Goal: Answer question/provide support: Share knowledge or assist other users

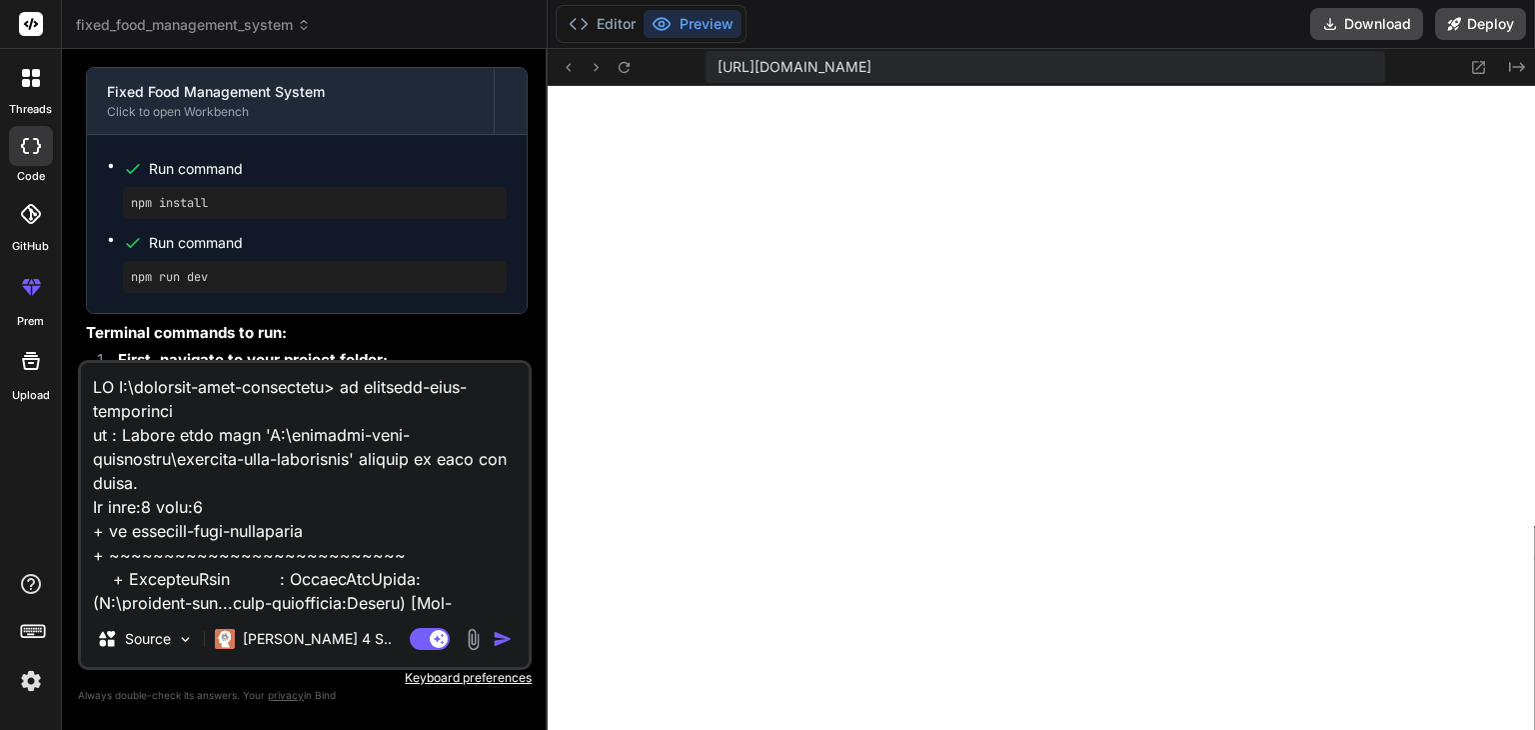
drag, startPoint x: 315, startPoint y: 604, endPoint x: 156, endPoint y: 298, distance: 344.7
click at [156, 298] on div "You hello Bind AI Hello! I'm Bind AI, your expert software development assistan…" at bounding box center [305, 397] width 454 height 664
type textarea "PS D:\fin"
type textarea "x"
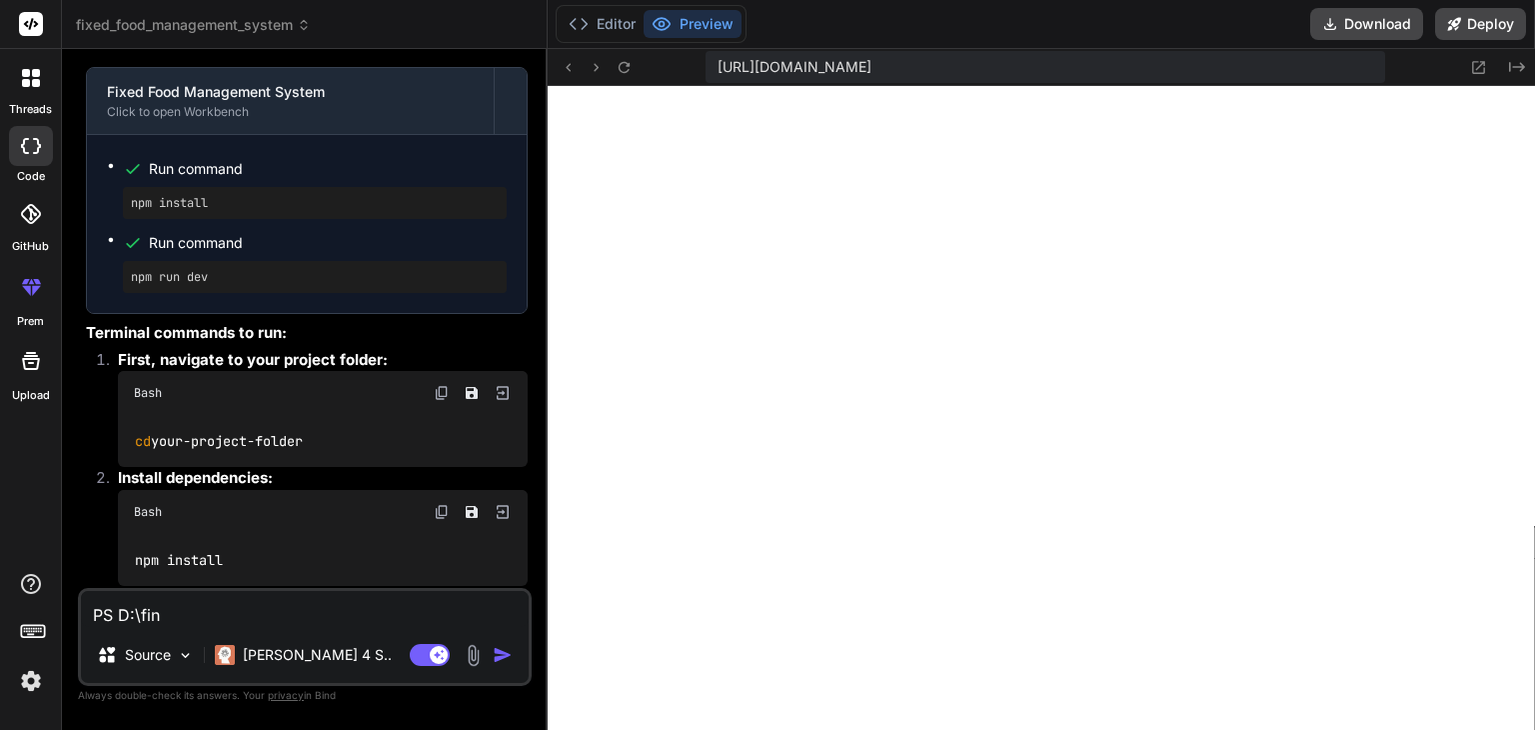
click at [208, 613] on textarea "PS D:\fin" at bounding box center [305, 609] width 448 height 36
type textarea "PS D:\fi"
type textarea "x"
type textarea "PS D:\f"
type textarea "x"
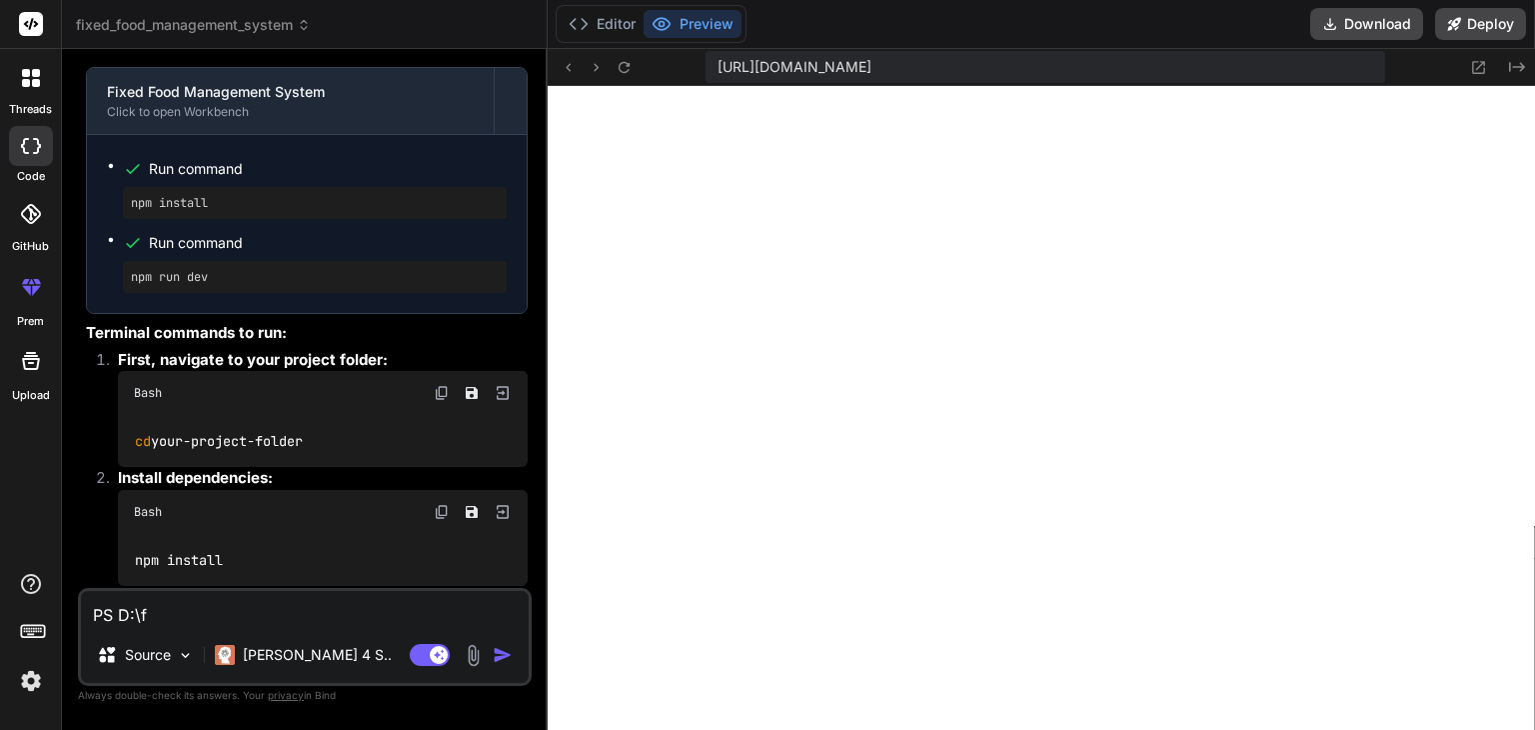
type textarea "PS D:\"
type textarea "x"
type textarea "PS D:"
type textarea "x"
type textarea "PS D"
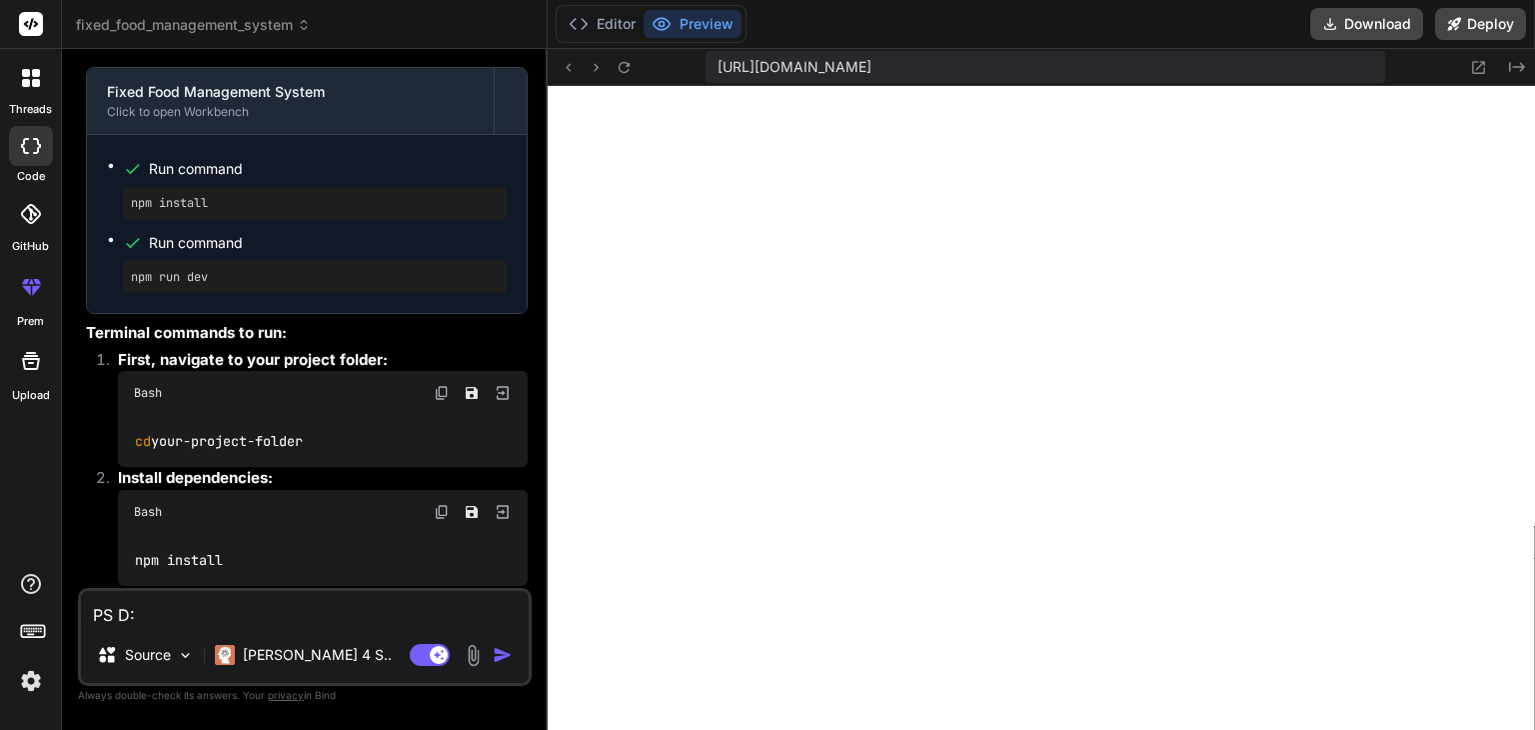
type textarea "x"
type textarea "PS"
type textarea "x"
type textarea "PS"
type textarea "x"
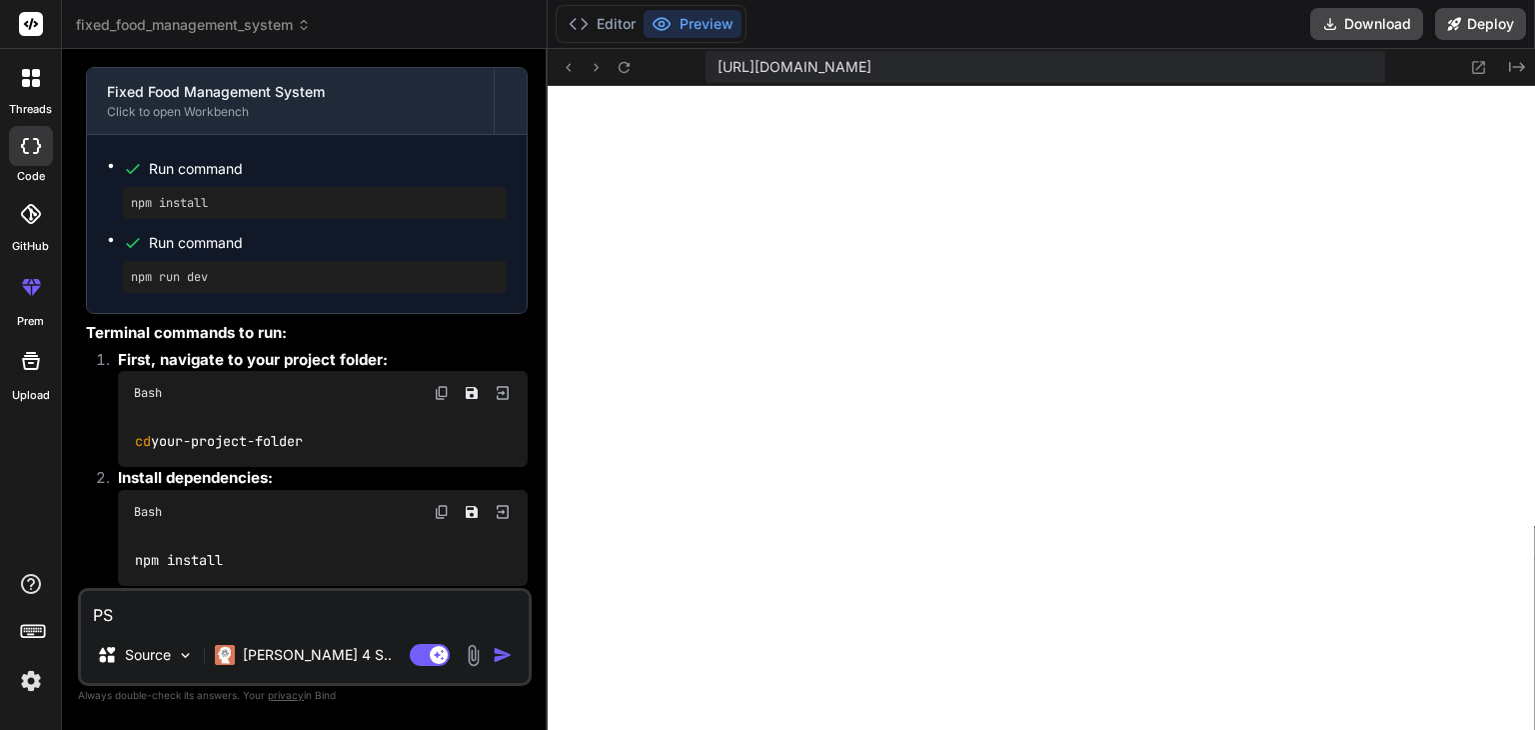
type textarea "P"
type textarea "x"
type textarea "v"
type textarea "x"
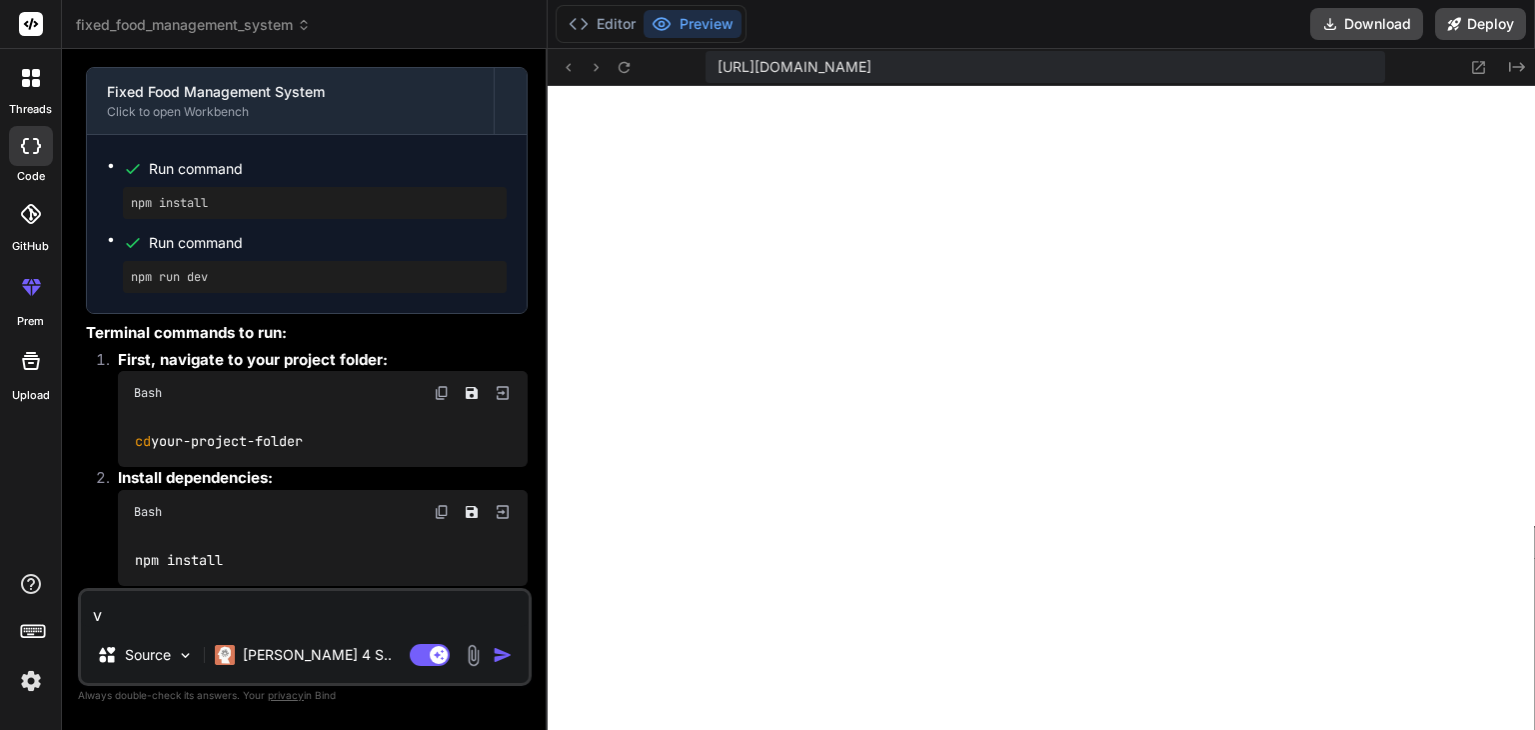
type textarea "x"
paste textarea "<!DOCTYPE html> <html lang="en"> <head> <meta charset="UTF-8"> <meta name="view…"
type textarea "<!DOCTYPE html> <html lang="en"> <head> <meta charset="UTF-8"> <meta name="view…"
type textarea "x"
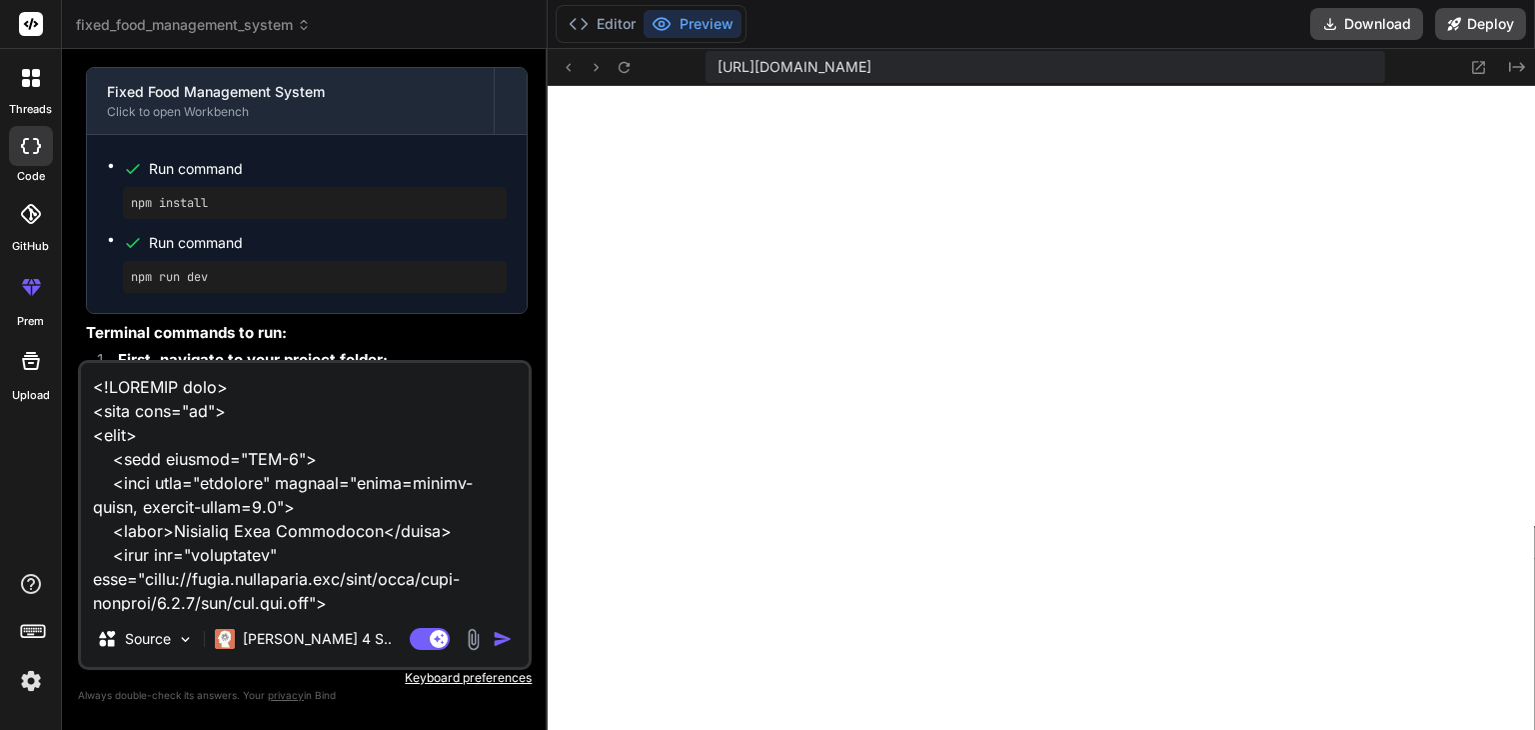
scroll to position [37377, 0]
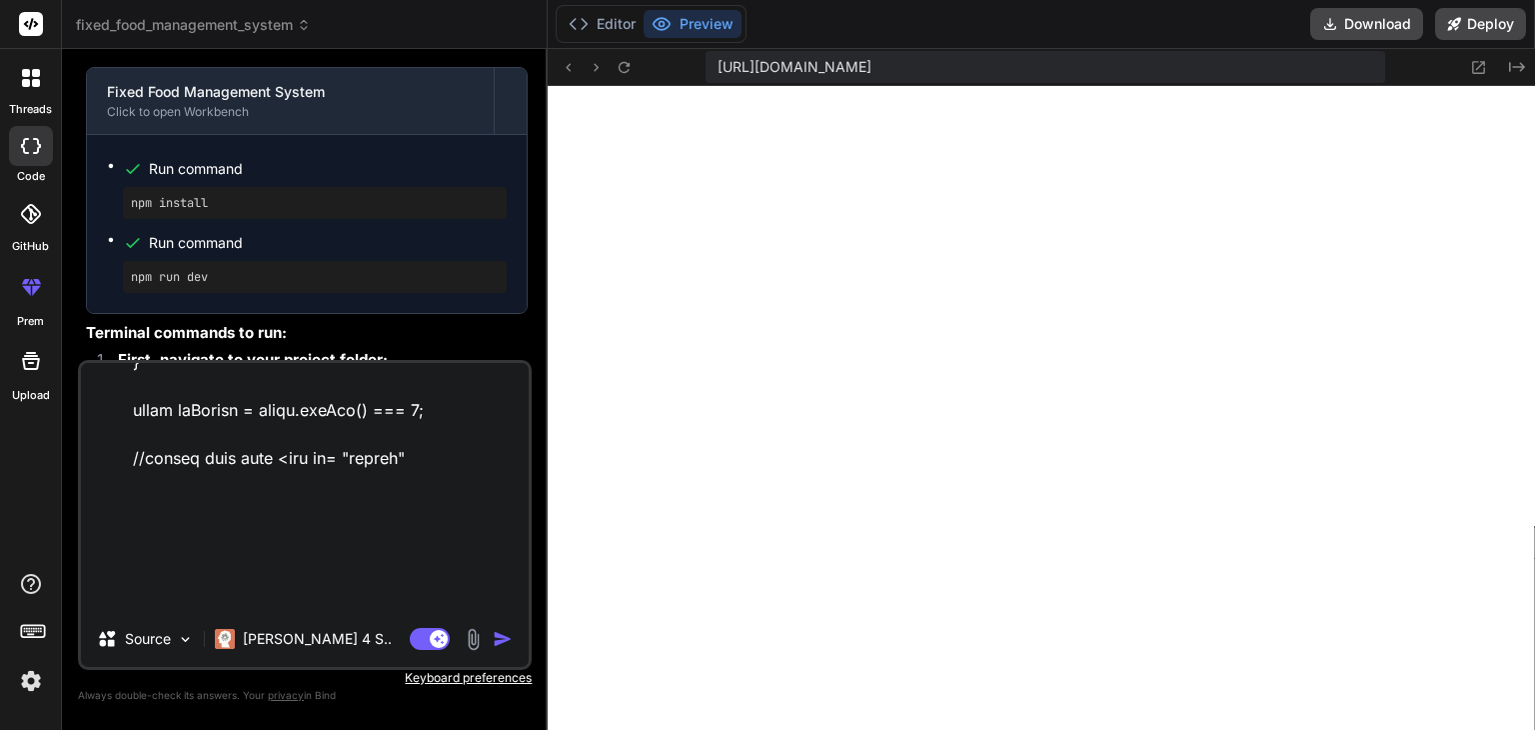
type textarea "<!DOCTYPE html> <html lang="en"> <head> <meta charset="UTF-8"> <meta name="view…"
type textarea "x"
type textarea "<!DOCTYPE html> <html lang="en"> <head> <meta charset="UTF-8"> <meta name="view…"
type textarea "x"
type textarea "<!DOCTYPE html> <html lang="en"> <head> <meta charset="UTF-8"> <meta name="view…"
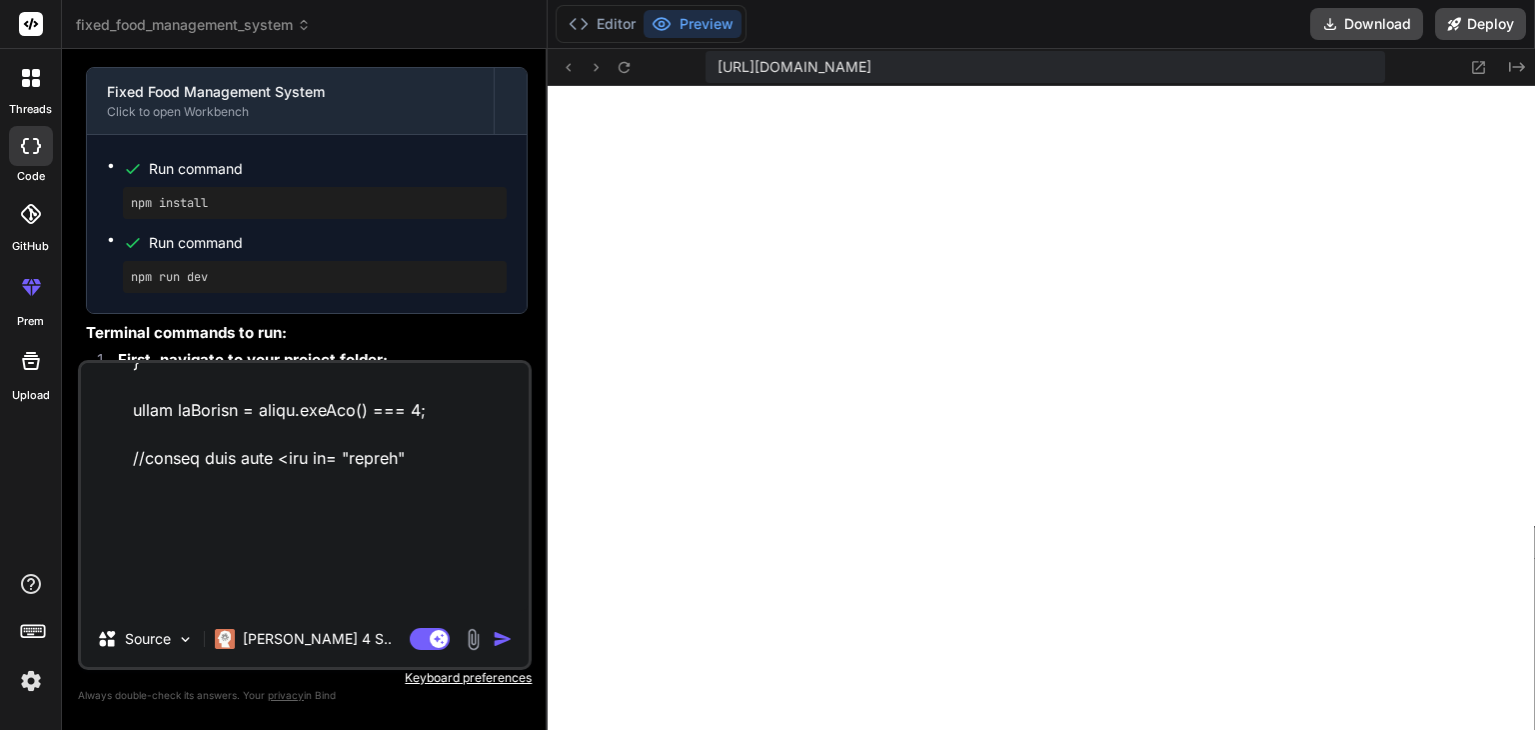
type textarea "x"
type textarea "<!DOCTYPE html> <html lang="en"> <head> <meta charset="UTF-8"> <meta name="view…"
type textarea "x"
type textarea "<!DOCTYPE html> <html lang="en"> <head> <meta charset="UTF-8"> <meta name="view…"
type textarea "x"
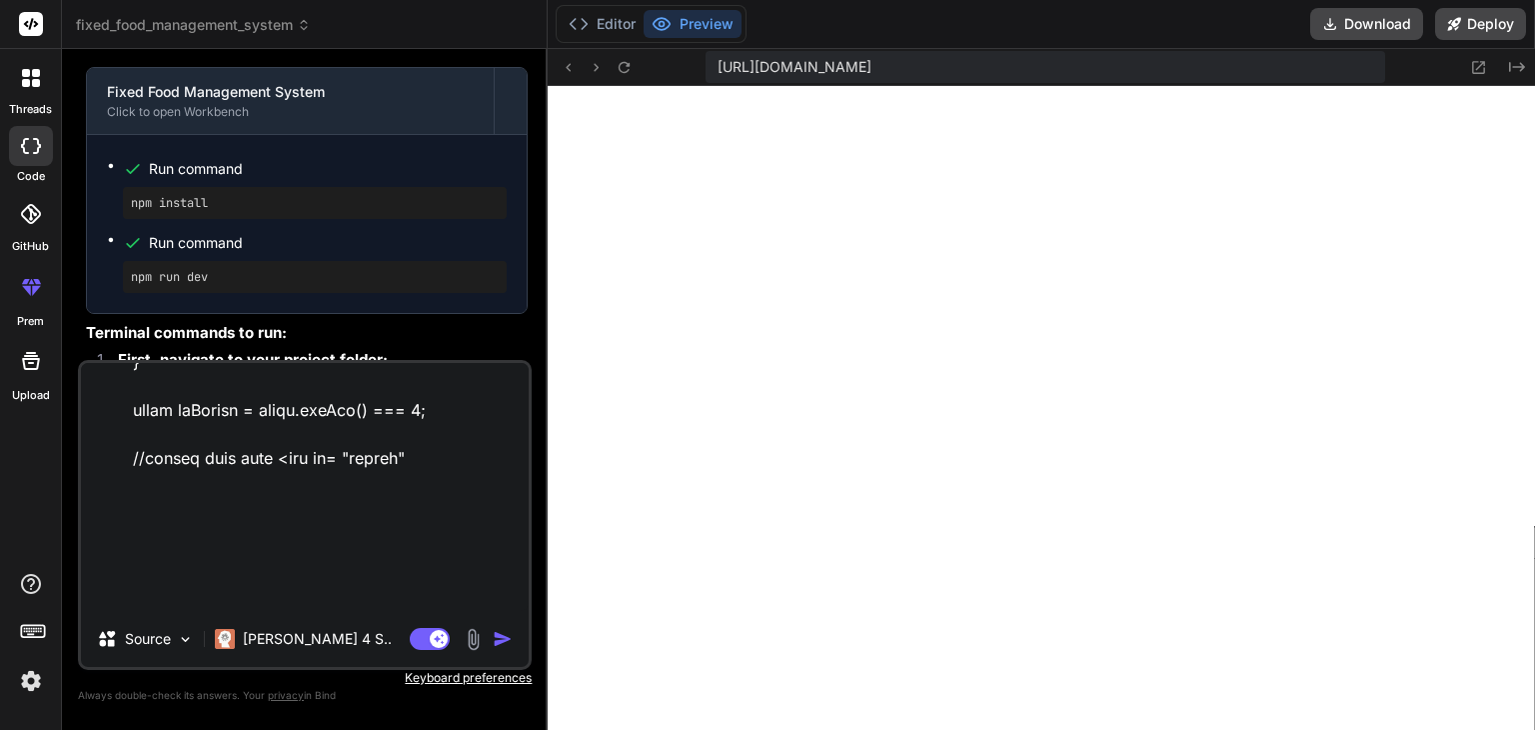
type textarea "<!DOCTYPE html> <html lang="en"> <head> <meta charset="UTF-8"> <meta name="view…"
type textarea "x"
type textarea "<!DOCTYPE html> <html lang="en"> <head> <meta charset="UTF-8"> <meta name="view…"
type textarea "x"
type textarea "<!DOCTYPE html> <html lang="en"> <head> <meta charset="UTF-8"> <meta name="view…"
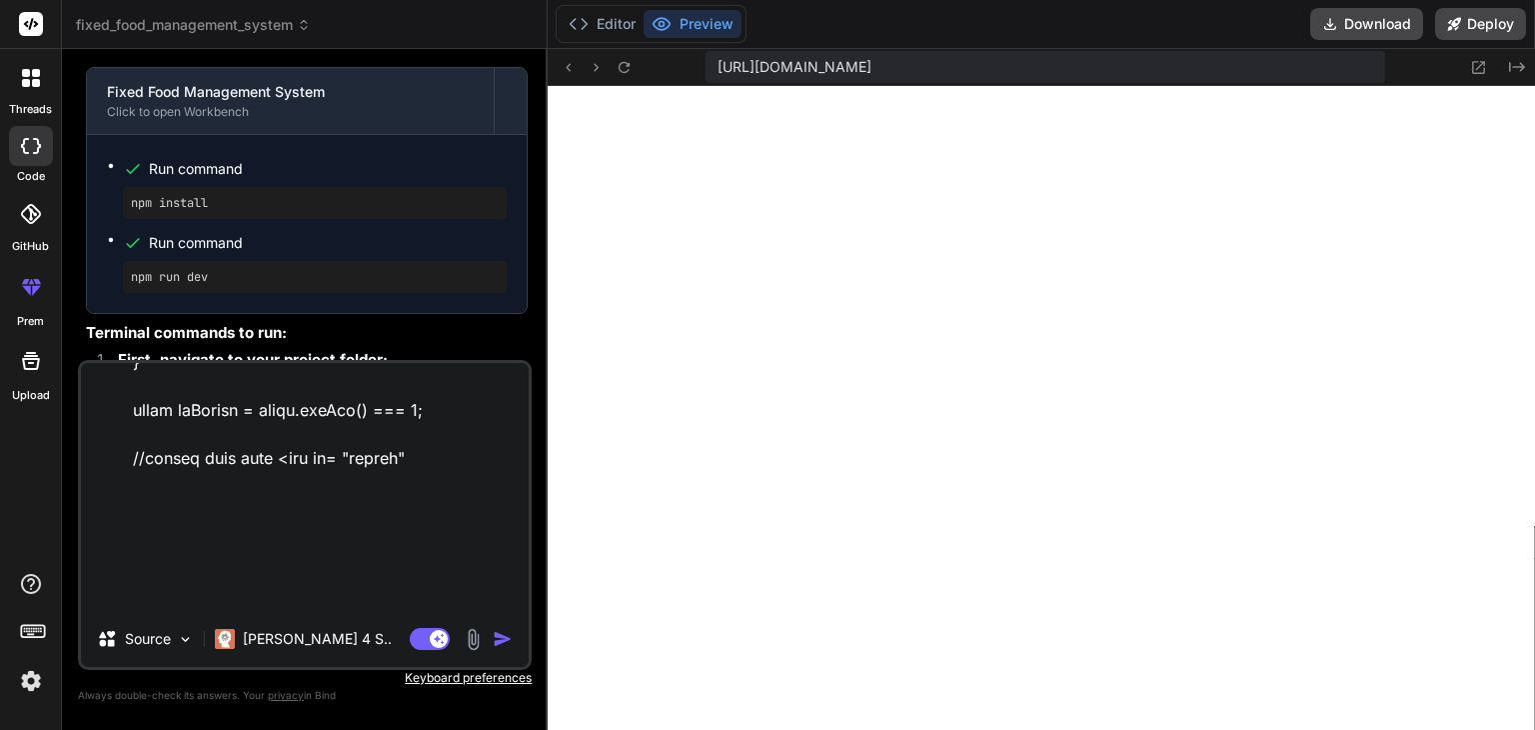
type textarea "x"
type textarea "<!DOCTYPE html> <html lang="en"> <head> <meta charset="UTF-8"> <meta name="view…"
type textarea "x"
type textarea "<!DOCTYPE html> <html lang="en"> <head> <meta charset="UTF-8"> <meta name="view…"
type textarea "x"
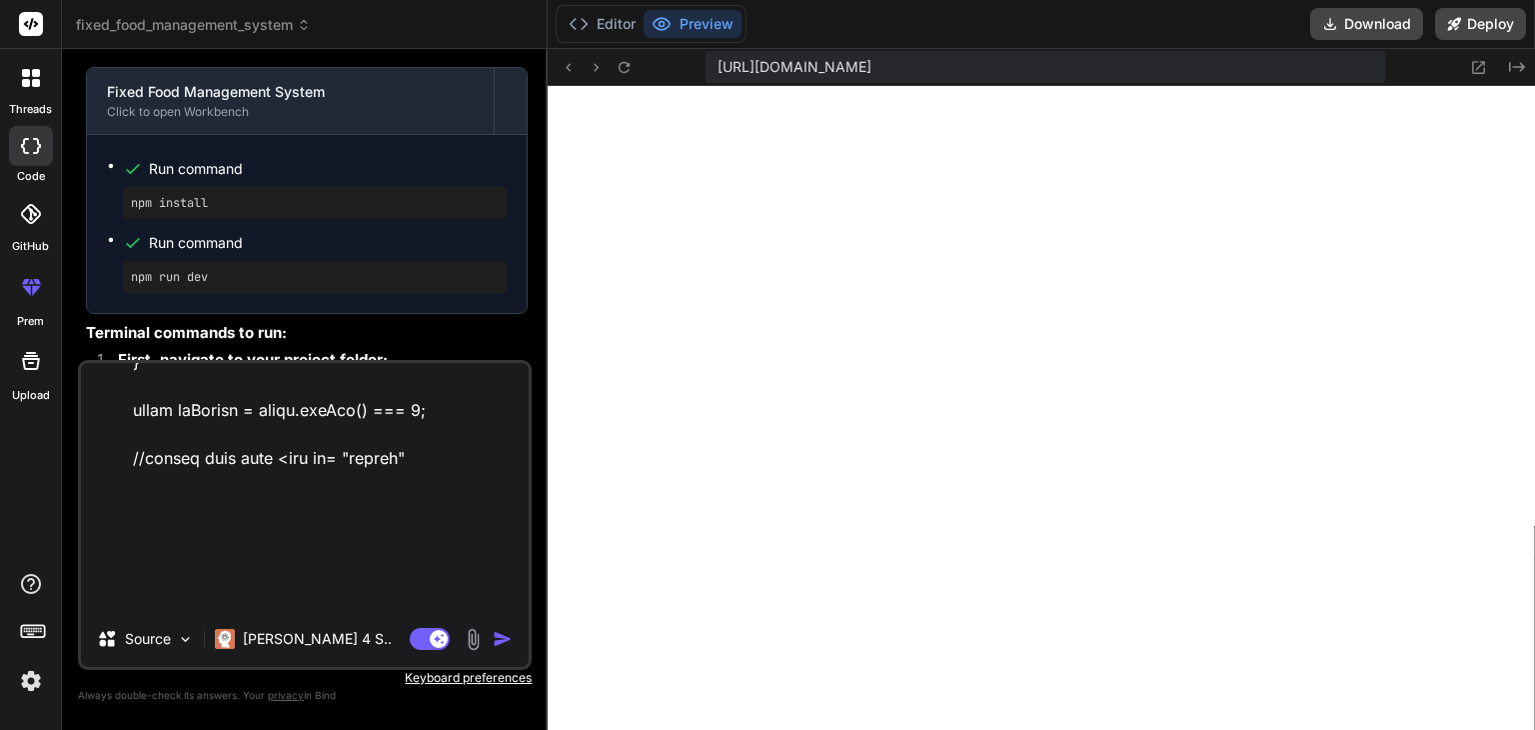
type textarea "<!DOCTYPE html> <html lang="en"> <head> <meta charset="UTF-8"> <meta name="view…"
type textarea "x"
type textarea "<!DOCTYPE html> <html lang="en"> <head> <meta charset="UTF-8"> <meta name="view…"
type textarea "x"
type textarea "<!DOCTYPE html> <html lang="en"> <head> <meta charset="UTF-8"> <meta name="view…"
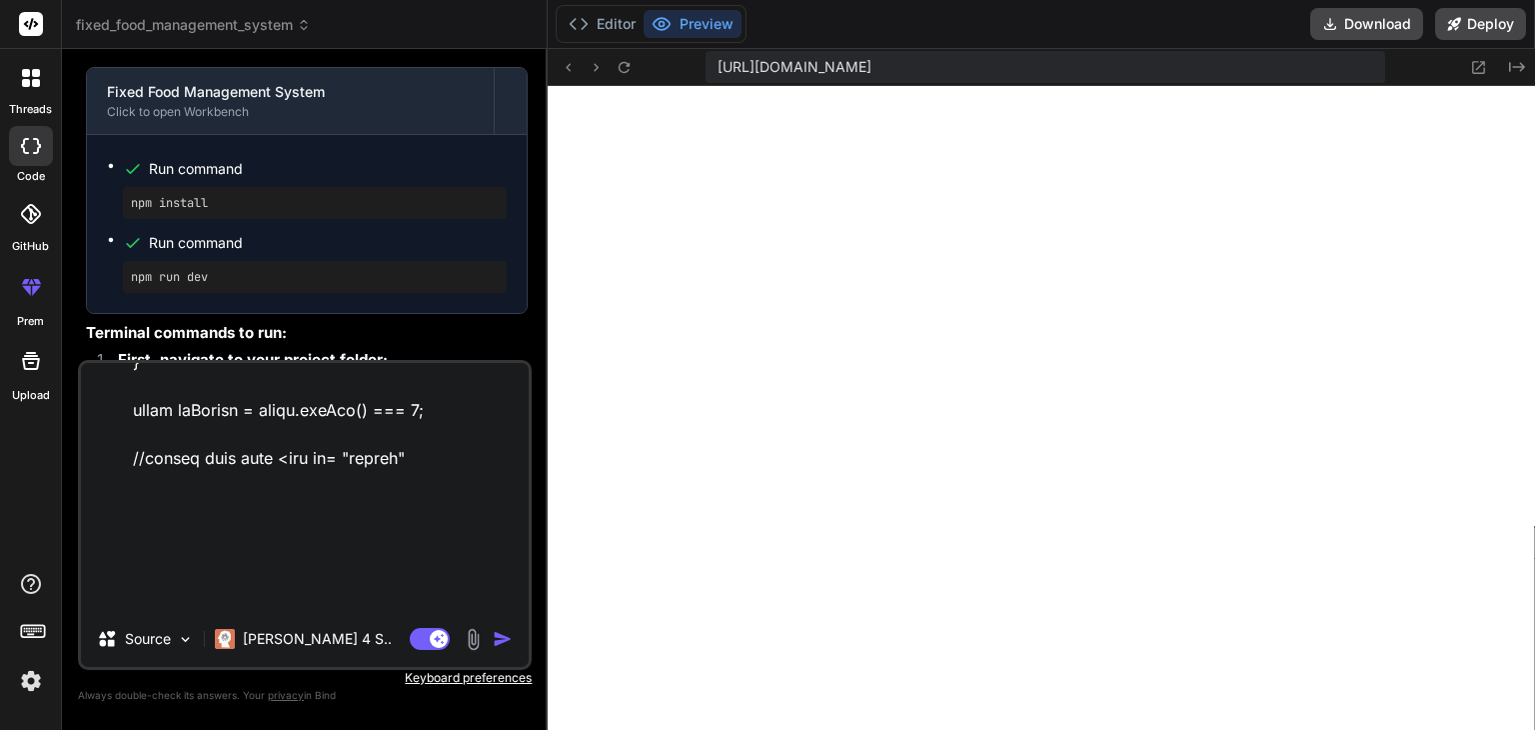
type textarea "x"
type textarea "<!DOCTYPE html> <html lang="en"> <head> <meta charset="UTF-8"> <meta name="view…"
type textarea "x"
type textarea "<!DOCTYPE html> <html lang="en"> <head> <meta charset="UTF-8"> <meta name="view…"
type textarea "x"
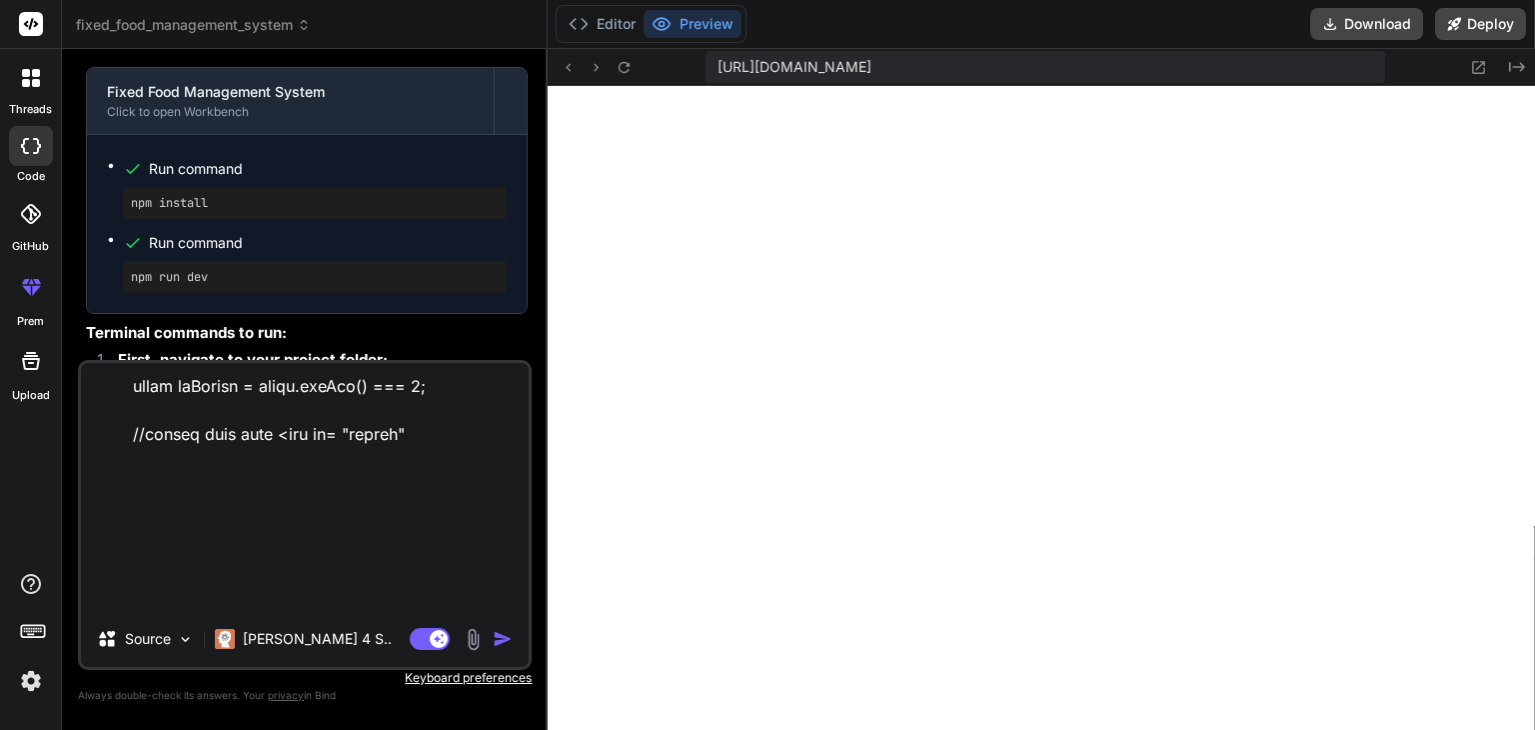
type textarea "<!DOCTYPE html> <html lang="en"> <head> <meta charset="UTF-8"> <meta name="view…"
type textarea "x"
type textarea "<!DOCTYPE html> <html lang="en"> <head> <meta charset="UTF-8"> <meta name="view…"
type textarea "x"
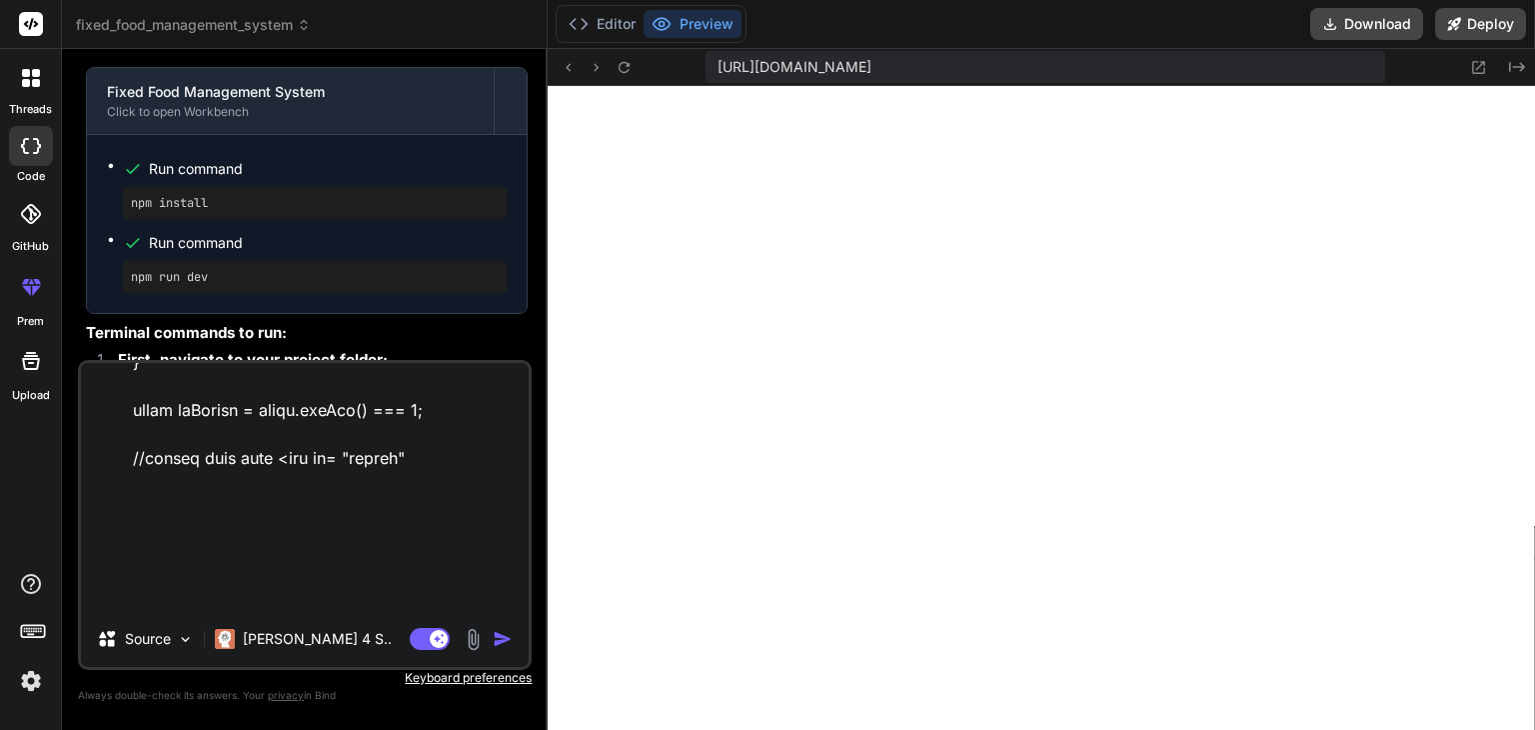
type textarea "<!DOCTYPE html> <html lang="en"> <head> <meta charset="UTF-8"> <meta name="view…"
type textarea "x"
type textarea "<!DOCTYPE html> <html lang="en"> <head> <meta charset="UTF-8"> <meta name="view…"
type textarea "x"
type textarea "<!DOCTYPE html> <html lang="en"> <head> <meta charset="UTF-8"> <meta name="view…"
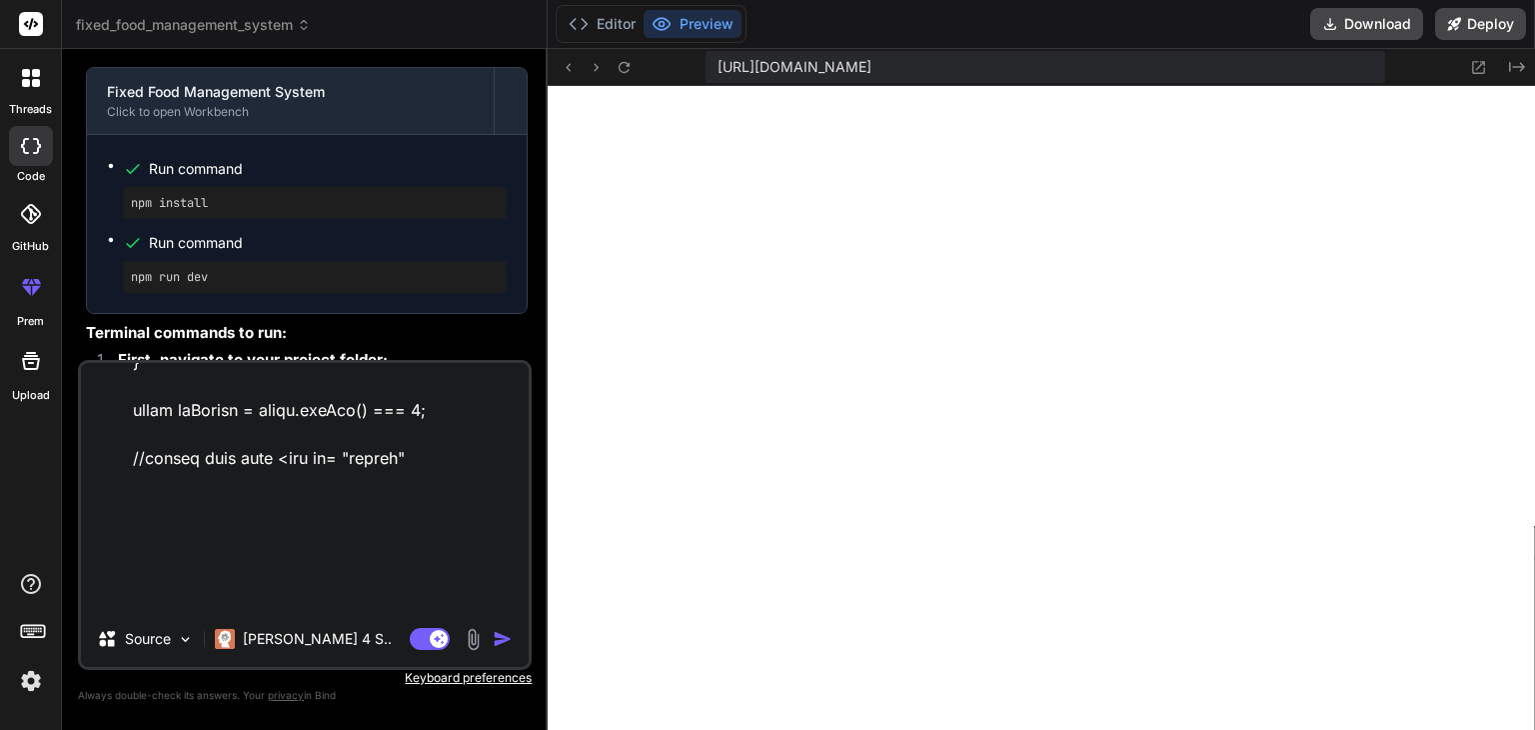
type textarea "x"
type textarea "<!DOCTYPE html> <html lang="en"> <head> <meta charset="UTF-8"> <meta name="view…"
type textarea "x"
type textarea "<!DOCTYPE html> <html lang="en"> <head> <meta charset="UTF-8"> <meta name="view…"
type textarea "x"
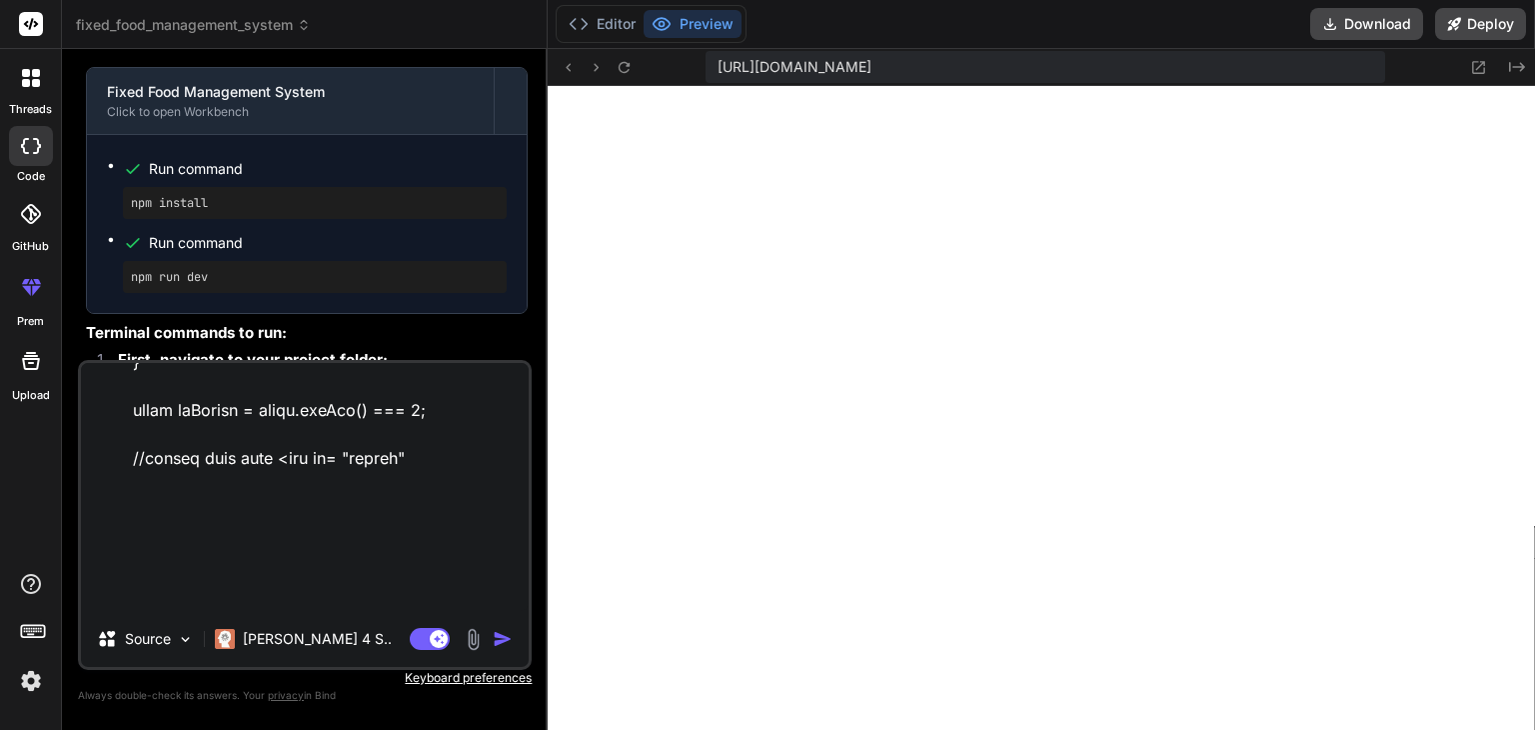
type textarea "<!DOCTYPE html> <html lang="en"> <head> <meta charset="UTF-8"> <meta name="view…"
type textarea "x"
type textarea "<!DOCTYPE html> <html lang="en"> <head> <meta charset="UTF-8"> <meta name="view…"
type textarea "x"
type textarea "<!DOCTYPE html> <html lang="en"> <head> <meta charset="UTF-8"> <meta name="view…"
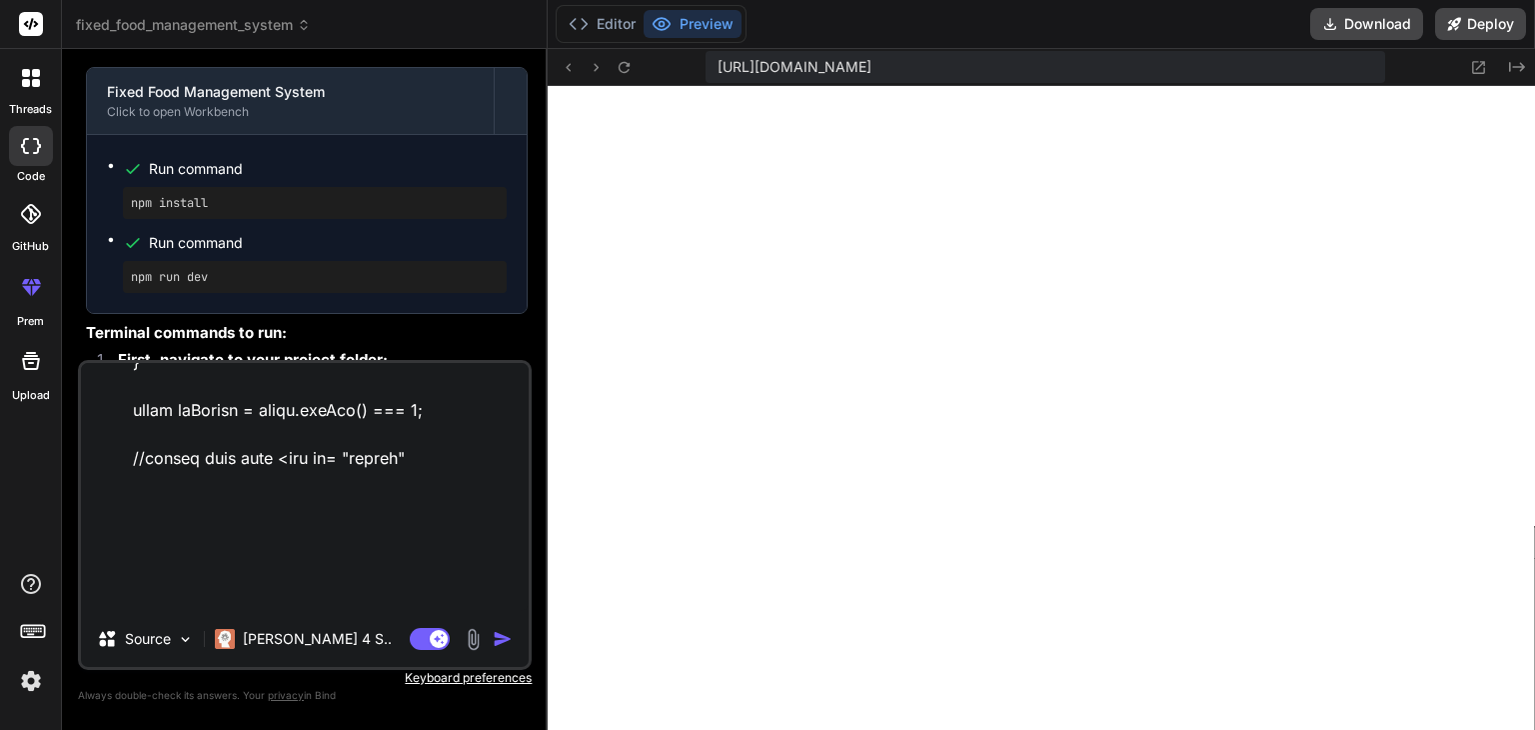
type textarea "x"
type textarea "<!DOCTYPE html> <html lang="en"> <head> <meta charset="UTF-8"> <meta name="view…"
type textarea "x"
type textarea "<!DOCTYPE html> <html lang="en"> <head> <meta charset="UTF-8"> <meta name="view…"
type textarea "x"
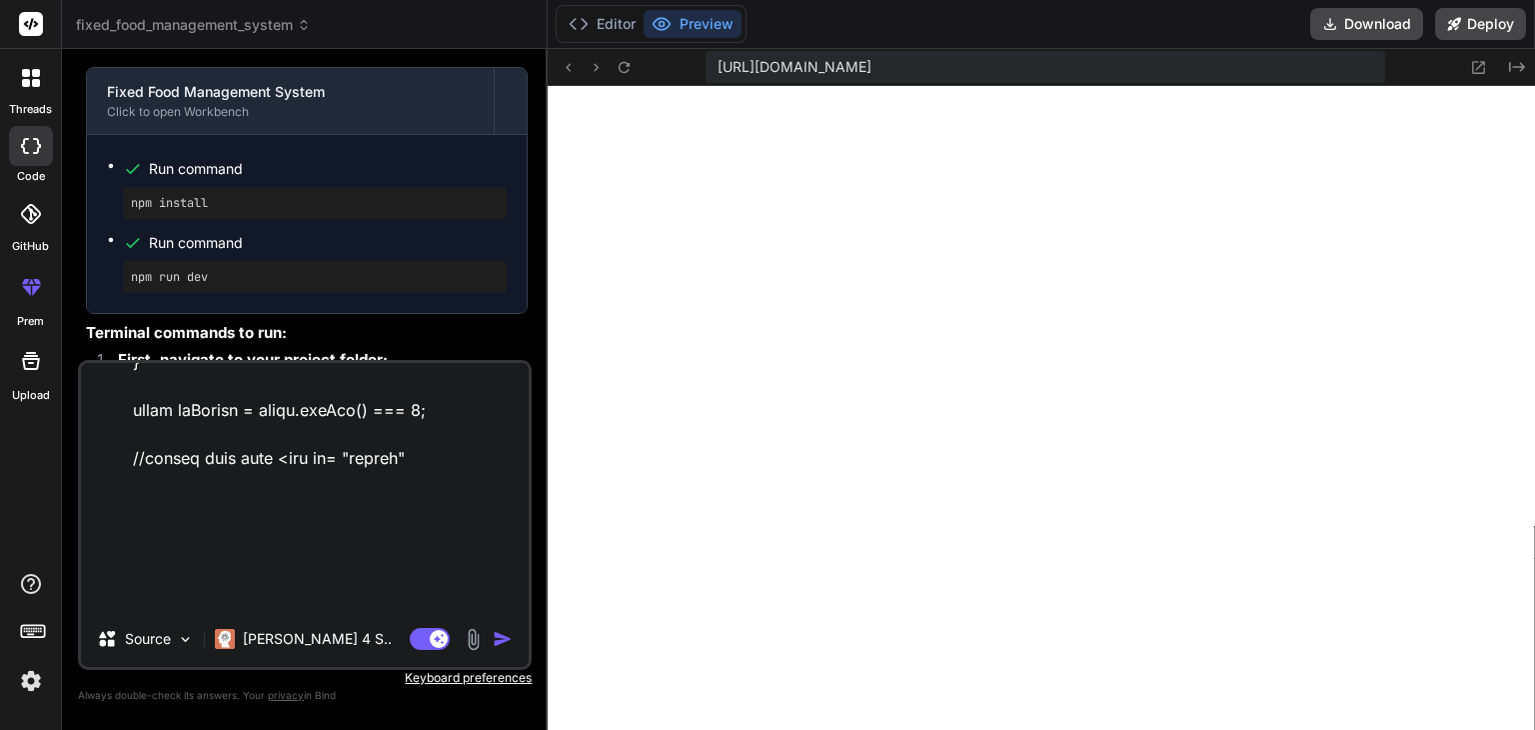
type textarea "<!DOCTYPE html> <html lang="en"> <head> <meta charset="UTF-8"> <meta name="view…"
type textarea "x"
type textarea "<!DOCTYPE html> <html lang="en"> <head> <meta charset="UTF-8"> <meta name="view…"
type textarea "x"
type textarea "<!DOCTYPE html> <html lang="en"> <head> <meta charset="UTF-8"> <meta name="view…"
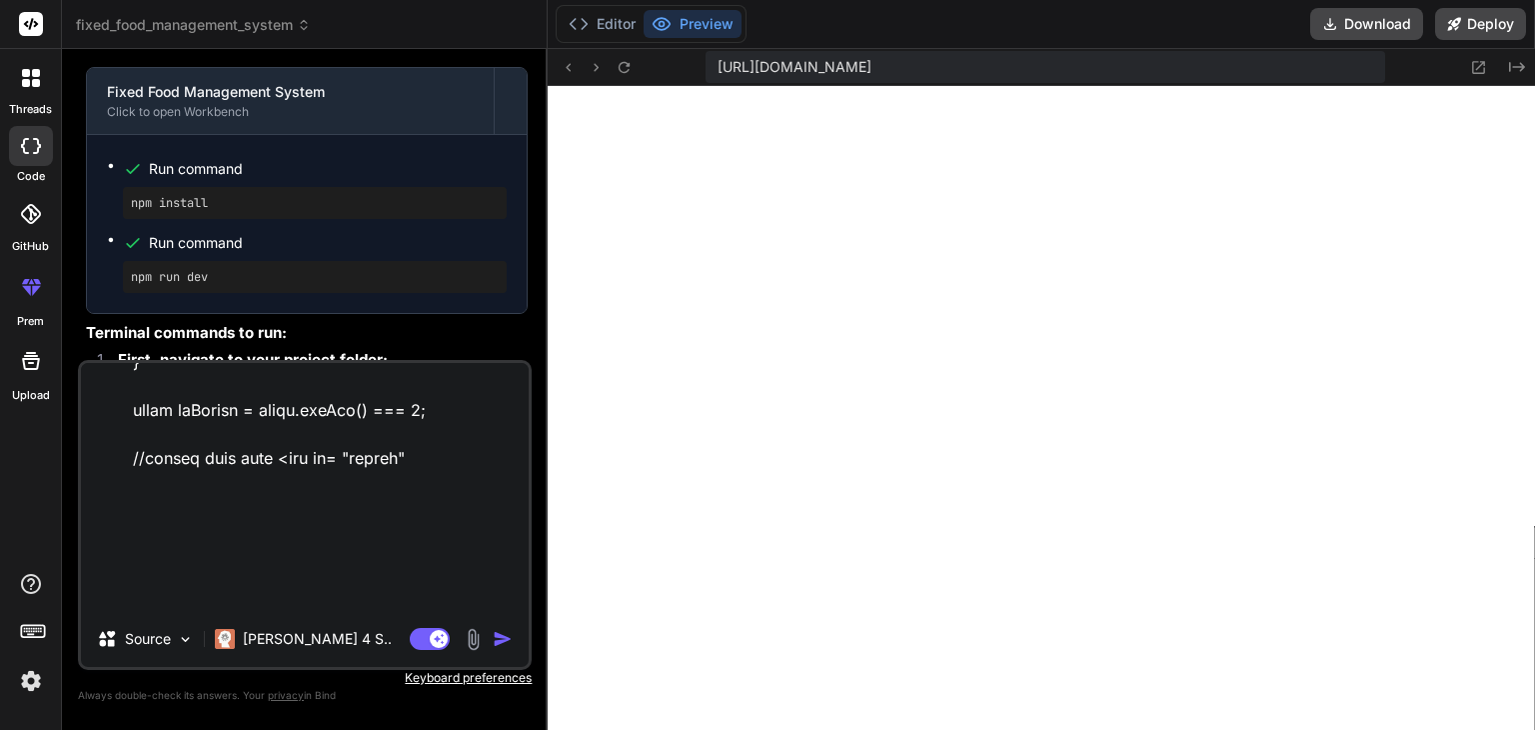
type textarea "x"
type textarea "<!DOCTYPE html> <html lang="en"> <head> <meta charset="UTF-8"> <meta name="view…"
type textarea "x"
type textarea "<!DOCTYPE html> <html lang="en"> <head> <meta charset="UTF-8"> <meta name="view…"
type textarea "x"
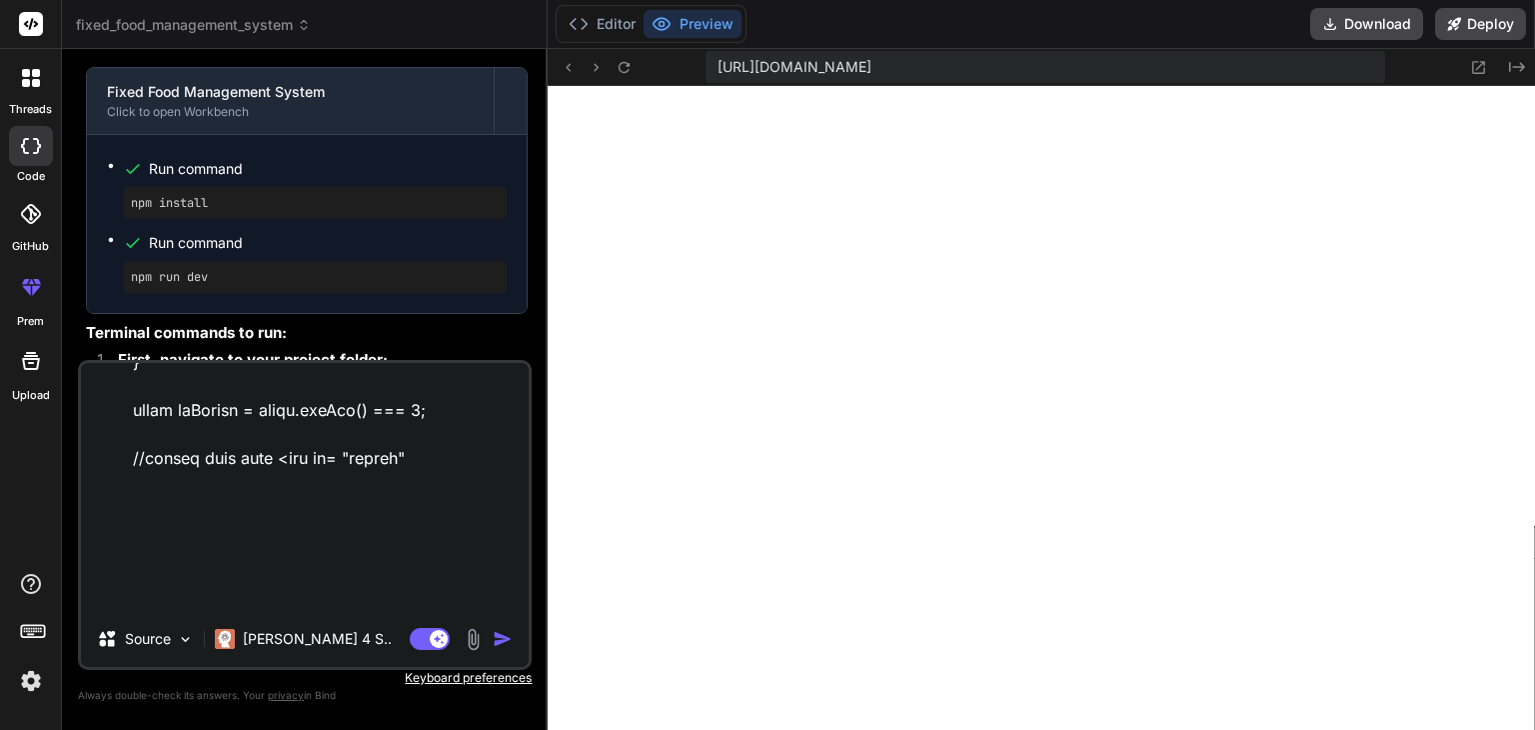
type textarea "<!DOCTYPE html> <html lang="en"> <head> <meta charset="UTF-8"> <meta name="view…"
type textarea "x"
type textarea "<!DOCTYPE html> <html lang="en"> <head> <meta charset="UTF-8"> <meta name="view…"
type textarea "x"
type textarea "<!DOCTYPE html> <html lang="en"> <head> <meta charset="UTF-8"> <meta name="view…"
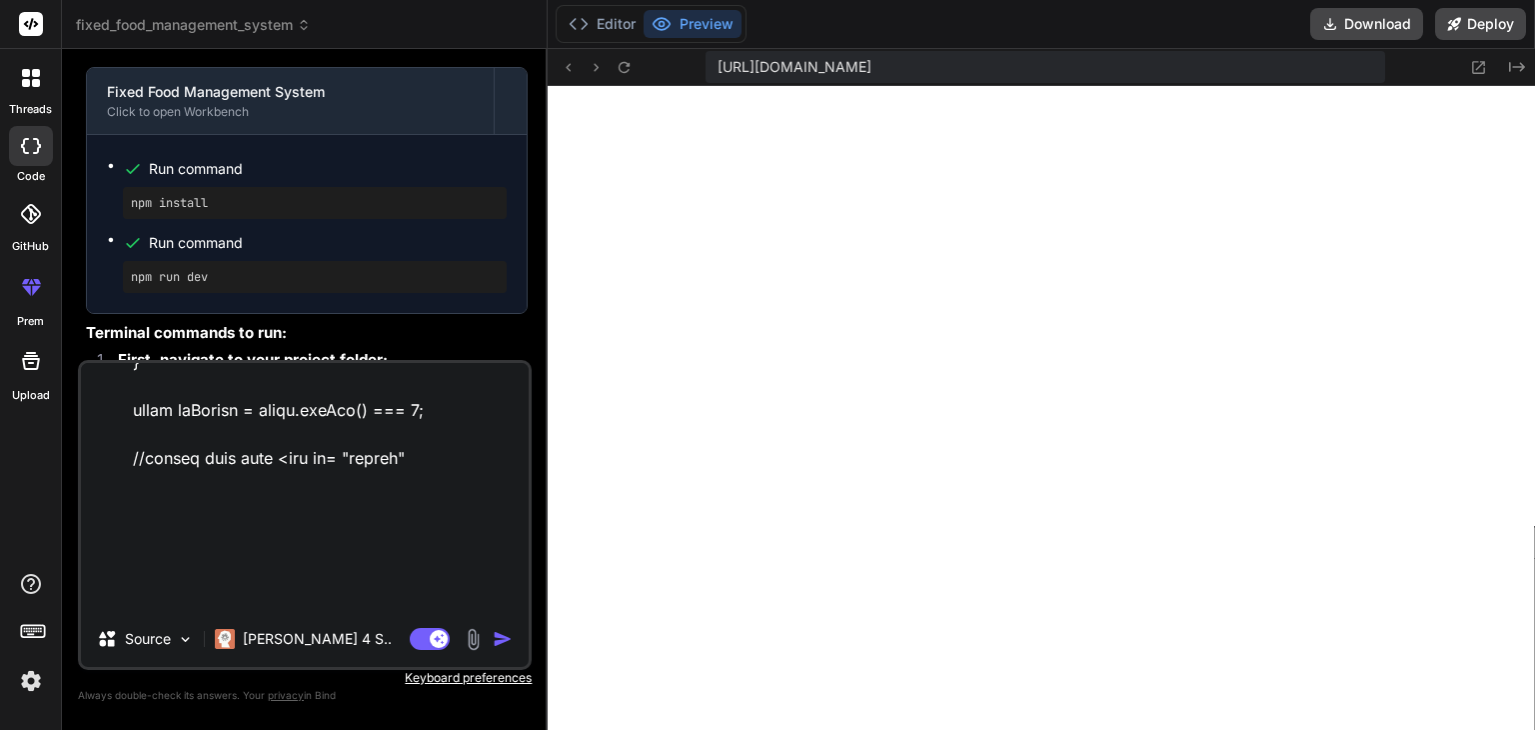
type textarea "x"
type textarea "<!DOCTYPE html> <html lang="en"> <head> <meta charset="UTF-8"> <meta name="view…"
type textarea "x"
type textarea "<!DOCTYPE html> <html lang="en"> <head> <meta charset="UTF-8"> <meta name="view…"
type textarea "x"
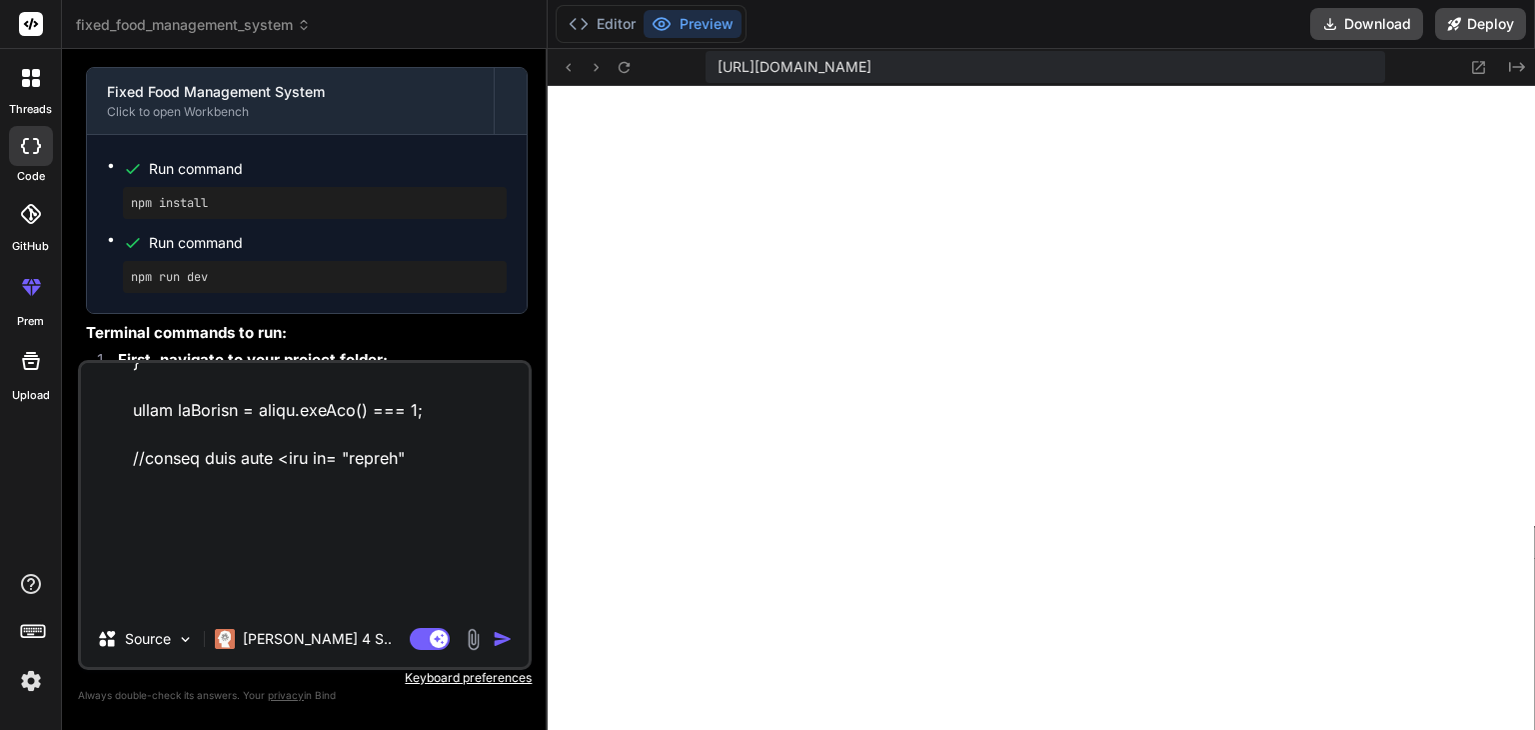
type textarea "<!DOCTYPE html> <html lang="en"> <head> <meta charset="UTF-8"> <meta name="view…"
type textarea "x"
type textarea "<!DOCTYPE html> <html lang="en"> <head> <meta charset="UTF-8"> <meta name="view…"
type textarea "x"
type textarea "<!DOCTYPE html> <html lang="en"> <head> <meta charset="UTF-8"> <meta name="view…"
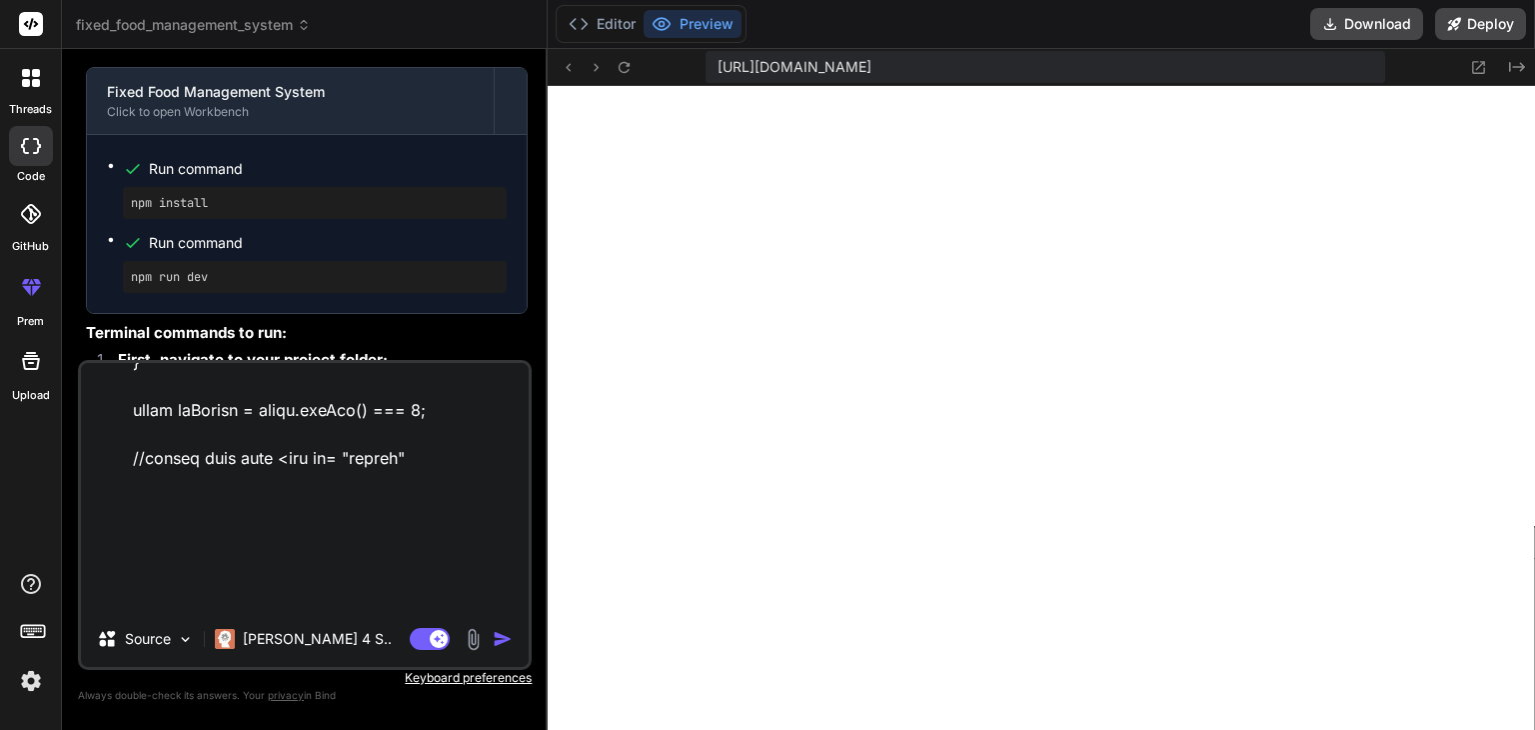
type textarea "x"
type textarea "<!DOCTYPE html> <html lang="en"> <head> <meta charset="UTF-8"> <meta name="view…"
type textarea "x"
type textarea "<!DOCTYPE html> <html lang="en"> <head> <meta charset="UTF-8"> <meta name="view…"
type textarea "x"
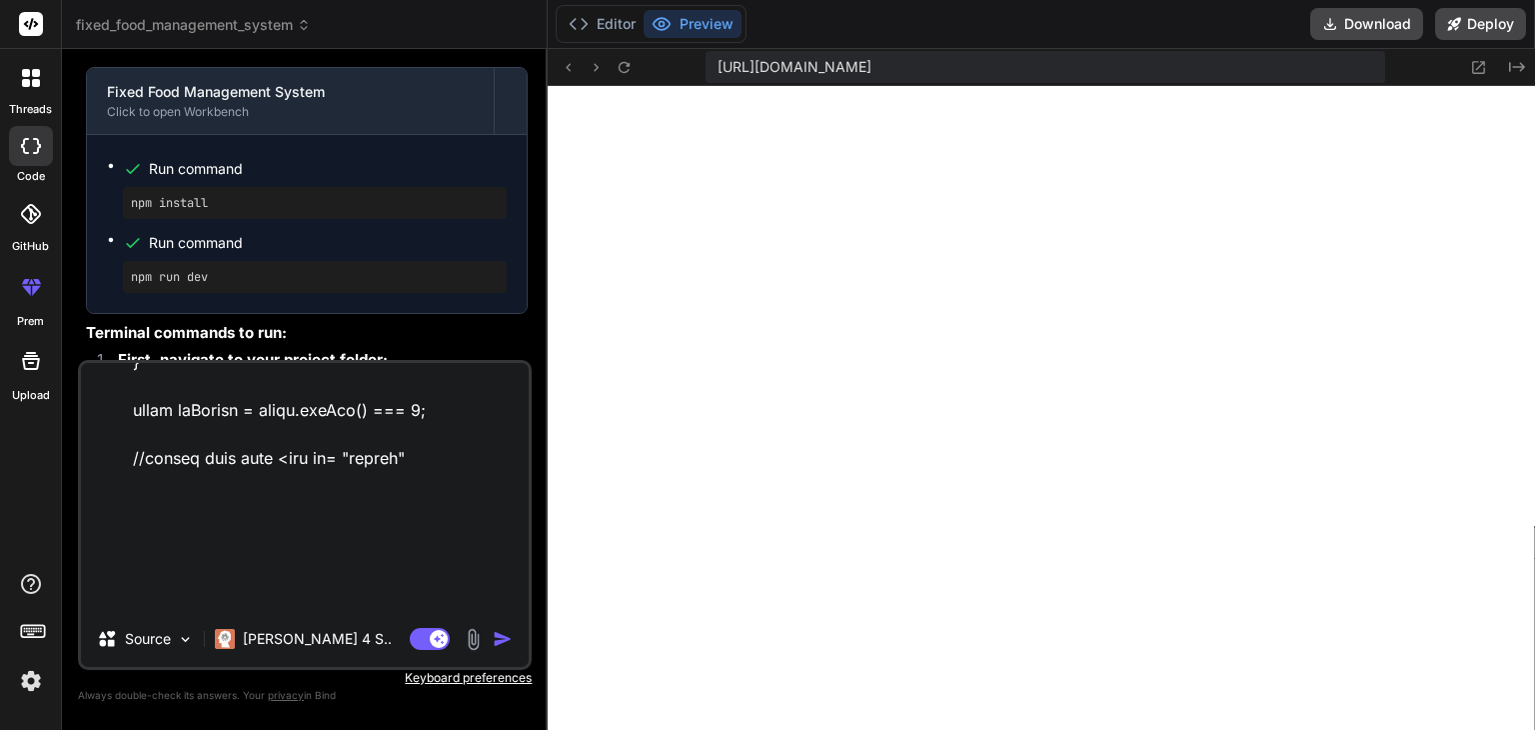
type textarea "<!DOCTYPE html> <html lang="en"> <head> <meta charset="UTF-8"> <meta name="view…"
type textarea "x"
type textarea "<!DOCTYPE html> <html lang="en"> <head> <meta charset="UTF-8"> <meta name="view…"
type textarea "x"
type textarea "<!DOCTYPE html> <html lang="en"> <head> <meta charset="UTF-8"> <meta name="view…"
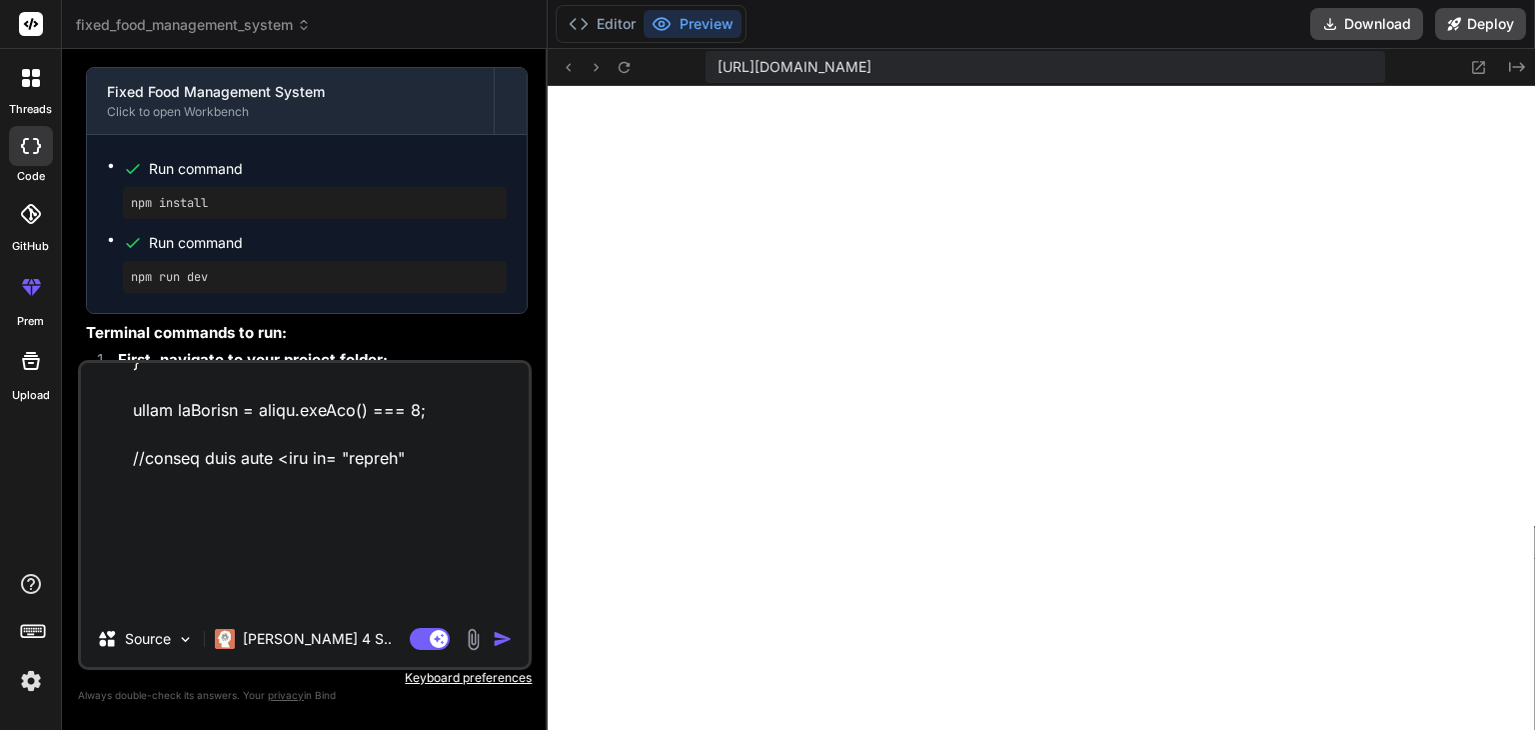
type textarea "x"
type textarea "<!DOCTYPE html> <html lang="en"> <head> <meta charset="UTF-8"> <meta name="view…"
type textarea "x"
type textarea "<!DOCTYPE html> <html lang="en"> <head> <meta charset="UTF-8"> <meta name="view…"
type textarea "x"
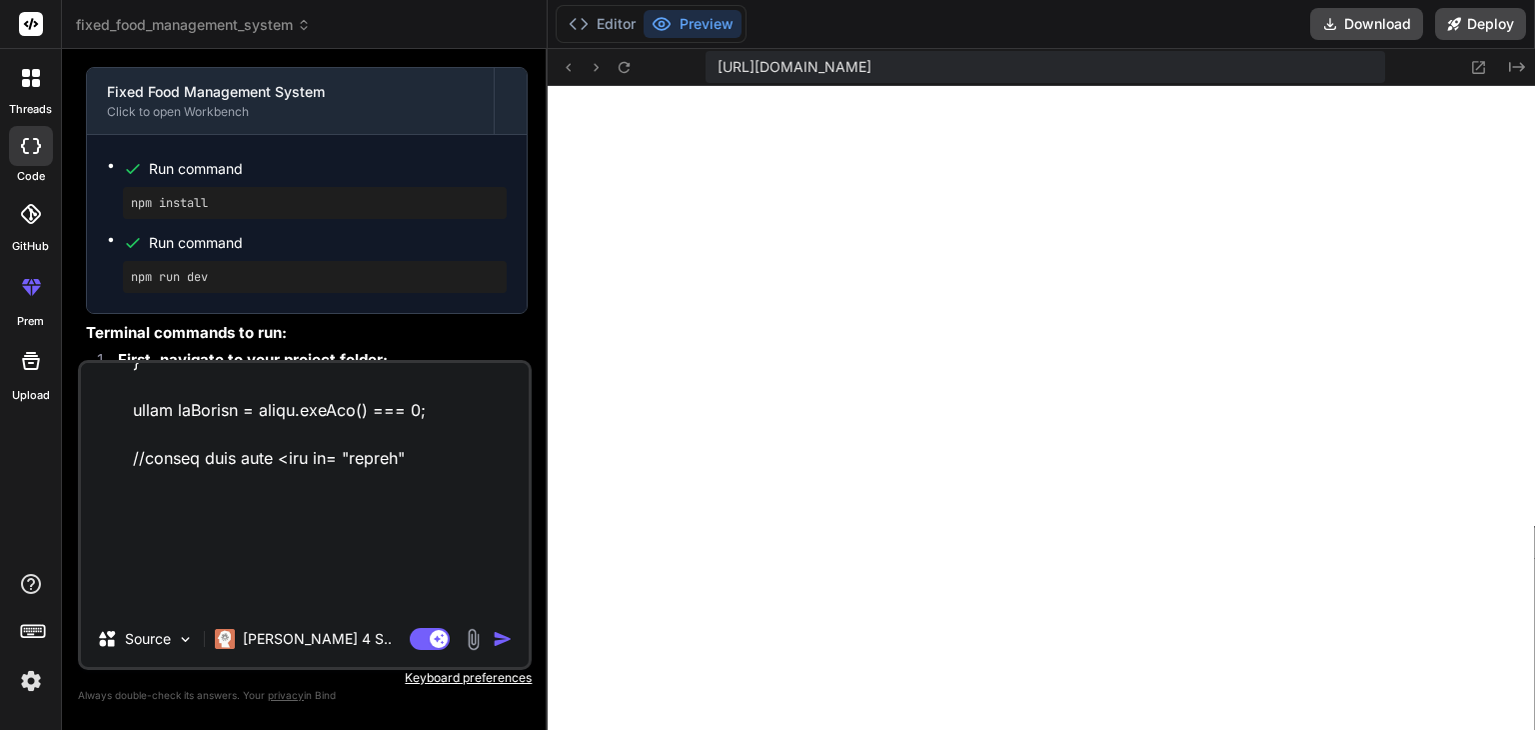
scroll to position [37401, 0]
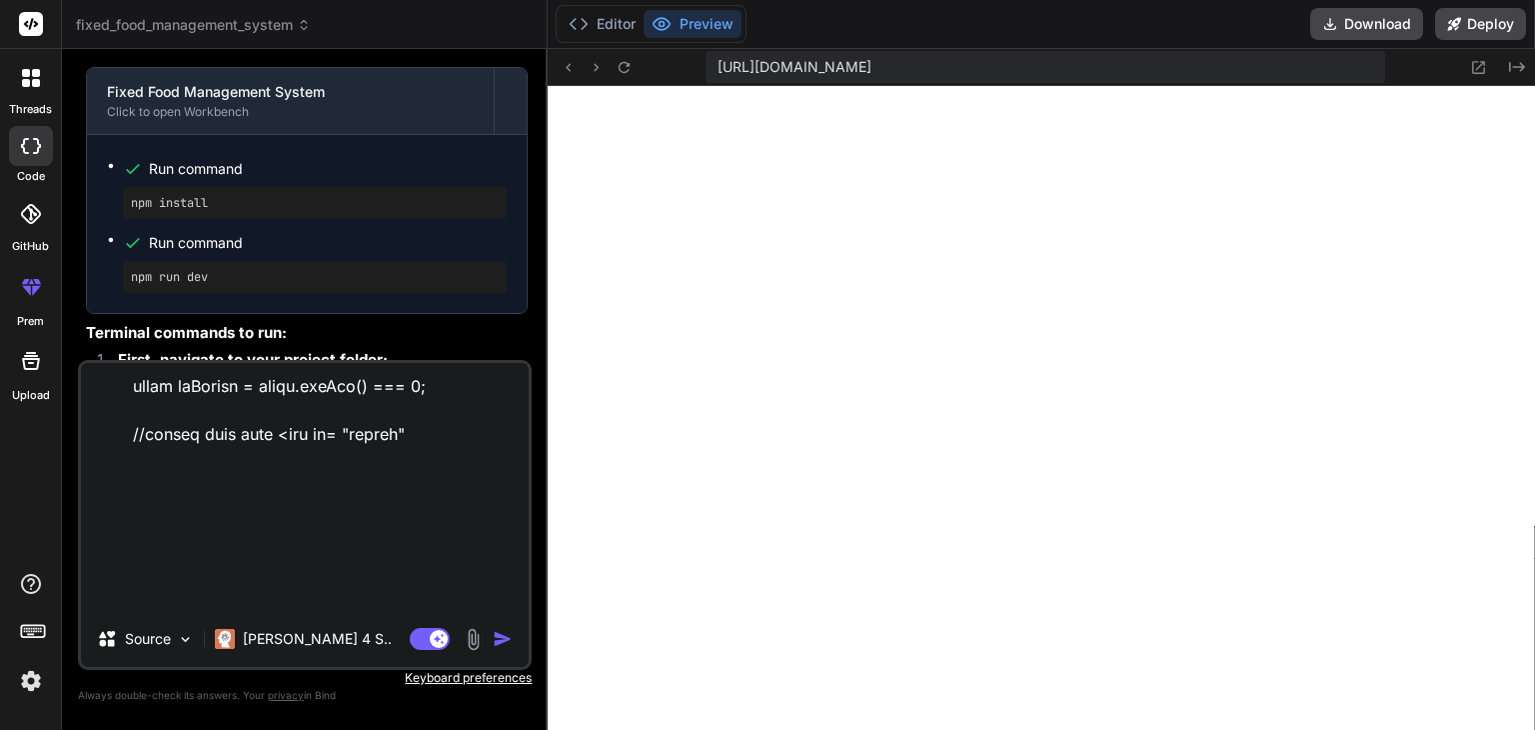
type textarea "<!DOCTYPE html> <html lang="en"> <head> <meta charset="UTF-8"> <meta name="view…"
type textarea "x"
type textarea "<!DOCTYPE html> <html lang="en"> <head> <meta charset="UTF-8"> <meta name="view…"
type textarea "x"
type textarea "<!DOCTYPE html> <html lang="en"> <head> <meta charset="UTF-8"> <meta name="view…"
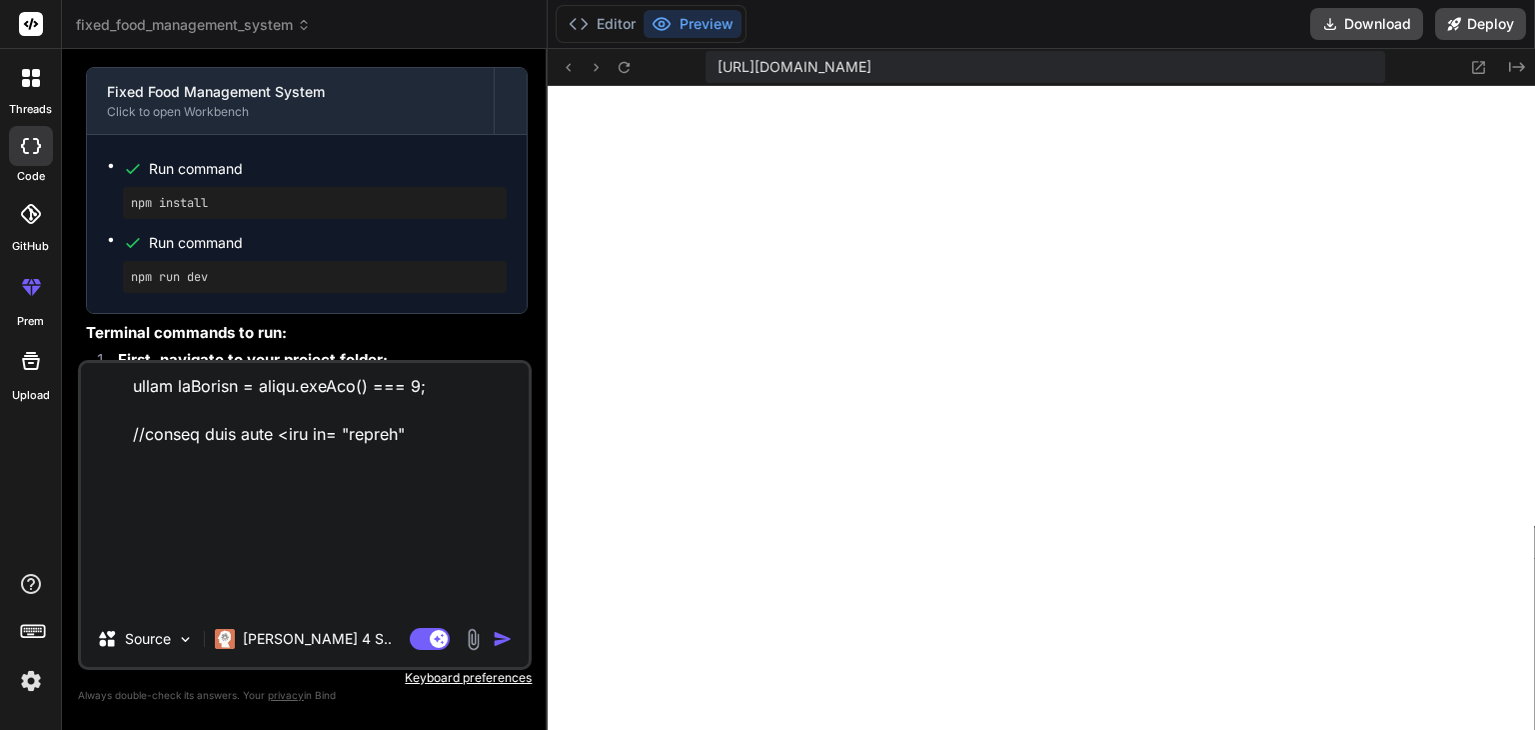
type textarea "x"
type textarea "<!DOCTYPE html> <html lang="en"> <head> <meta charset="UTF-8"> <meta name="view…"
type textarea "x"
type textarea "<!DOCTYPE html> <html lang="en"> <head> <meta charset="UTF-8"> <meta name="view…"
type textarea "x"
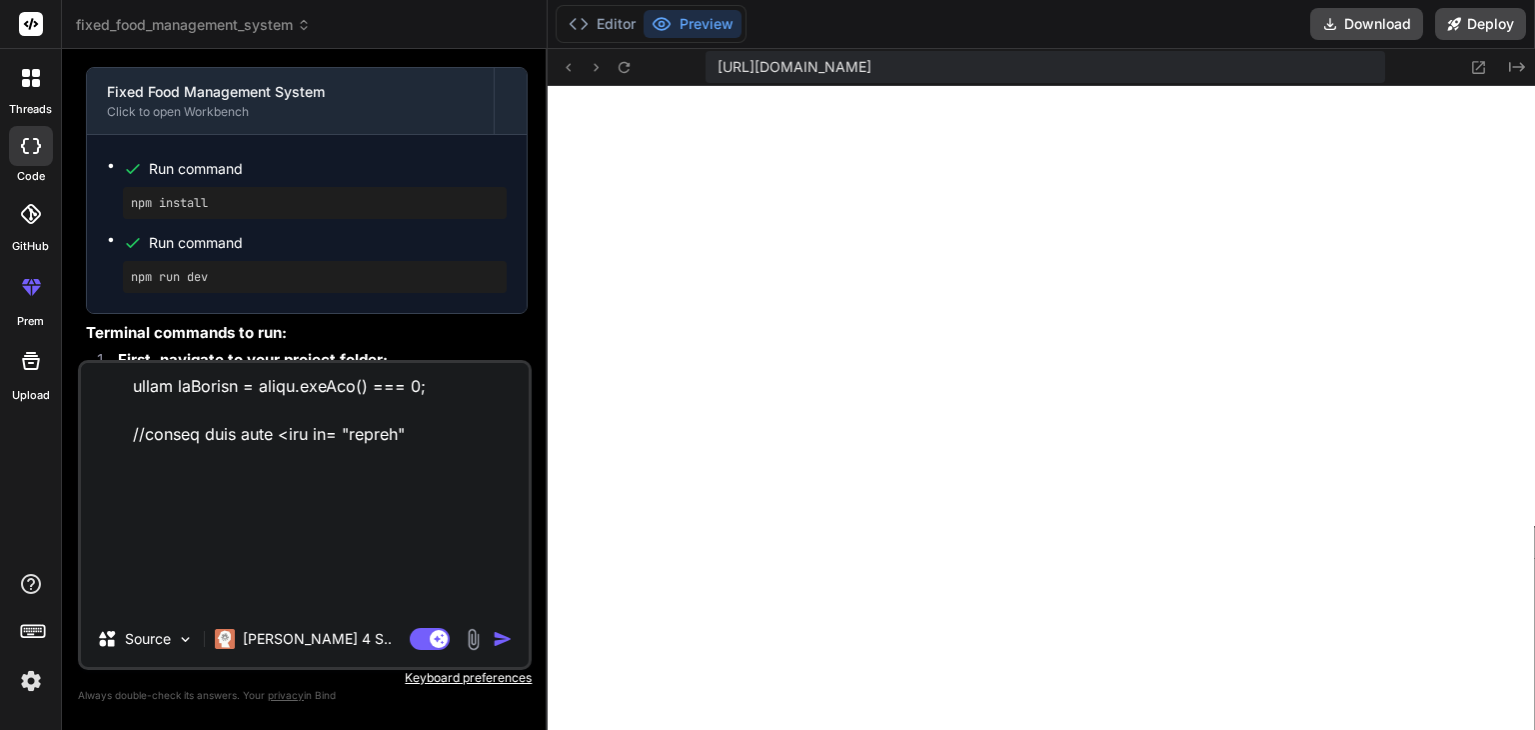
type textarea "<!DOCTYPE html> <html lang="en"> <head> <meta charset="UTF-8"> <meta name="view…"
type textarea "x"
type textarea "<!DOCTYPE html> <html lang="en"> <head> <meta charset="UTF-8"> <meta name="view…"
type textarea "x"
type textarea "<!DOCTYPE html> <html lang="en"> <head> <meta charset="UTF-8"> <meta name="view…"
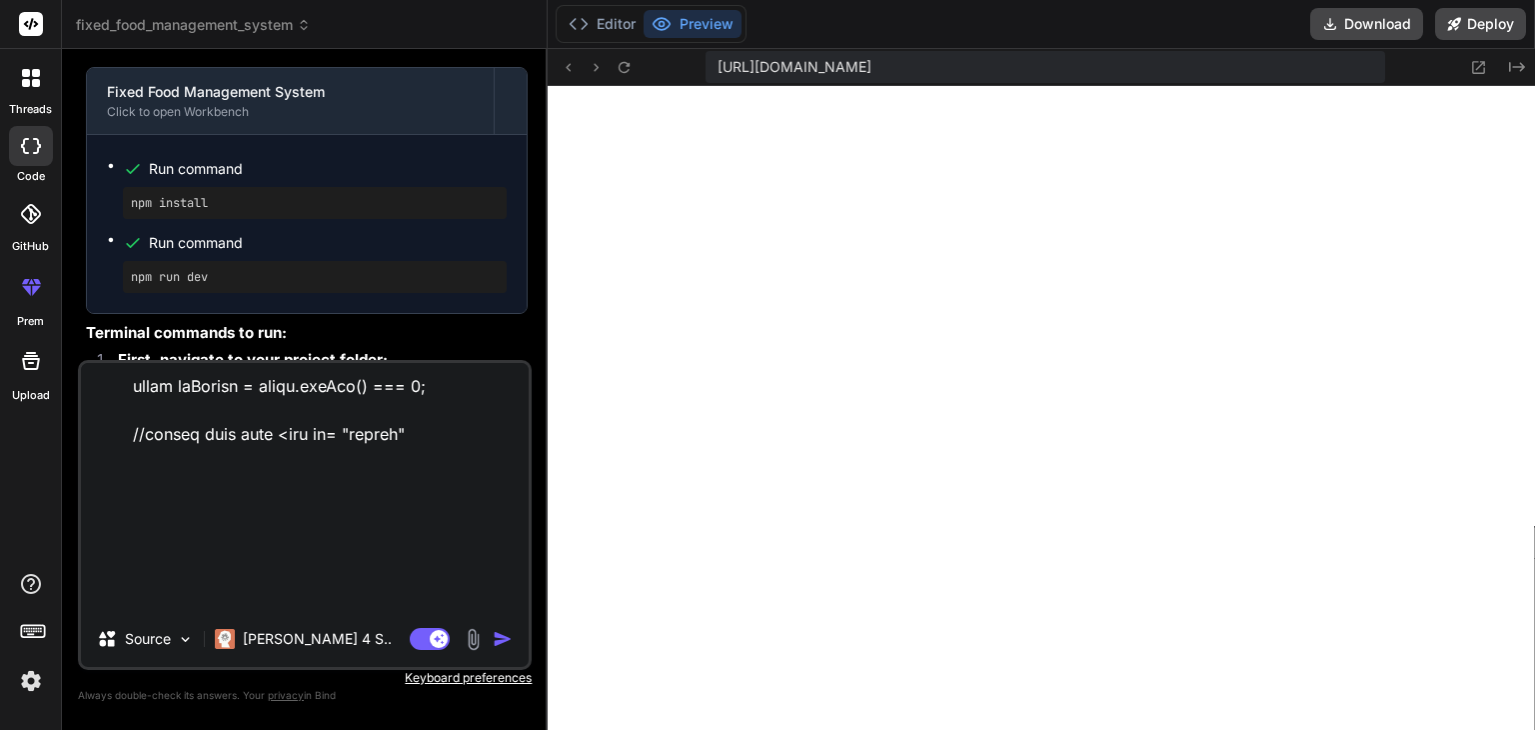
type textarea "x"
type textarea "<!DOCTYPE html> <html lang="en"> <head> <meta charset="UTF-8"> <meta name="view…"
type textarea "x"
type textarea "<!DOCTYPE html> <html lang="en"> <head> <meta charset="UTF-8"> <meta name="view…"
type textarea "x"
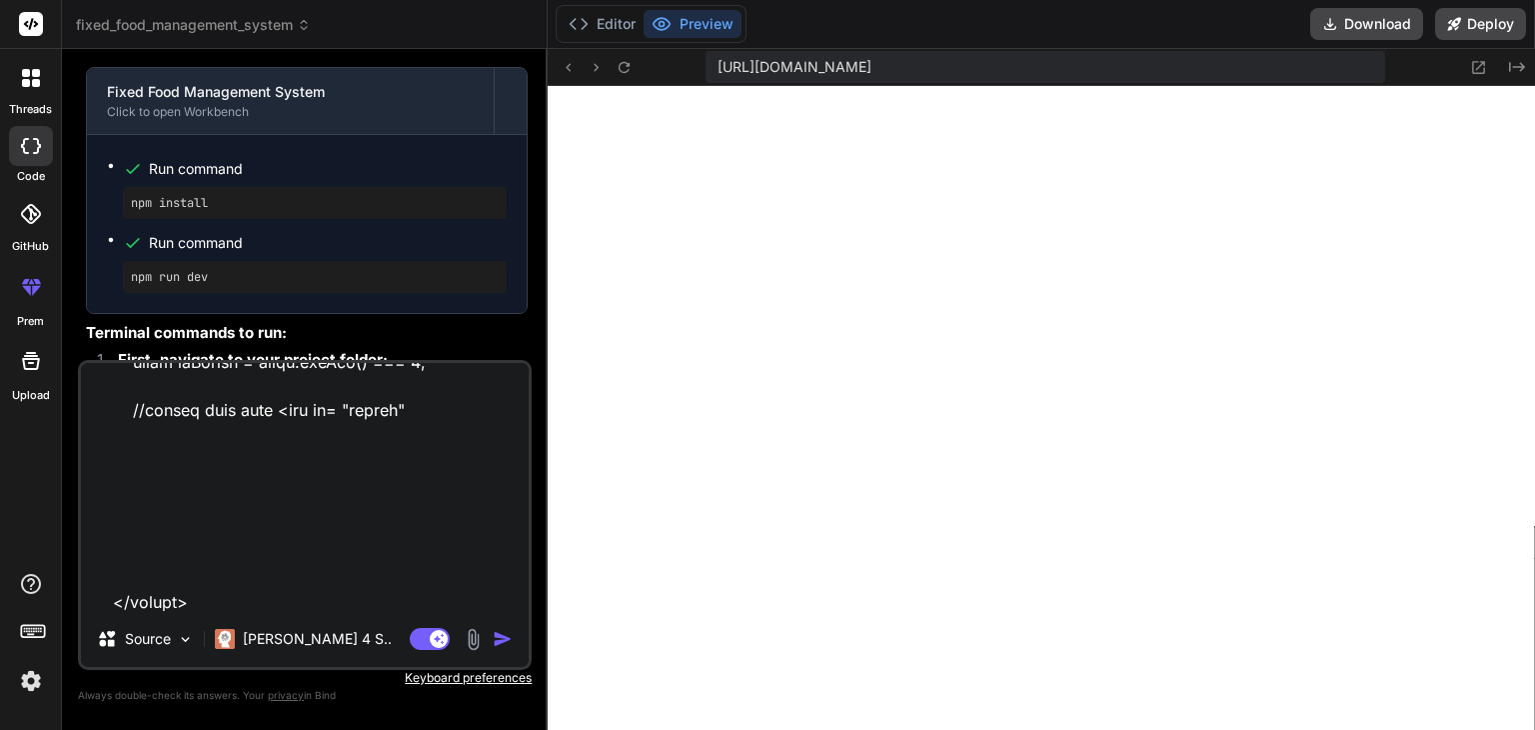
type textarea "<!DOCTYPE html> <html lang="en"> <head> <meta charset="UTF-8"> <meta name="view…"
type textarea "x"
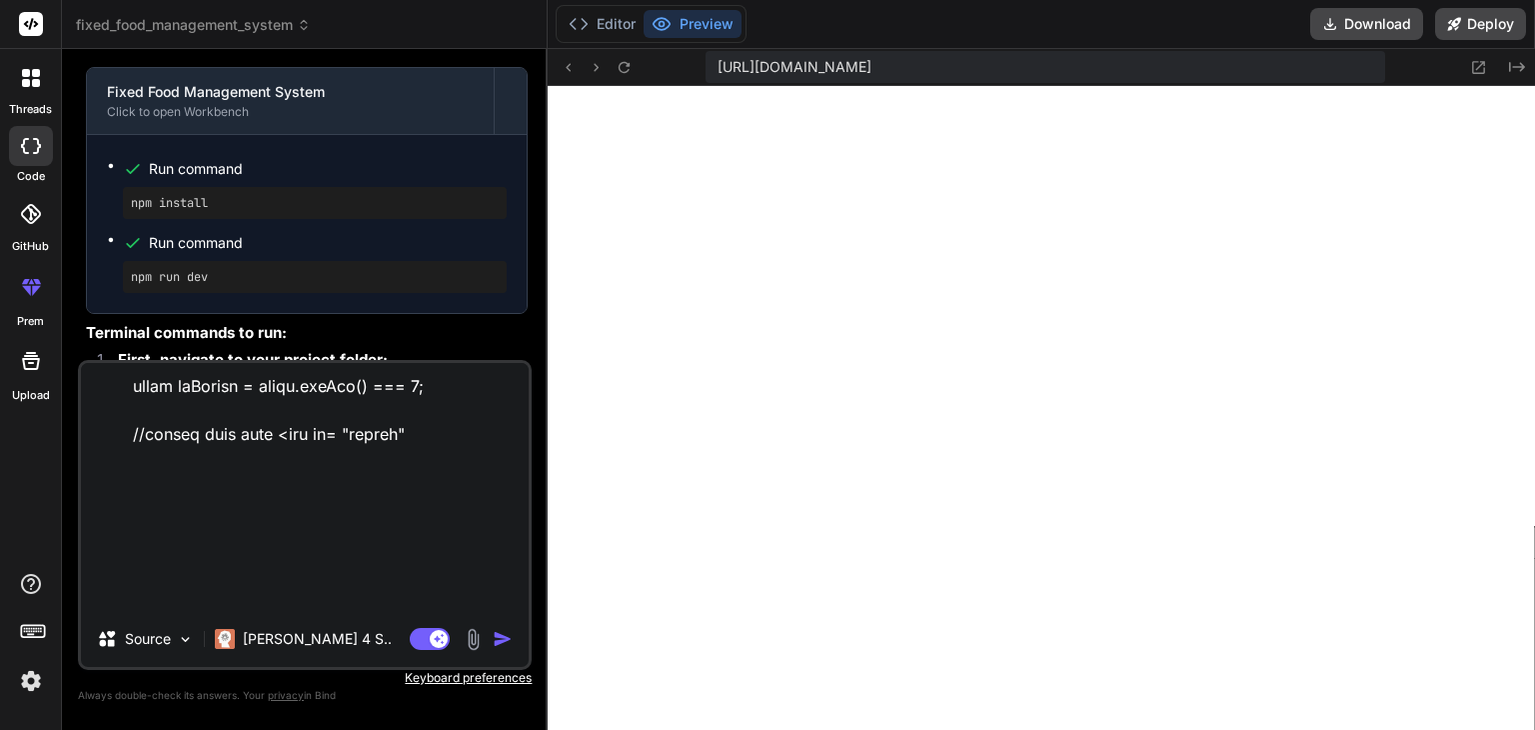
type textarea "<!DOCTYPE html> <html lang="en"> <head> <meta charset="UTF-8"> <meta name="view…"
type textarea "x"
type textarea "<!DOCTYPE html> <html lang="en"> <head> <meta charset="UTF-8"> <meta name="view…"
type textarea "x"
type textarea "<!DOCTYPE html> <html lang="en"> <head> <meta charset="UTF-8"> <meta name="view…"
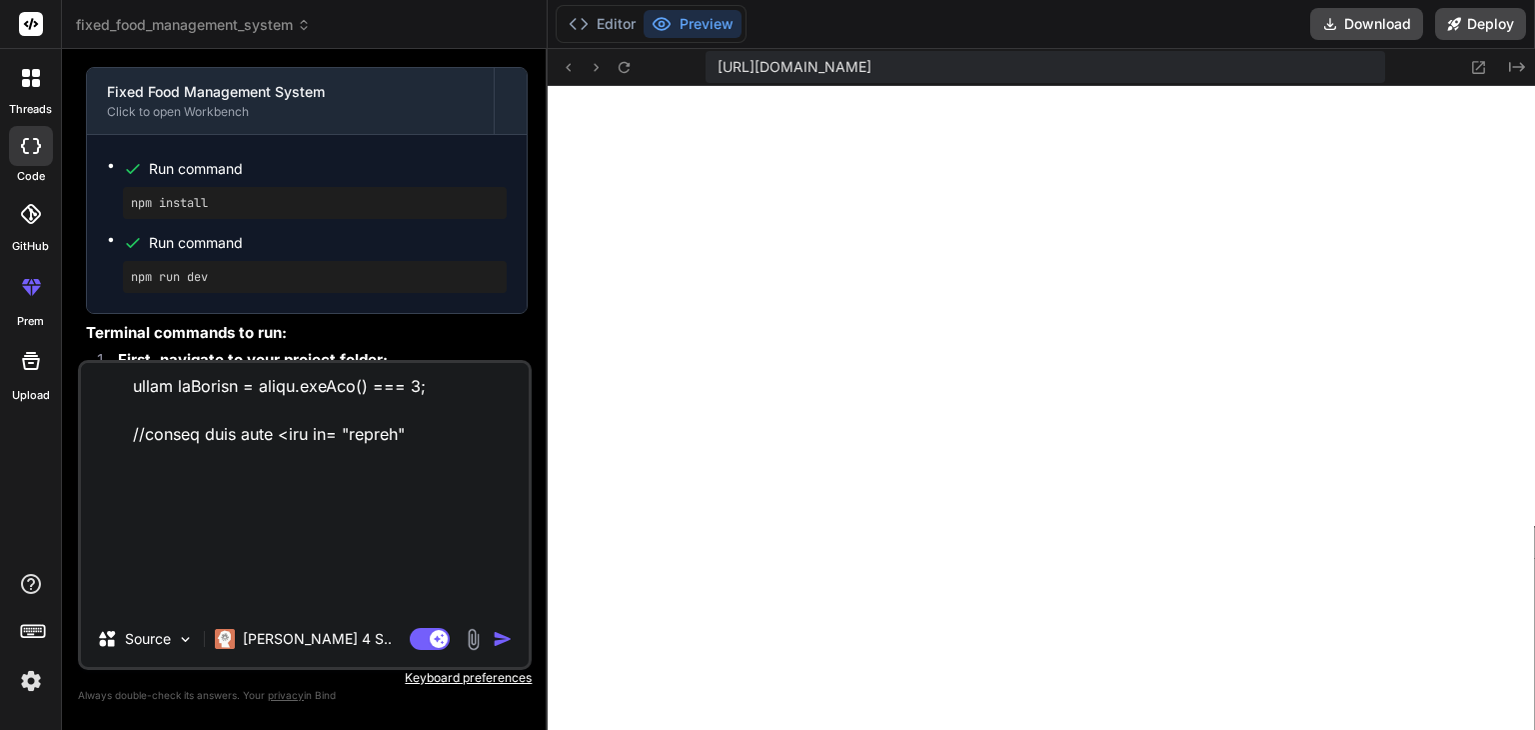
type textarea "x"
type textarea "<!DOCTYPE html> <html lang="en"> <head> <meta charset="UTF-8"> <meta name="view…"
type textarea "x"
type textarea "<!DOCTYPE html> <html lang="en"> <head> <meta charset="UTF-8"> <meta name="view…"
type textarea "x"
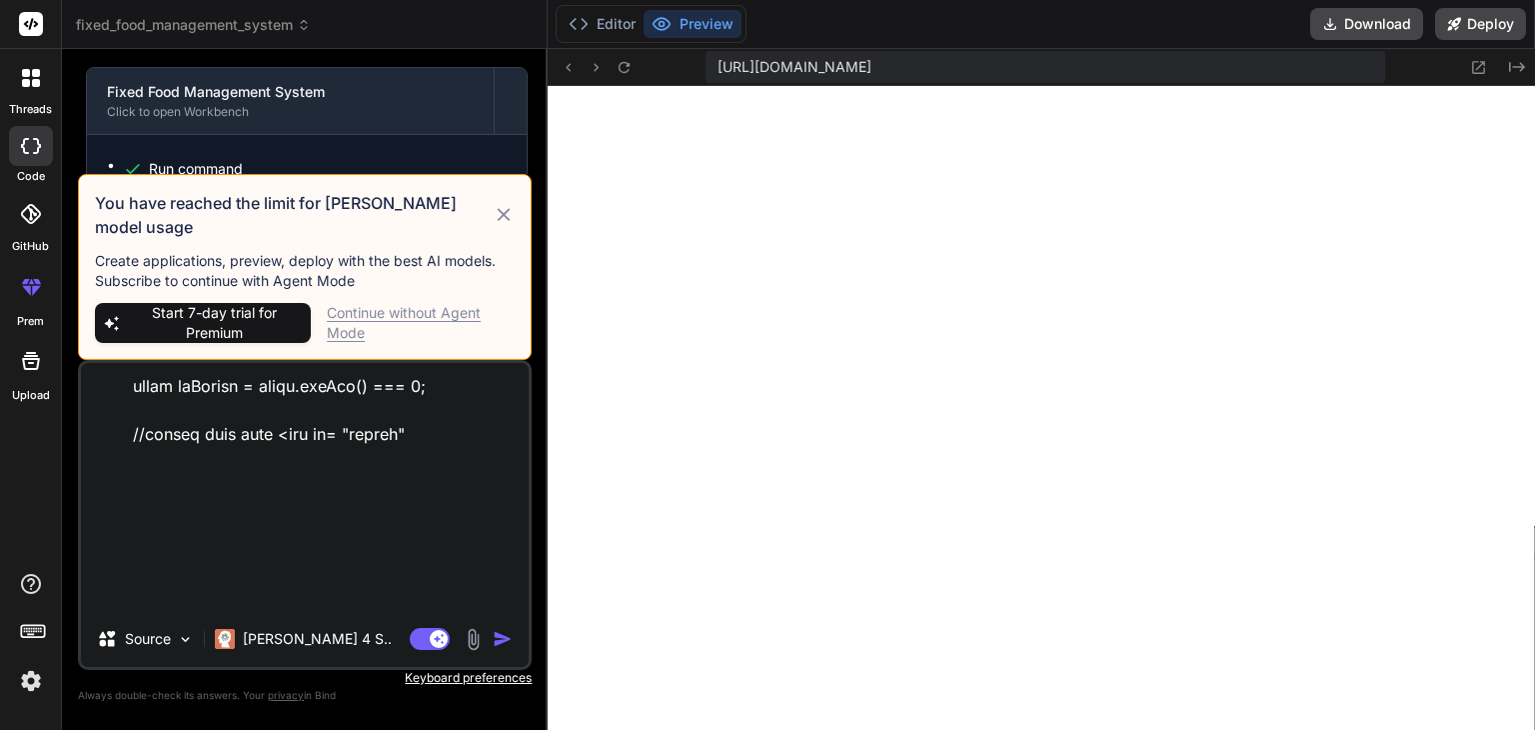
type textarea "<!DOCTYPE html> <html lang="en"> <head> <meta charset="UTF-8"> <meta name="view…"
click at [503, 224] on icon at bounding box center [504, 215] width 23 height 24
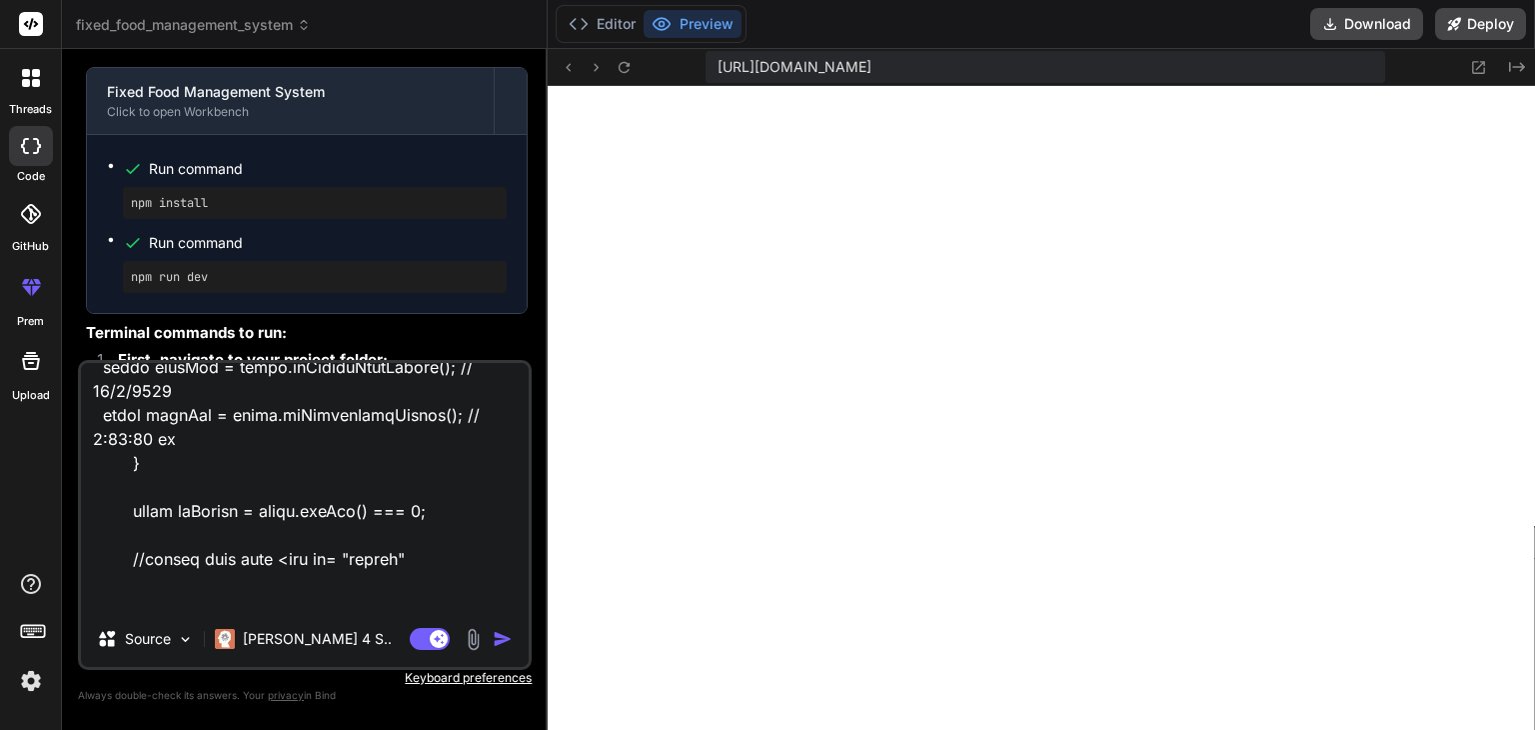
scroll to position [37404, 0]
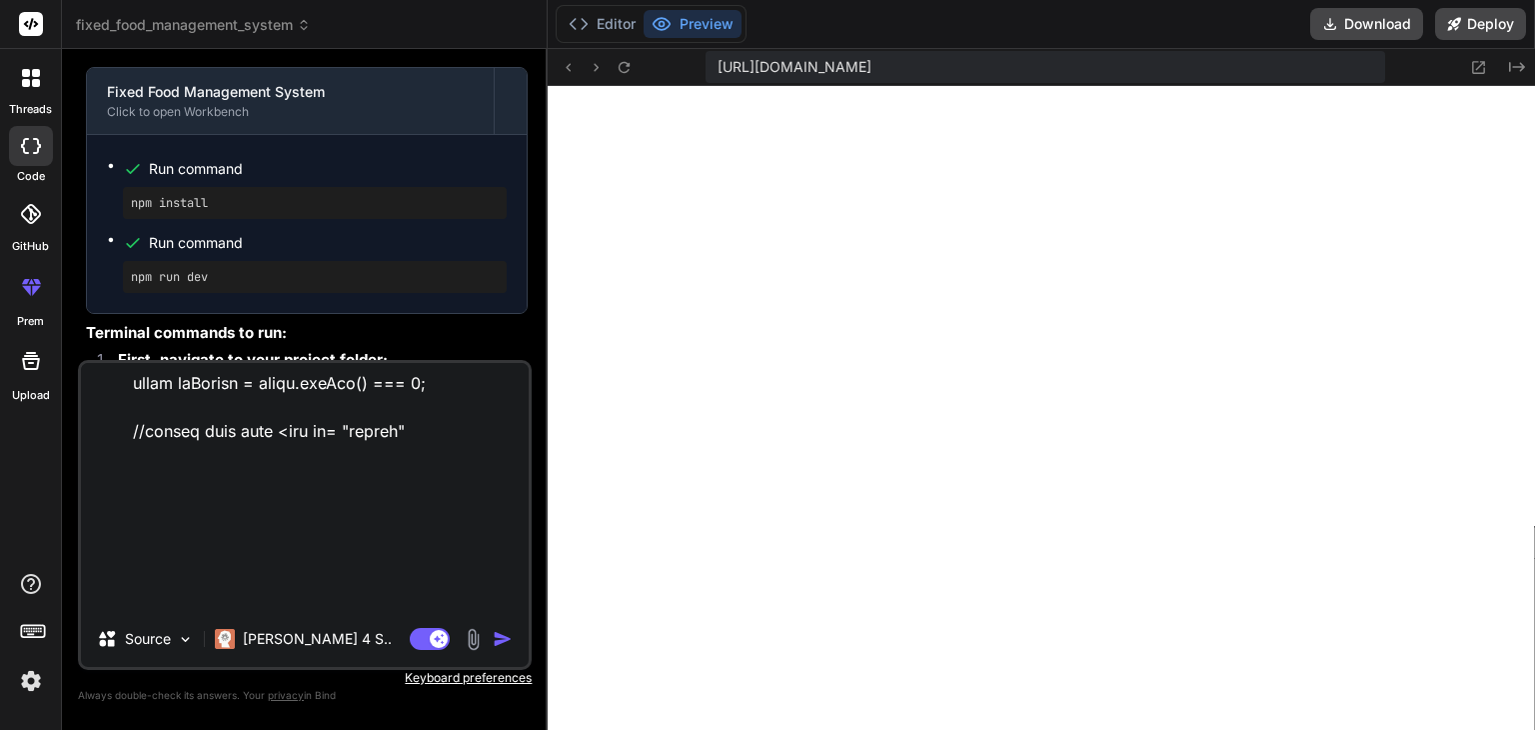
click at [500, 641] on img "button" at bounding box center [503, 639] width 20 height 20
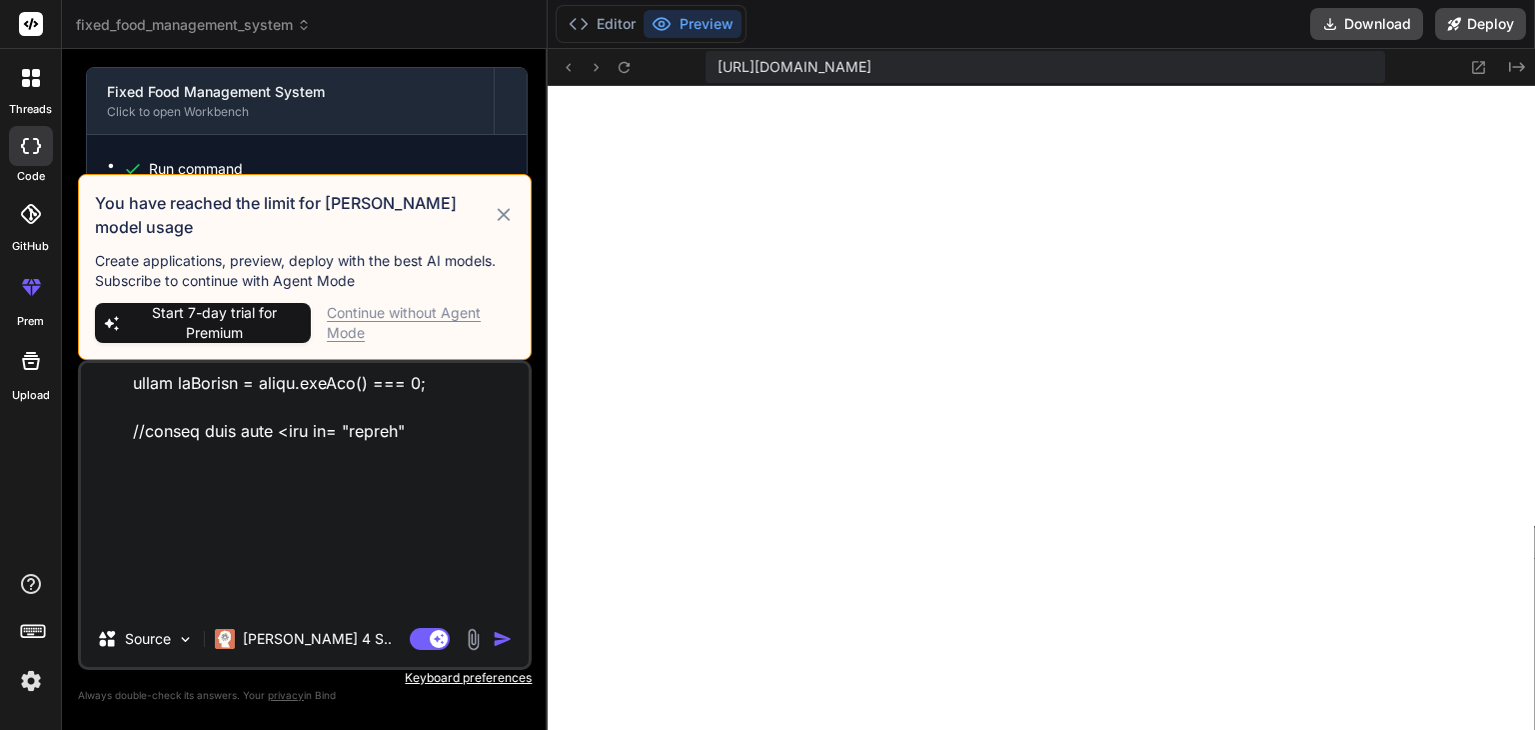
click at [503, 221] on icon at bounding box center [503, 214] width 13 height 13
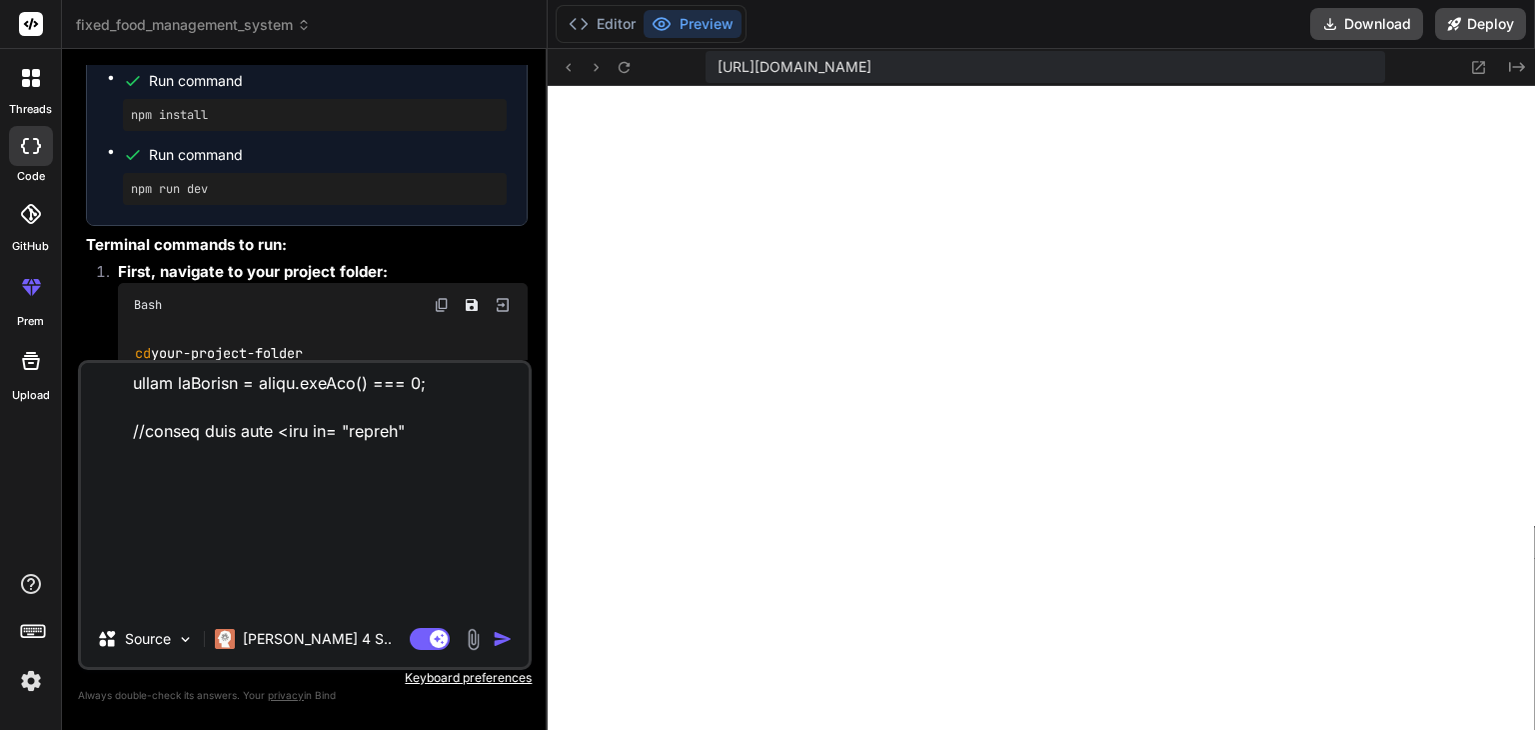
scroll to position [19125, 0]
click at [502, 641] on img "button" at bounding box center [503, 639] width 20 height 20
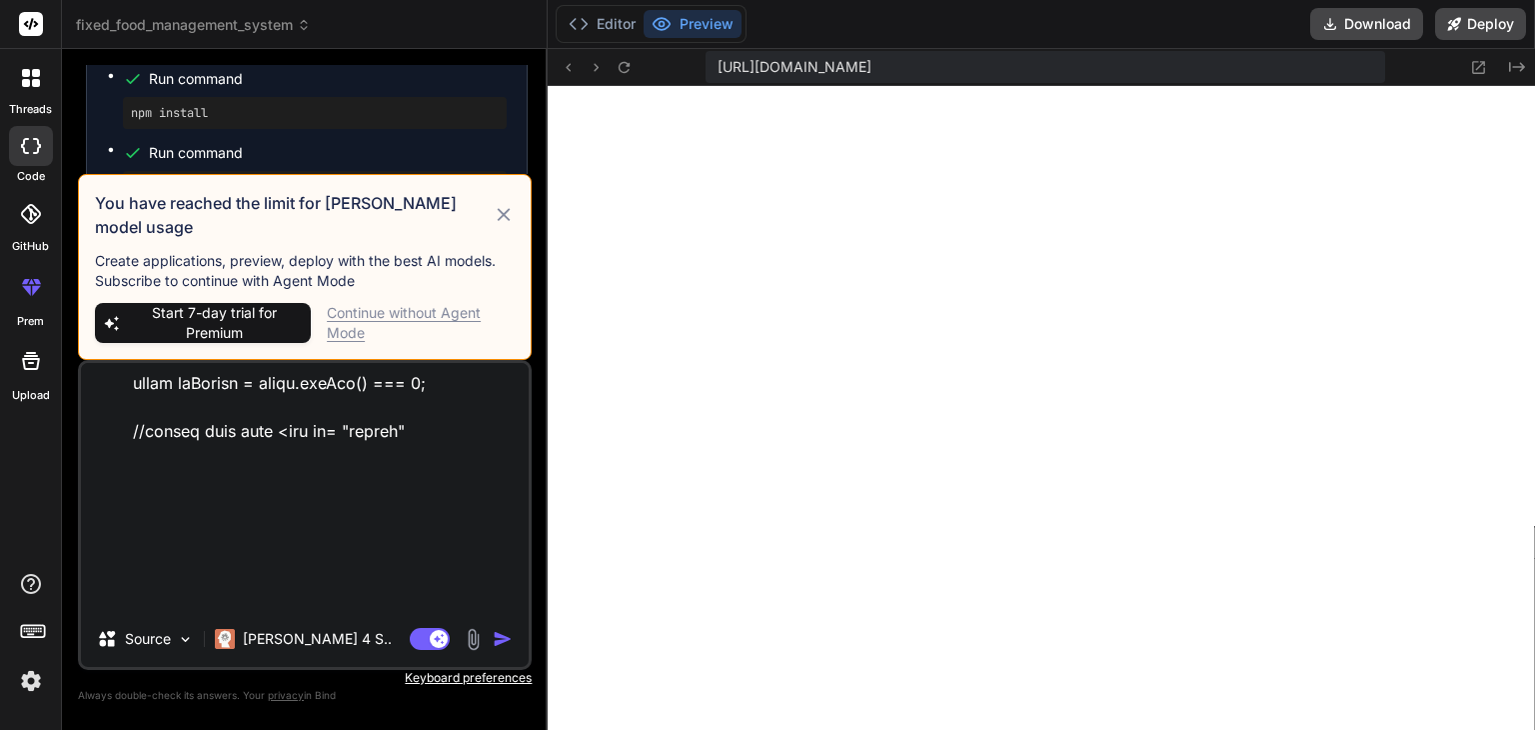
click at [440, 313] on div "Continue without Agent Mode" at bounding box center [421, 323] width 188 height 40
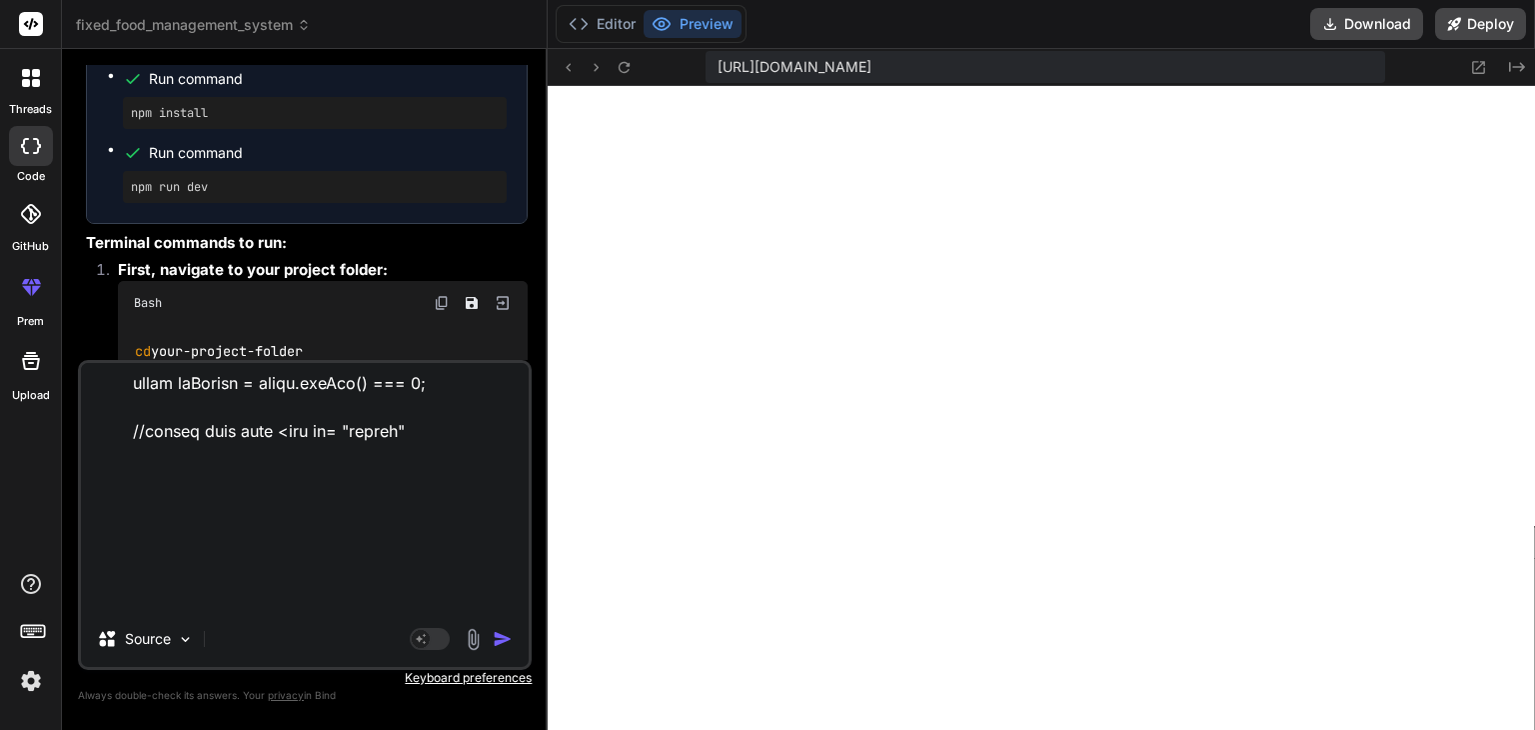
click at [497, 639] on img "button" at bounding box center [503, 639] width 20 height 20
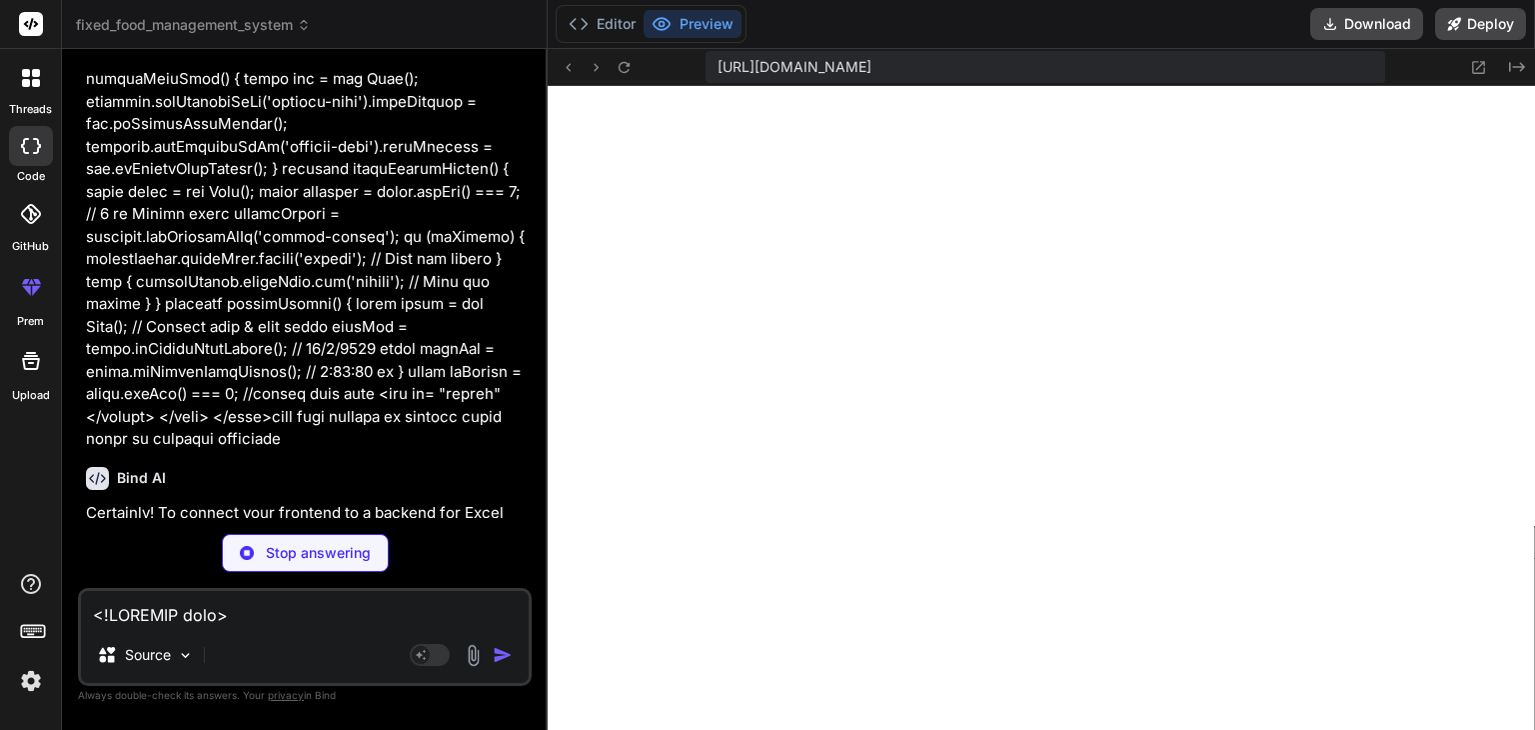
scroll to position [32786, 0]
type textarea "x"
type textarea ""cors": "^2.8.5", "exceljs": "^4.4.0" } }"
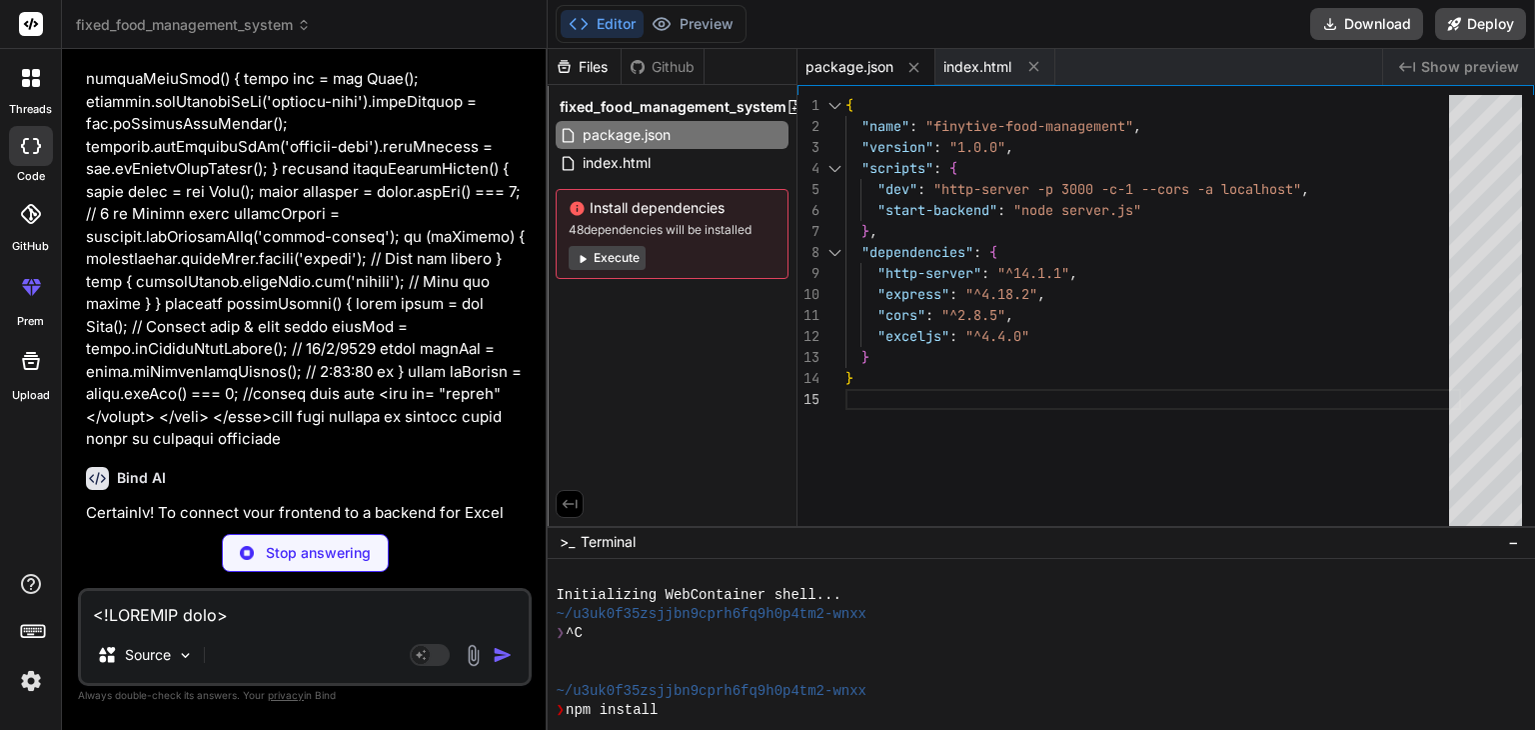
type textarea "x"
type textarea "res.status(500).send('Error generating report.'); } }); app.listen(PORT, () => …"
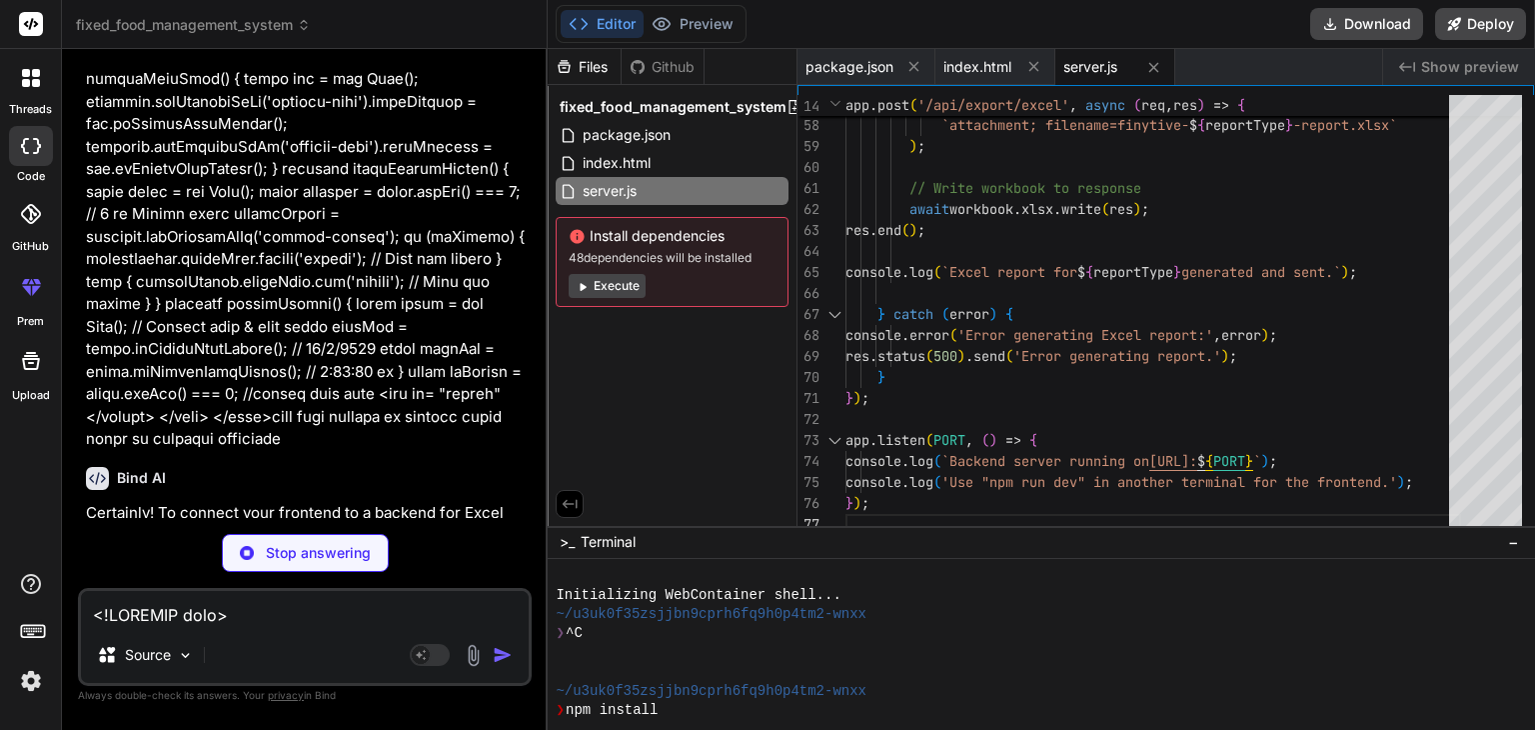
type textarea "x"
type textarea "</script> </body> </html>"
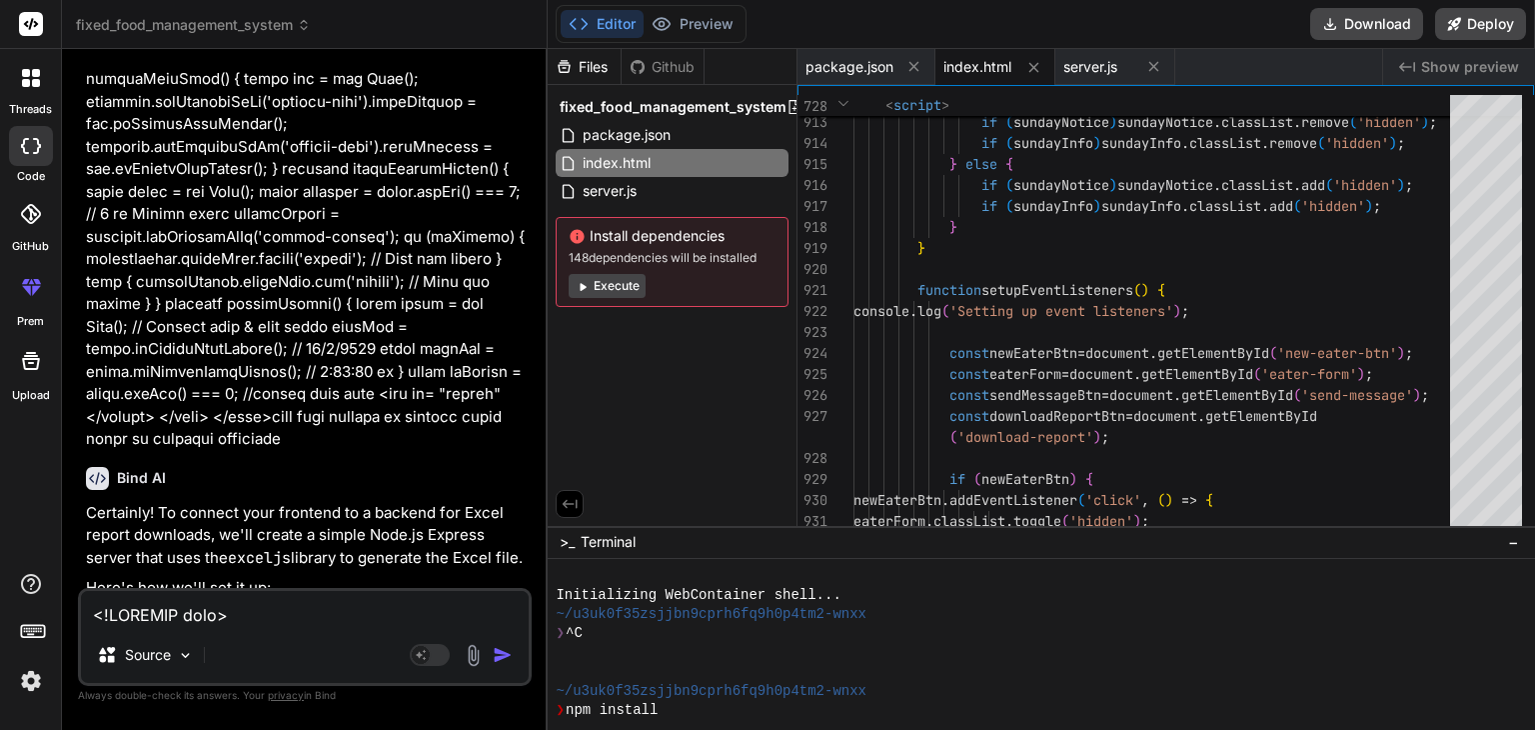
type textarea "x"
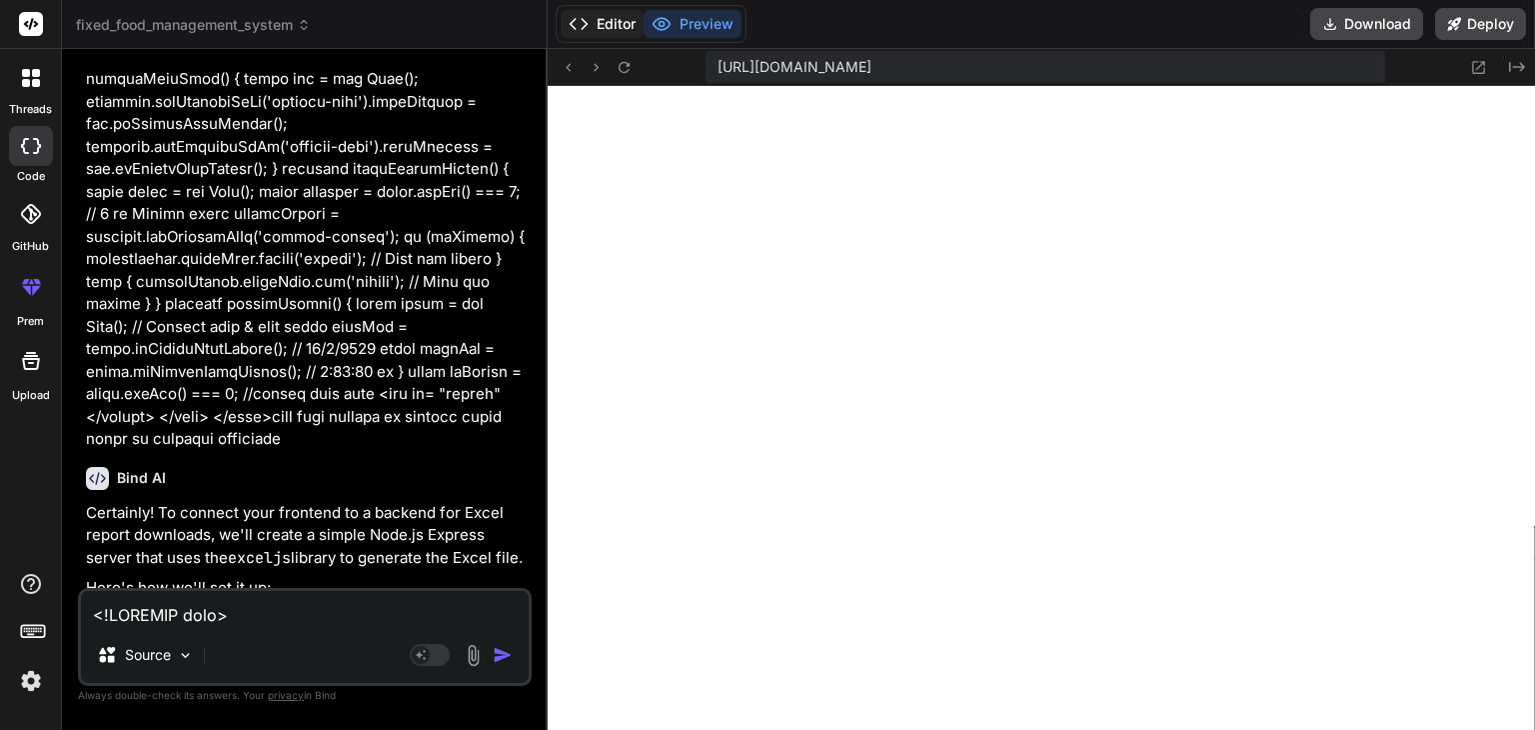
click at [612, 17] on button "Editor" at bounding box center [602, 24] width 83 height 28
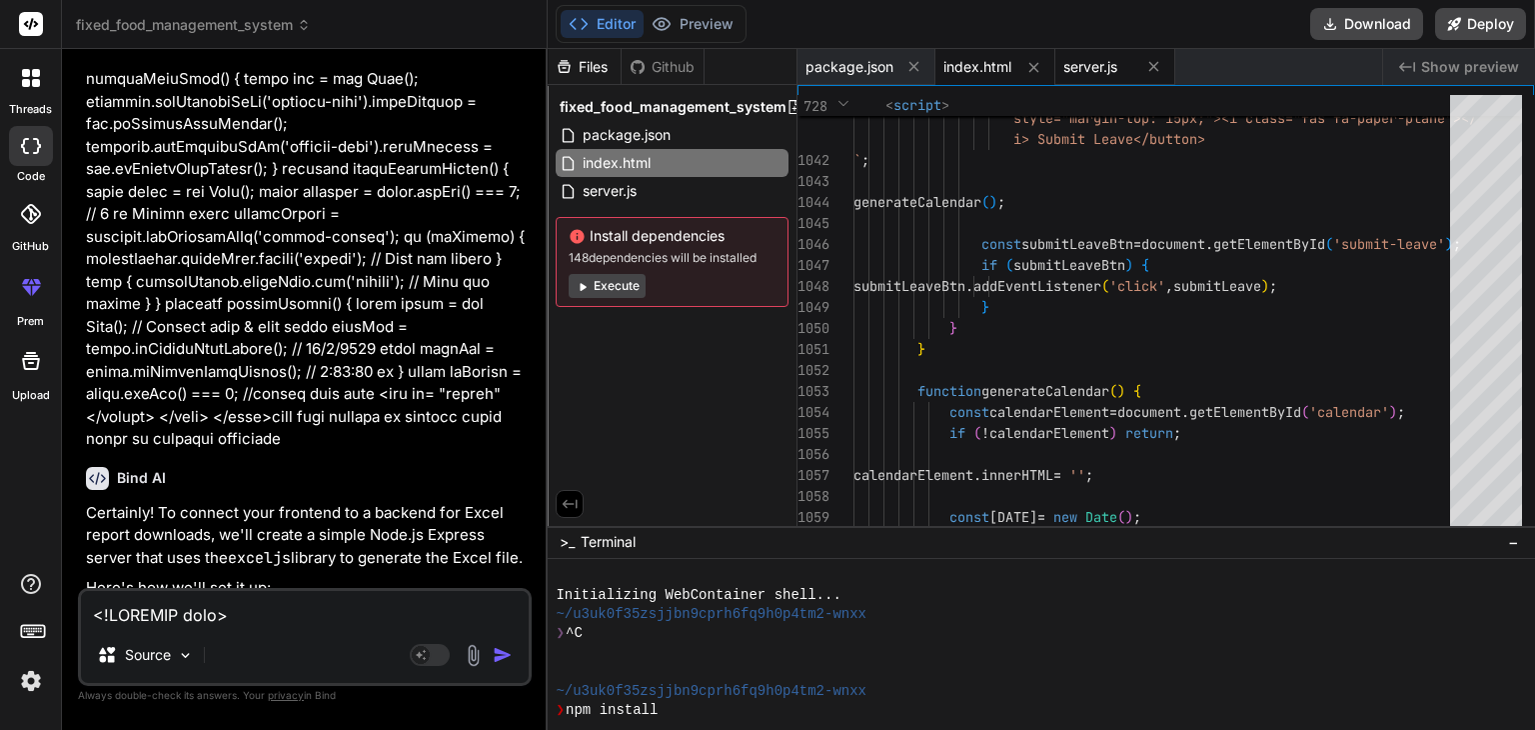
click at [1100, 66] on span "server.js" at bounding box center [1091, 67] width 54 height 20
type textarea "res.status(500).send('Error generating report.'); } }); app.listen(PORT, () => …"
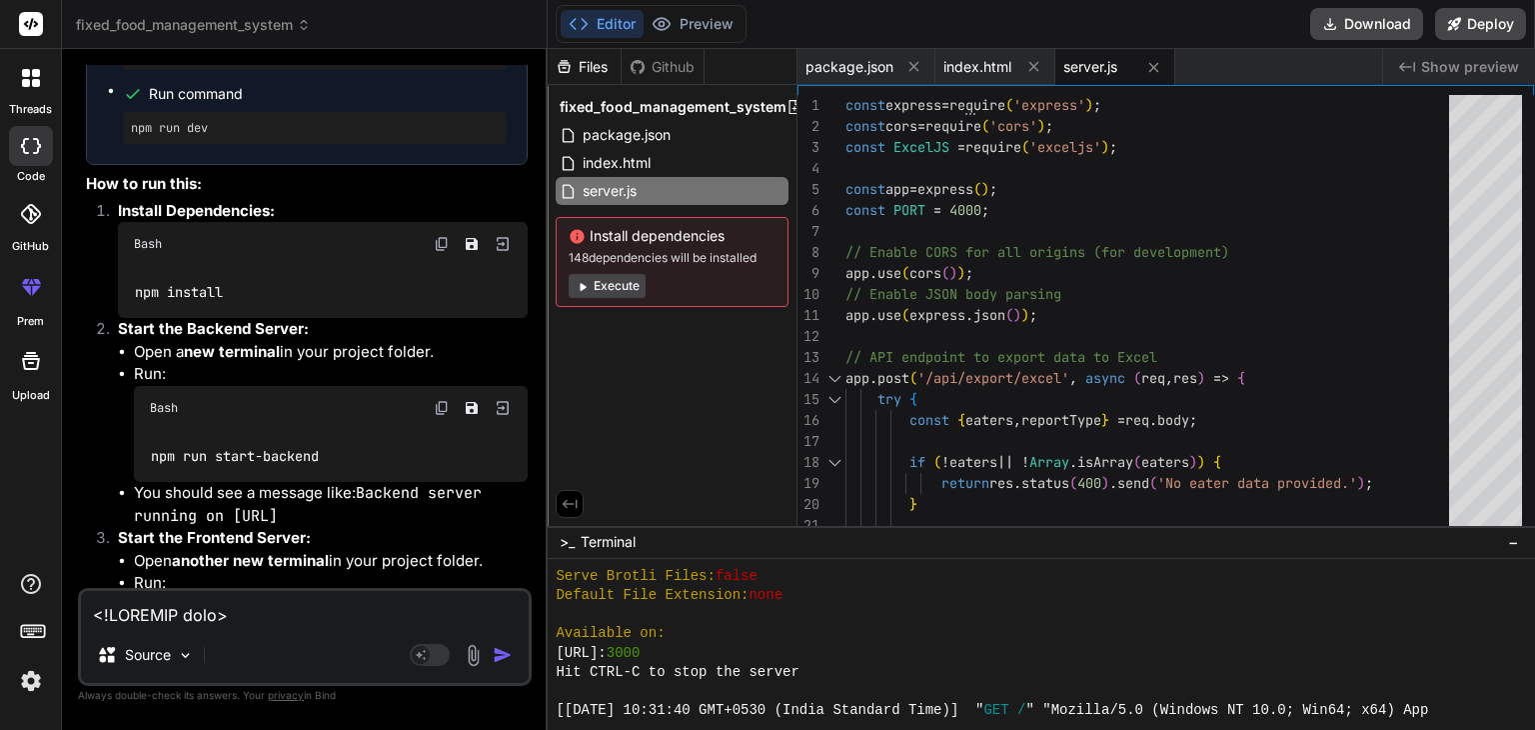
scroll to position [34059, 0]
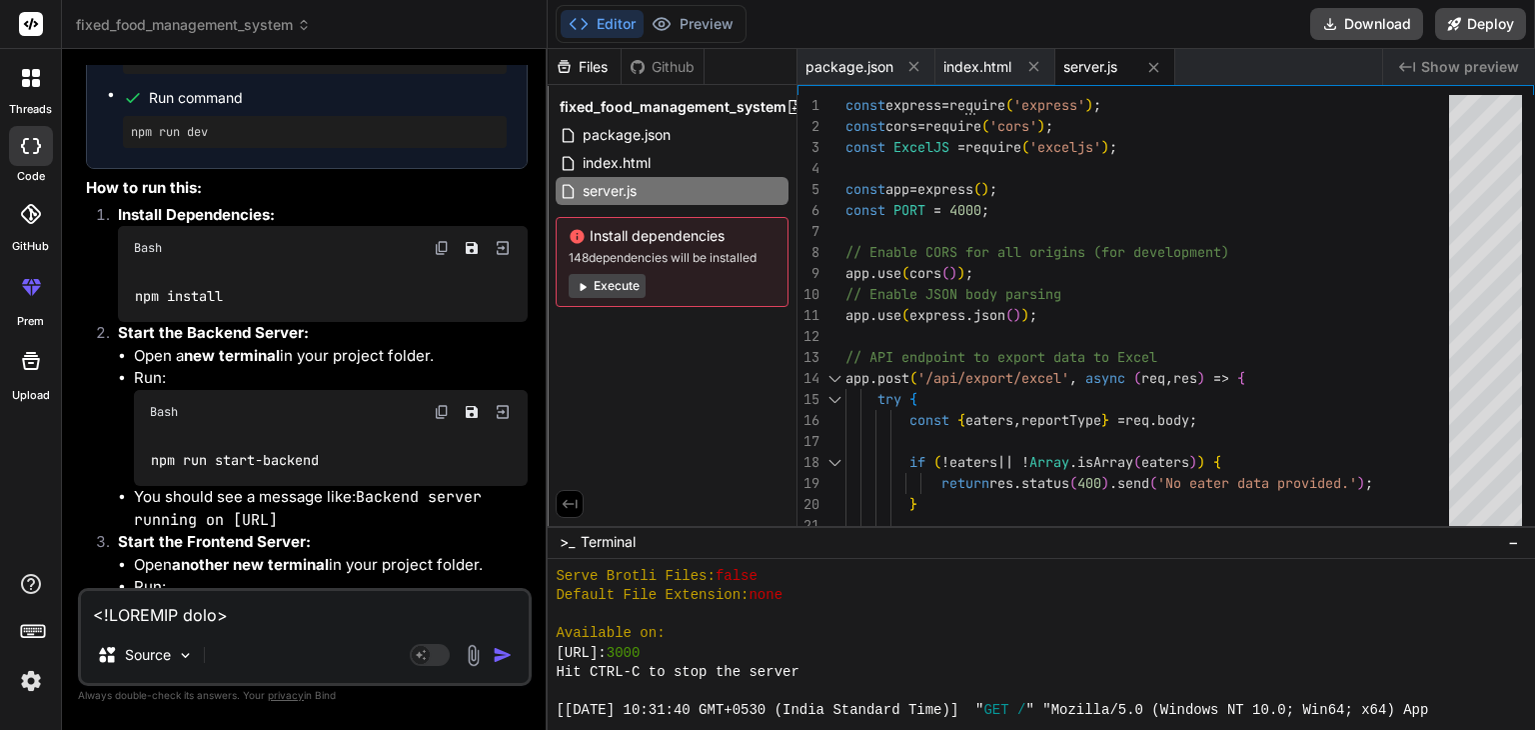
click at [443, 240] on img at bounding box center [442, 248] width 16 height 16
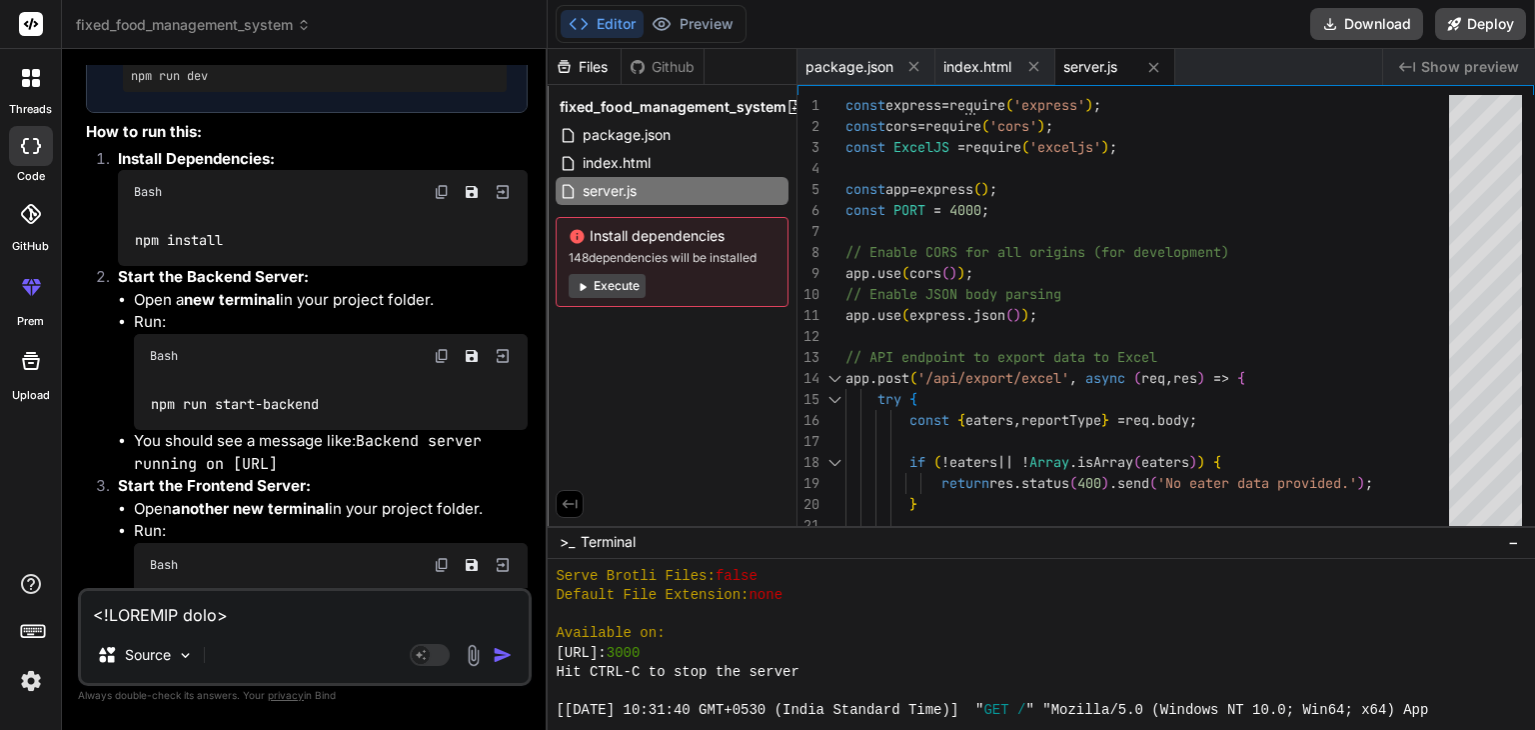
scroll to position [34119, 0]
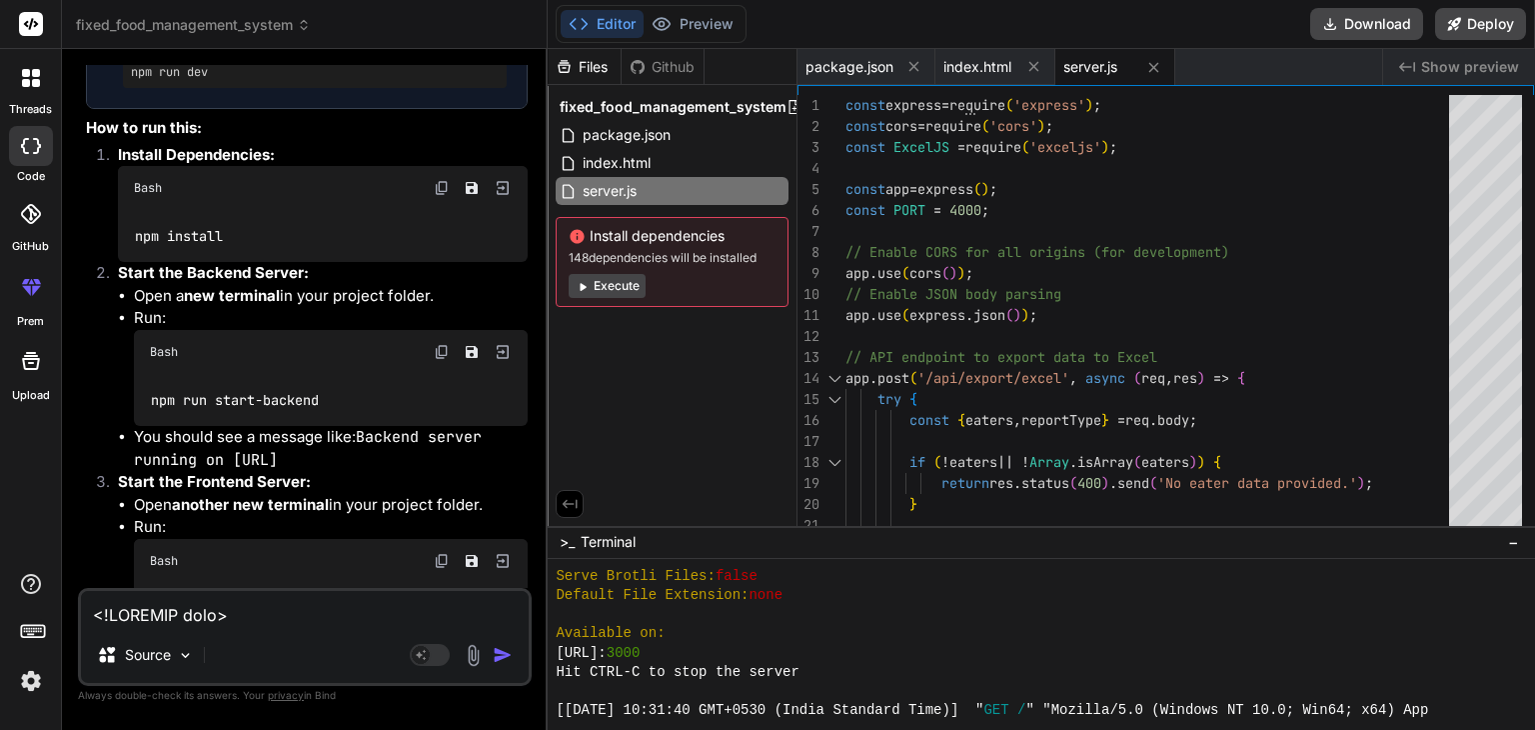
click at [444, 344] on img at bounding box center [442, 352] width 16 height 16
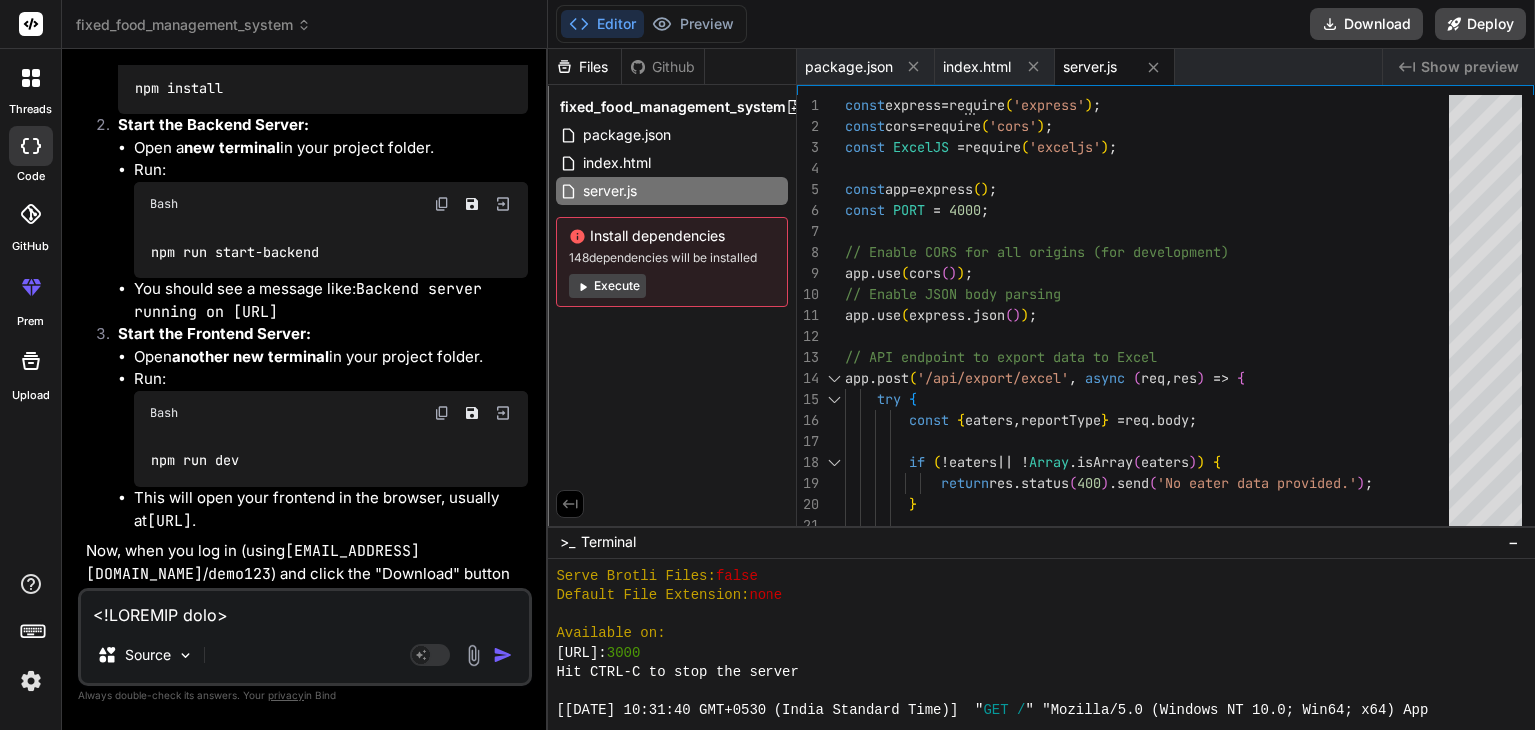
scroll to position [34333, 0]
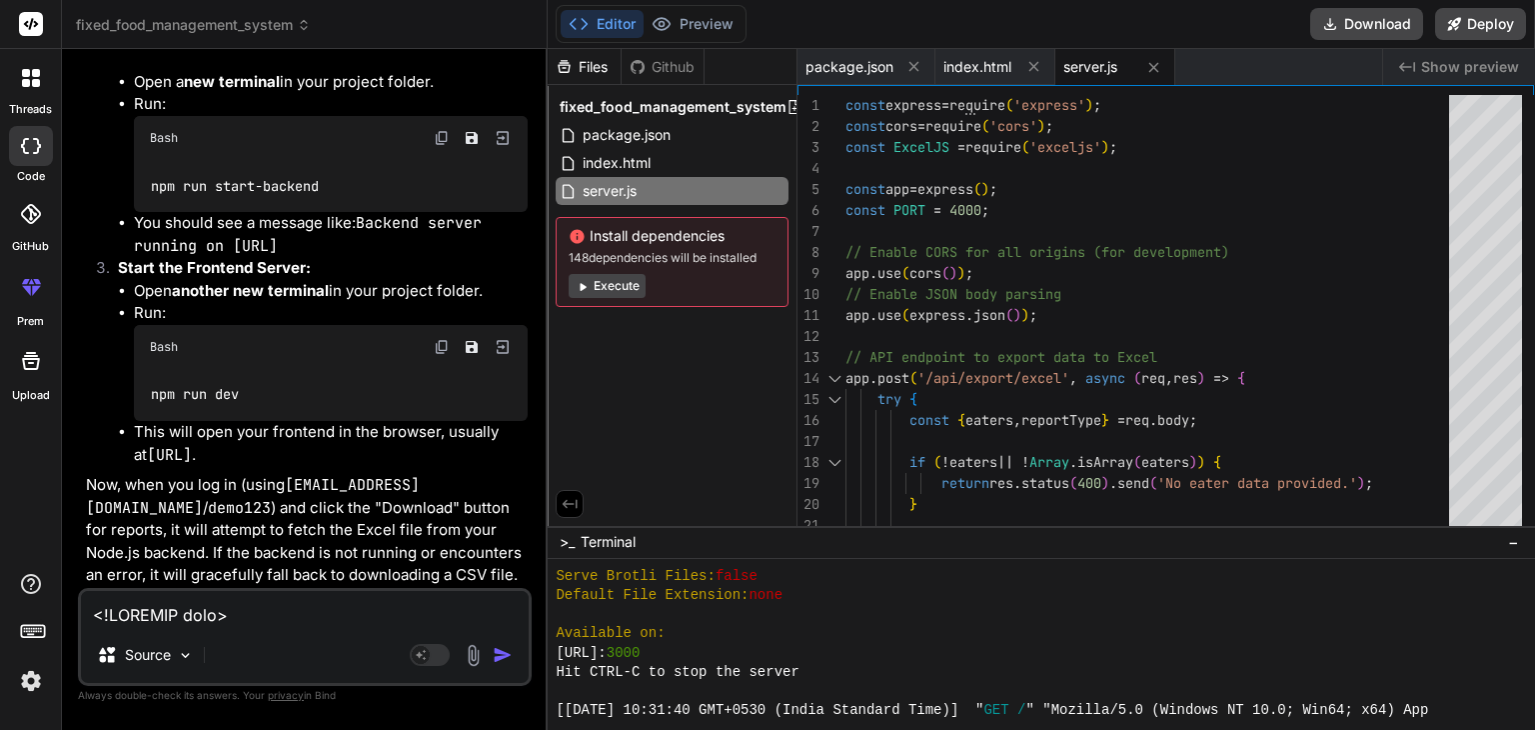
click at [220, 622] on textarea at bounding box center [305, 609] width 448 height 36
paste textarea "PS D:\finytive-food-management> npm install npm ERR! code EPERM npm ERR! syscal…"
type textarea "PS D:\finytive-food-management> npm install npm ERR! code EPERM npm ERR! syscal…"
type textarea "x"
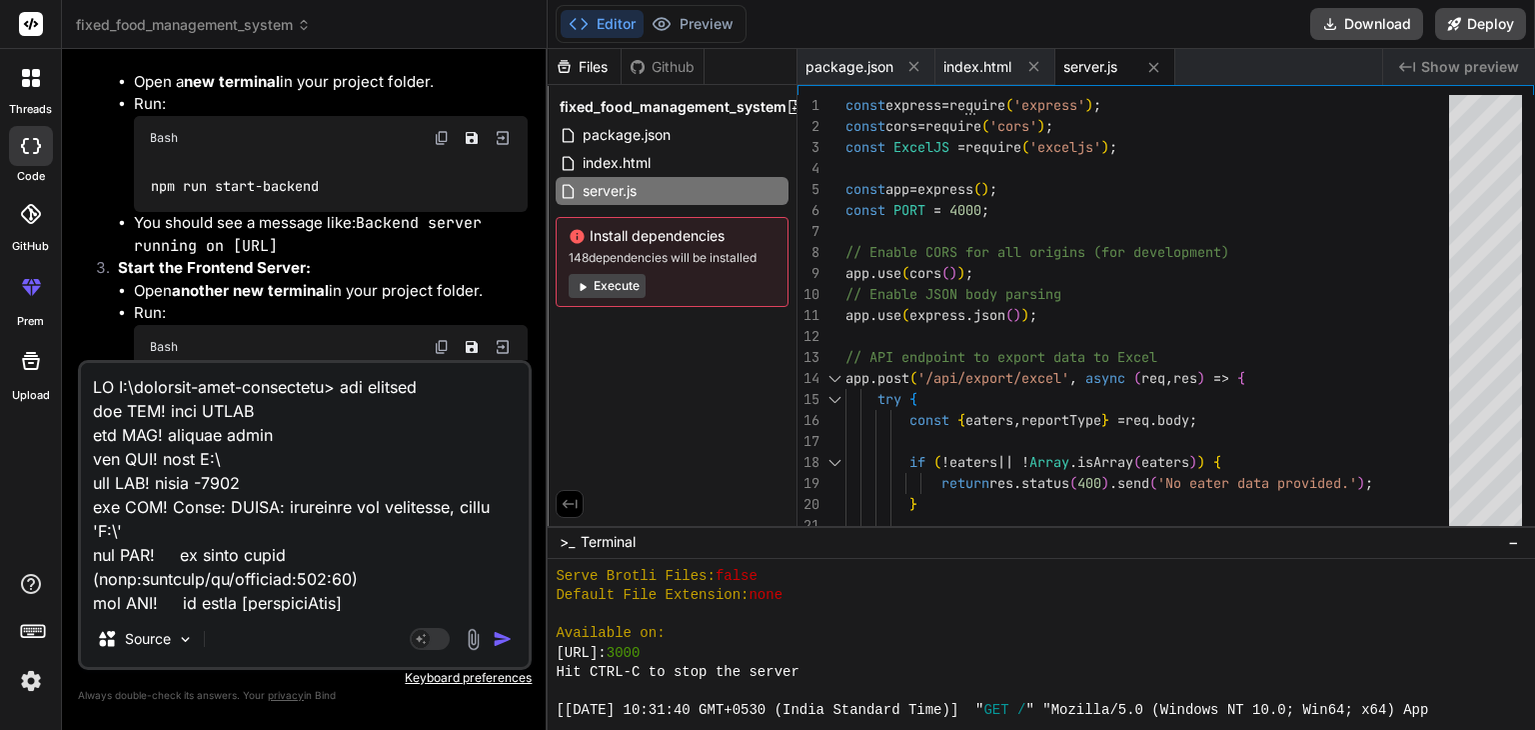
scroll to position [3360, 0]
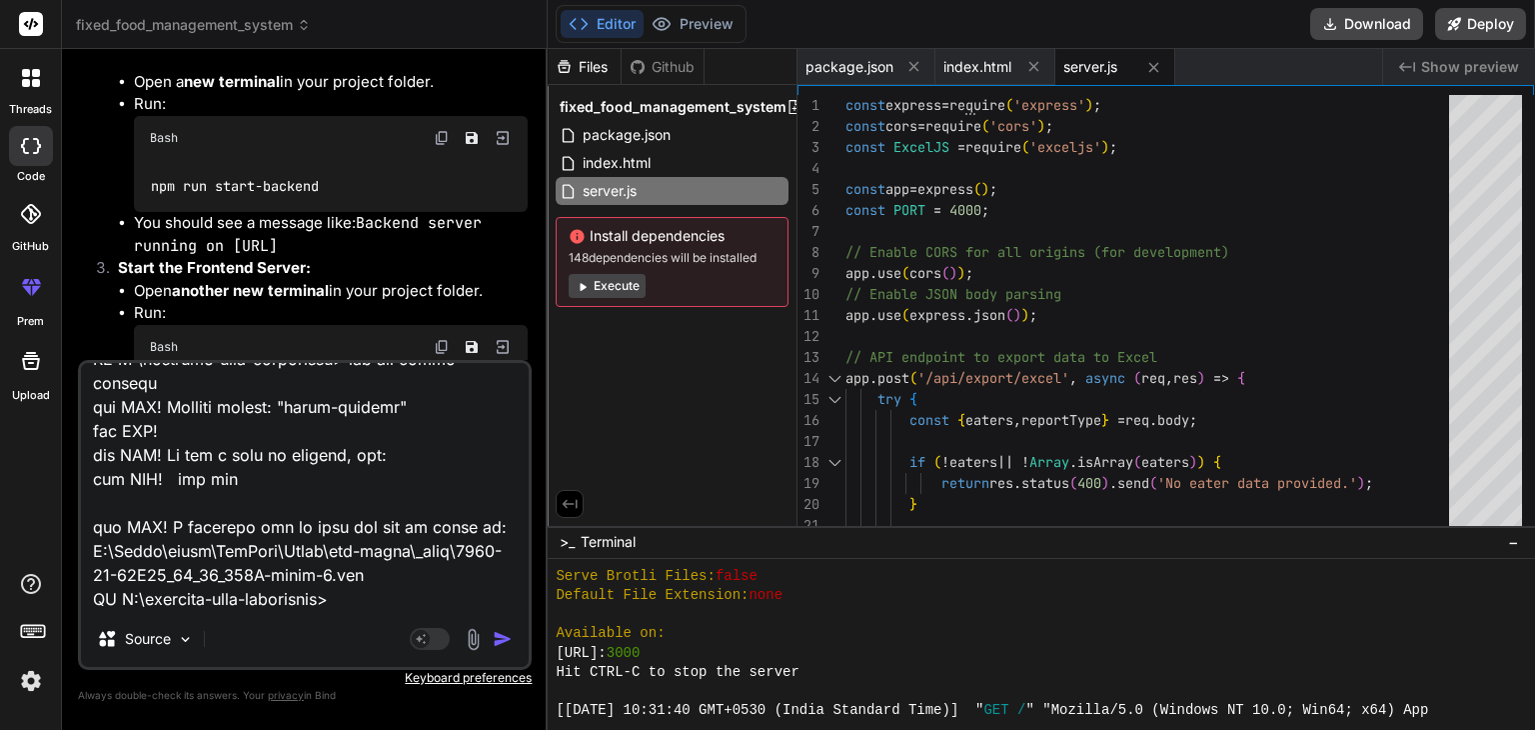
type textarea "PS D:\finytive-food-management> npm install npm ERR! code EPERM npm ERR! syscal…"
type textarea "x"
type textarea "PS D:\finytive-food-management> npm install npm ERR! code EPERM npm ERR! syscal…"
type textarea "x"
type textarea "PS D:\finytive-food-management> npm install npm ERR! code EPERM npm ERR! syscal…"
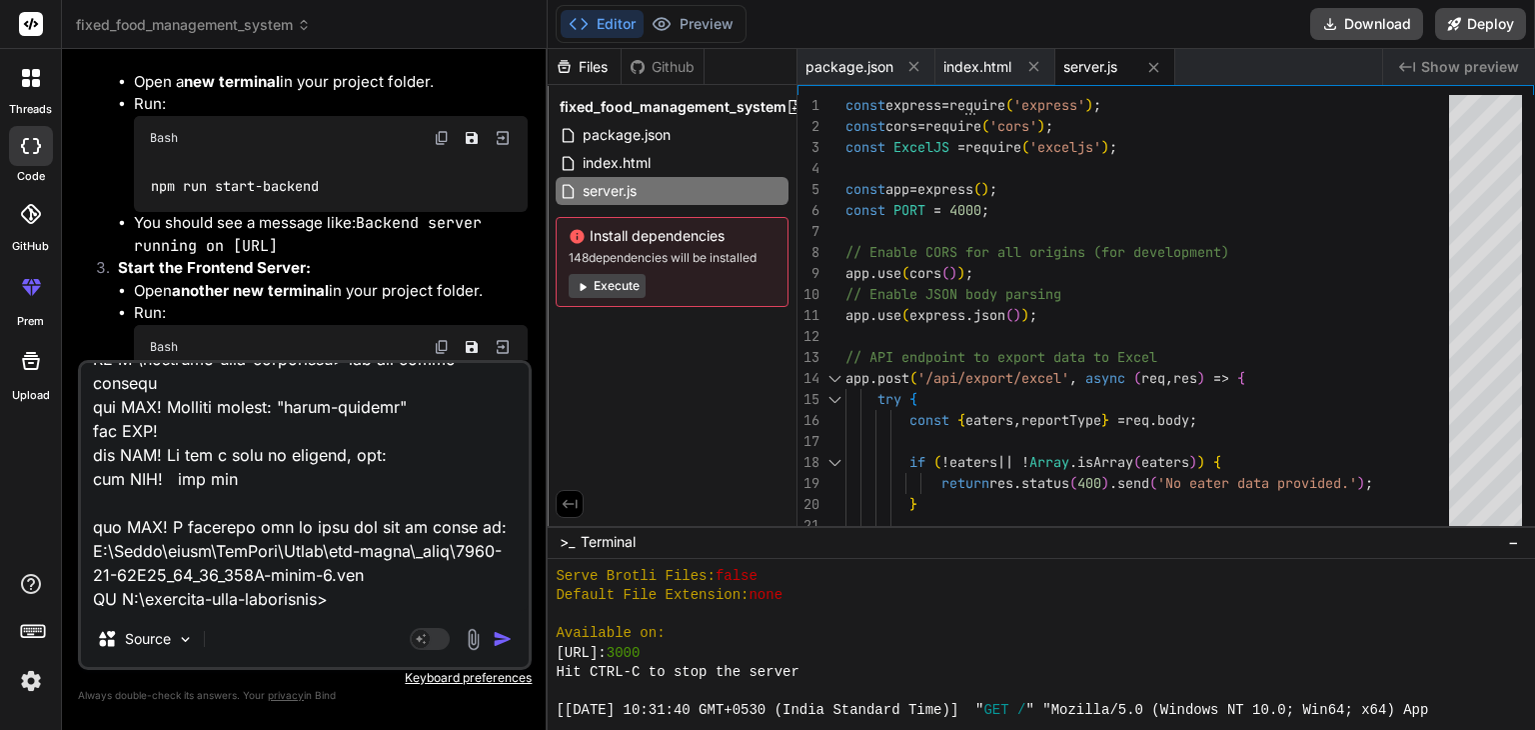
type textarea "x"
type textarea "PS D:\finytive-food-management> npm install npm ERR! code EPERM npm ERR! syscal…"
type textarea "x"
type textarea "PS D:\finytive-food-management> npm install npm ERR! code EPERM npm ERR! syscal…"
type textarea "x"
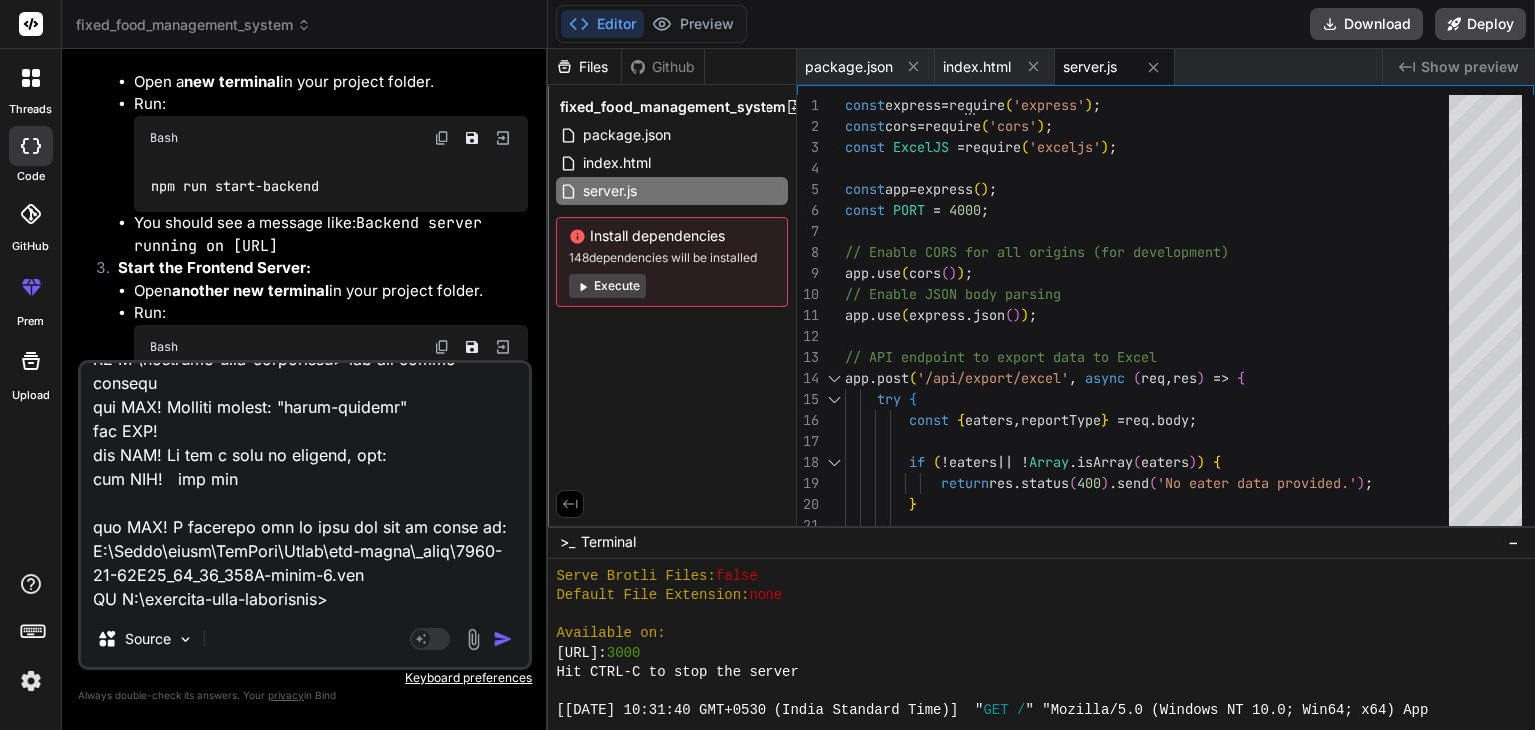
type textarea "PS D:\finytive-food-management> npm install npm ERR! code EPERM npm ERR! syscal…"
type textarea "x"
type textarea "PS D:\finytive-food-management> npm install npm ERR! code EPERM npm ERR! syscal…"
type textarea "x"
type textarea "PS D:\finytive-food-management> npm install npm ERR! code EPERM npm ERR! syscal…"
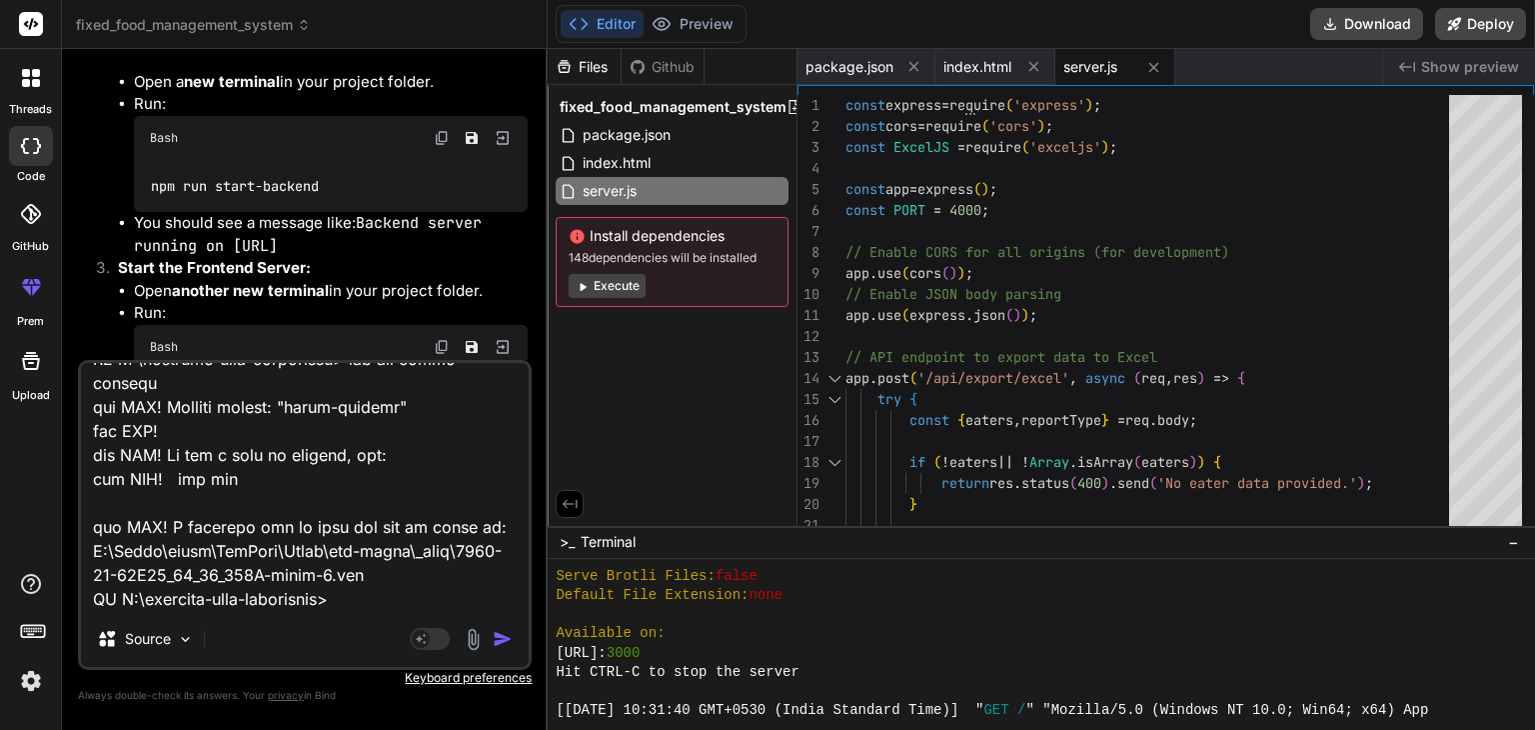
type textarea "x"
type textarea "PS D:\finytive-food-management> npm install npm ERR! code EPERM npm ERR! syscal…"
type textarea "x"
type textarea "PS D:\finytive-food-management> npm install npm ERR! code EPERM npm ERR! syscal…"
type textarea "x"
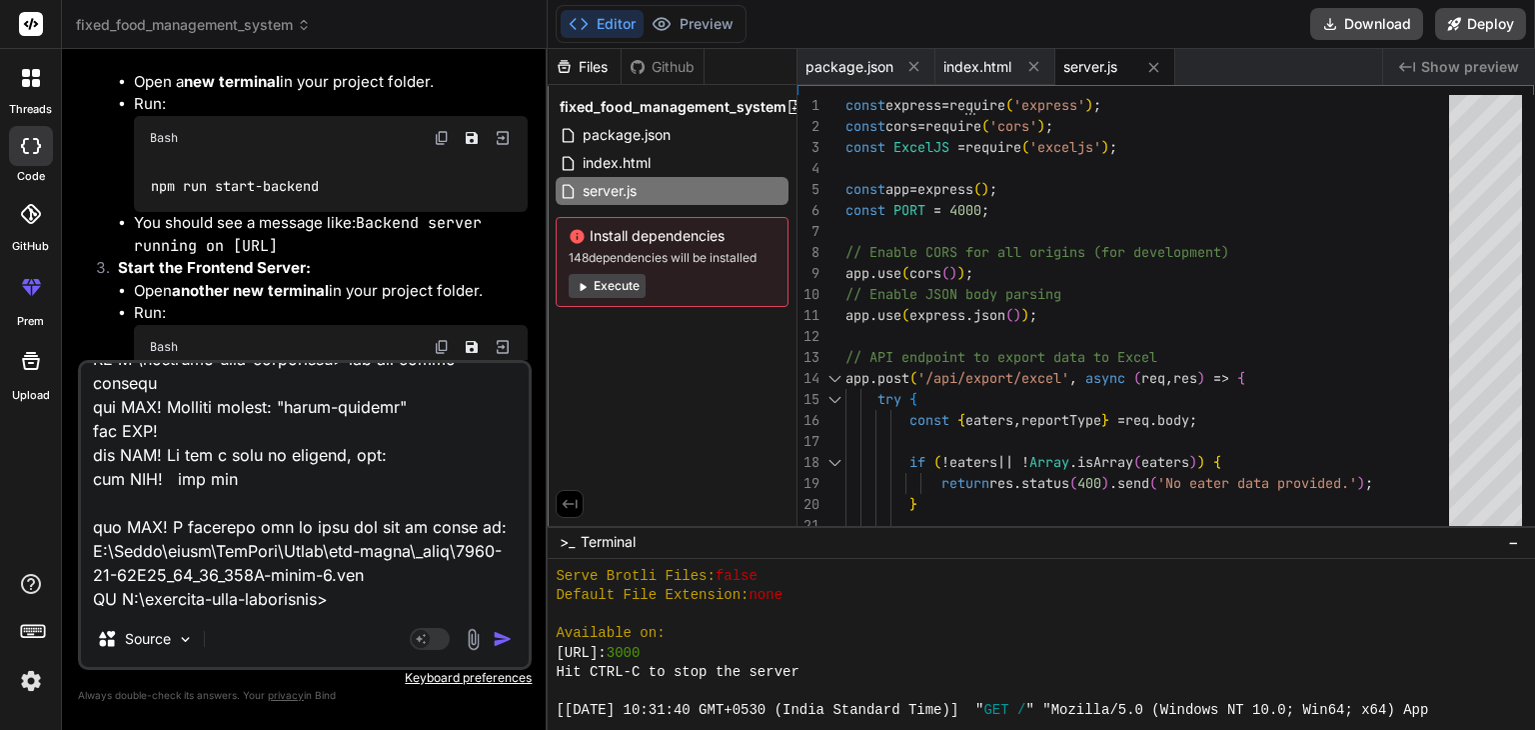
type textarea "PS D:\finytive-food-management> npm install npm ERR! code EPERM npm ERR! syscal…"
type textarea "x"
type textarea "PS D:\finytive-food-management> npm install npm ERR! code EPERM npm ERR! syscal…"
type textarea "x"
type textarea "PS D:\finytive-food-management> npm install npm ERR! code EPERM npm ERR! syscal…"
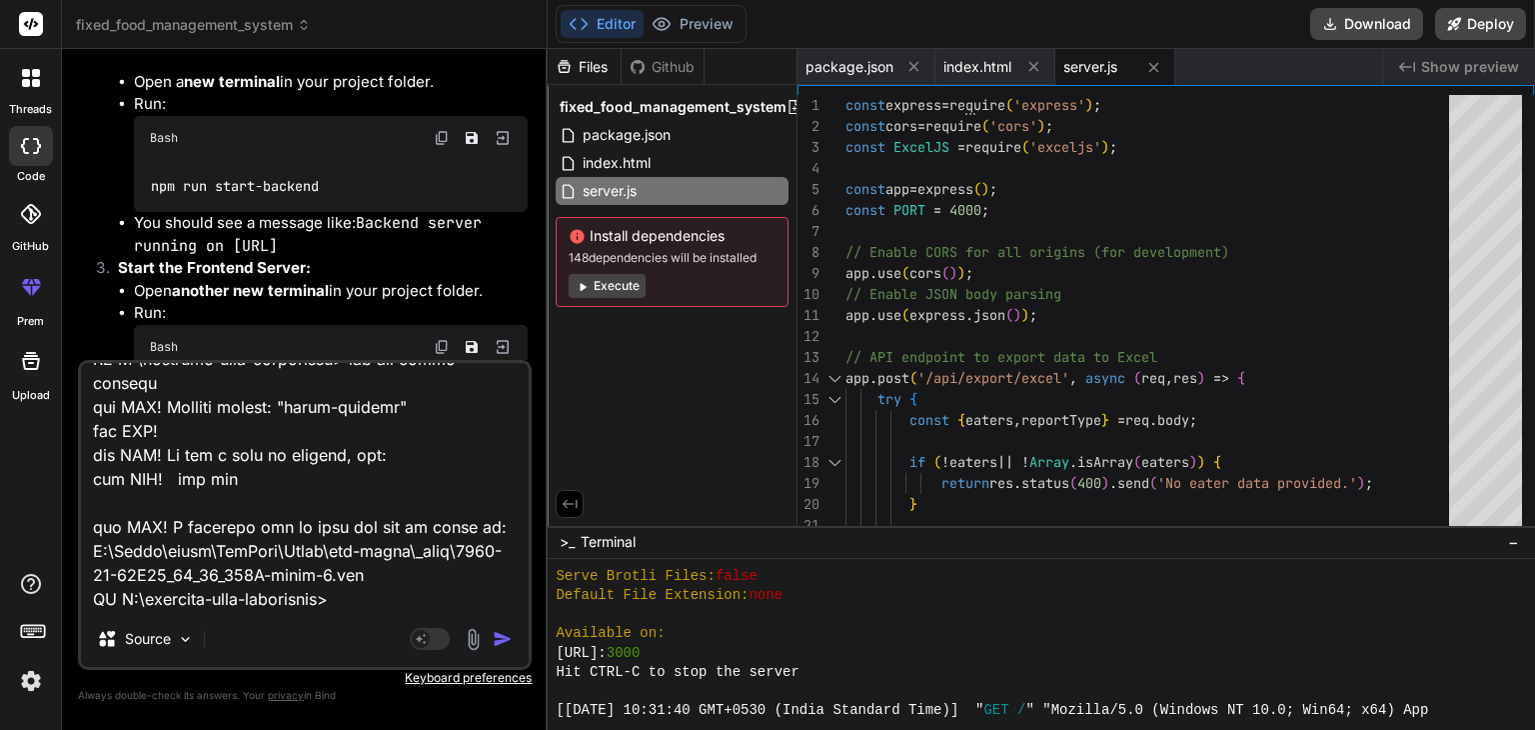
type textarea "x"
type textarea "PS D:\finytive-food-management> npm install npm ERR! code EPERM npm ERR! syscal…"
type textarea "x"
type textarea "PS D:\finytive-food-management> npm install npm ERR! code EPERM npm ERR! syscal…"
type textarea "x"
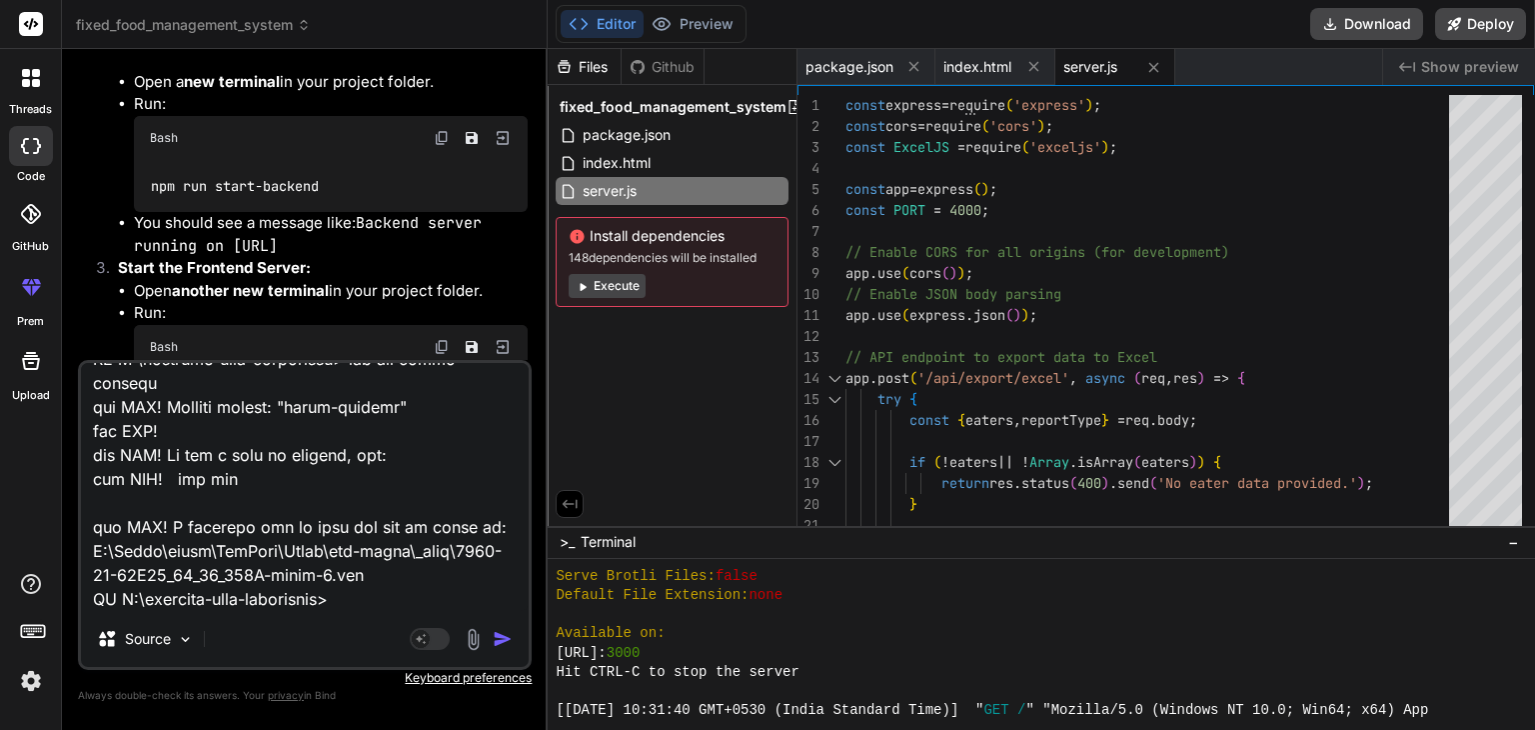
type textarea "PS D:\finytive-food-management> npm install npm ERR! code EPERM npm ERR! syscal…"
type textarea "x"
type textarea "PS D:\finytive-food-management> npm install npm ERR! code EPERM npm ERR! syscal…"
type textarea "x"
type textarea "PS D:\finytive-food-management> npm install npm ERR! code EPERM npm ERR! syscal…"
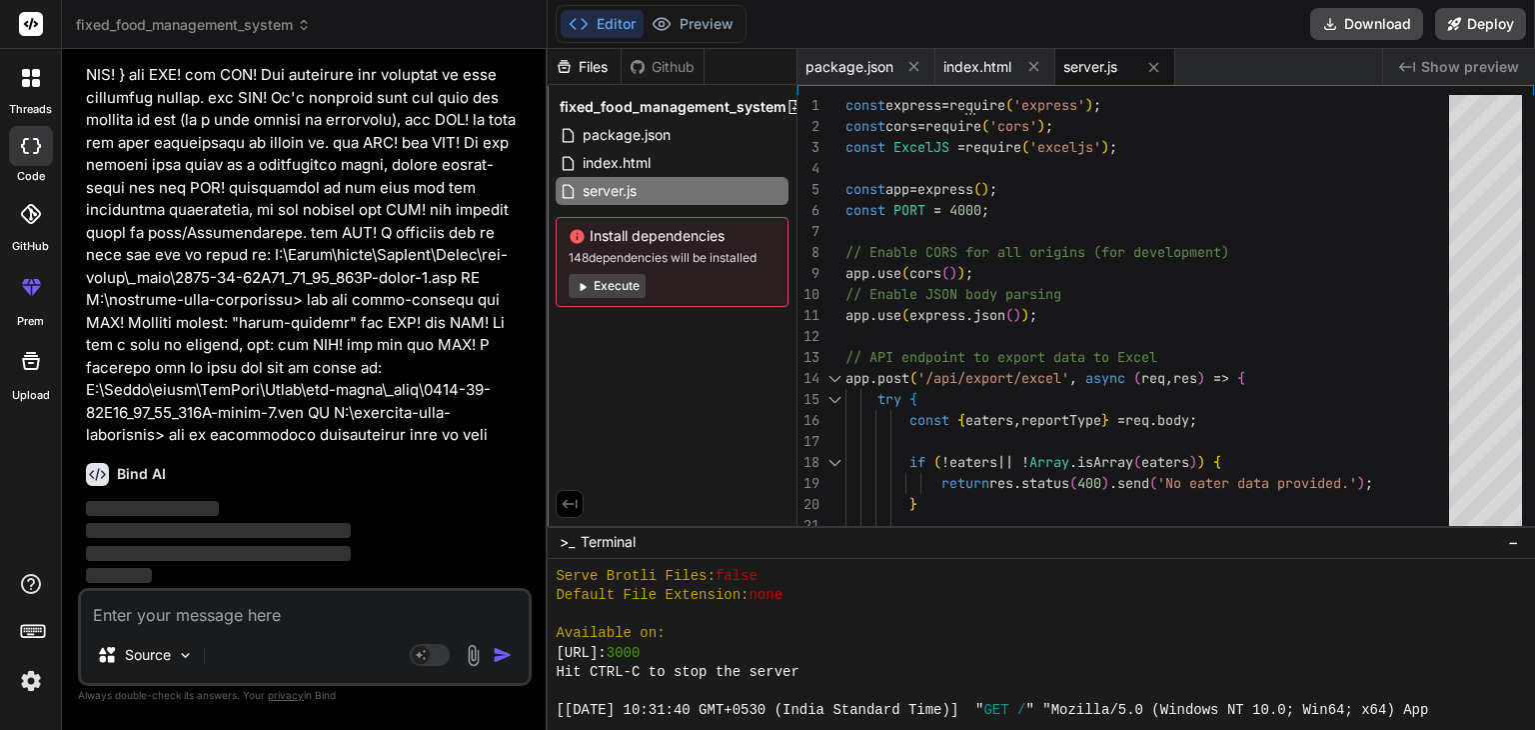
scroll to position [36744, 0]
click at [838, 49] on div "package.json" at bounding box center [867, 67] width 138 height 36
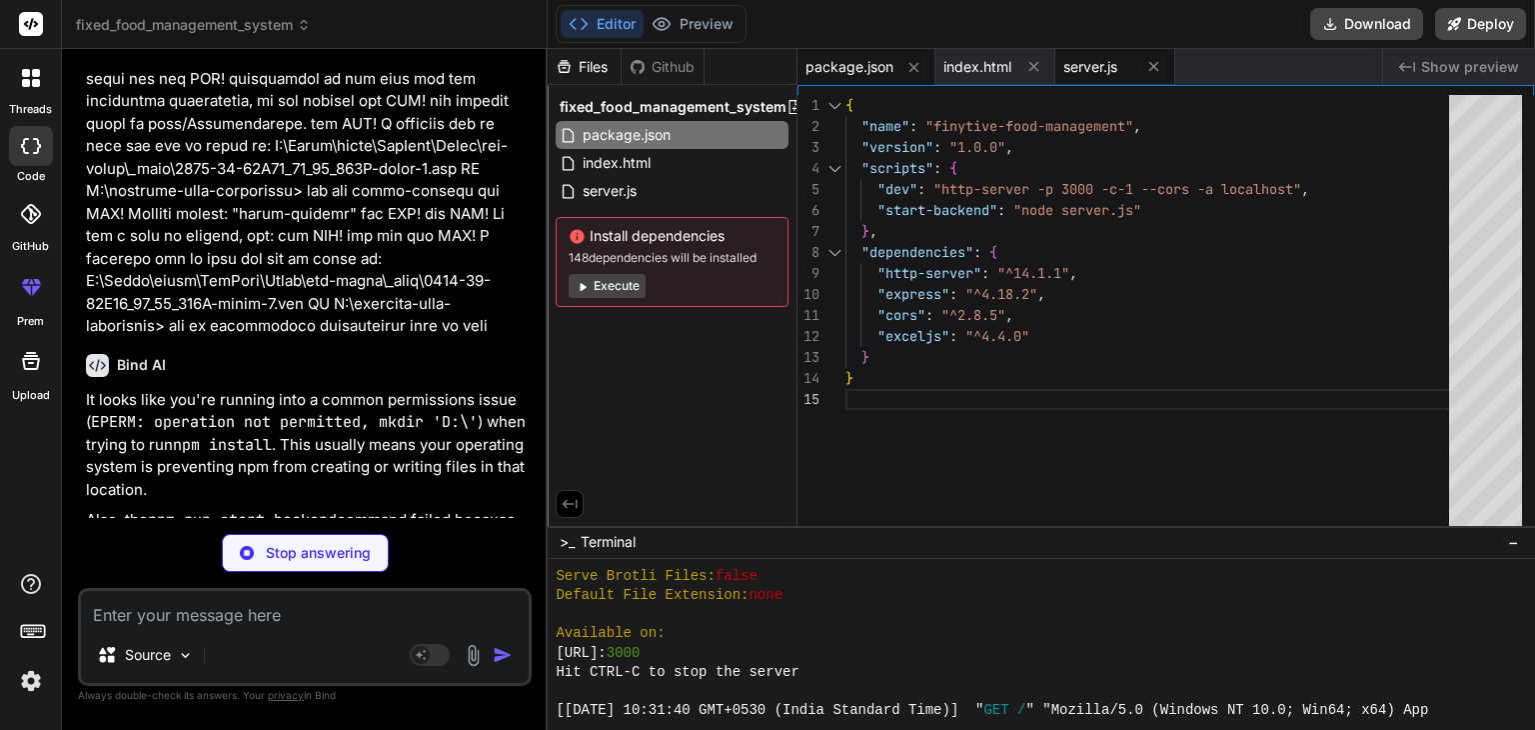
click at [1069, 61] on span "server.js" at bounding box center [1091, 67] width 54 height 20
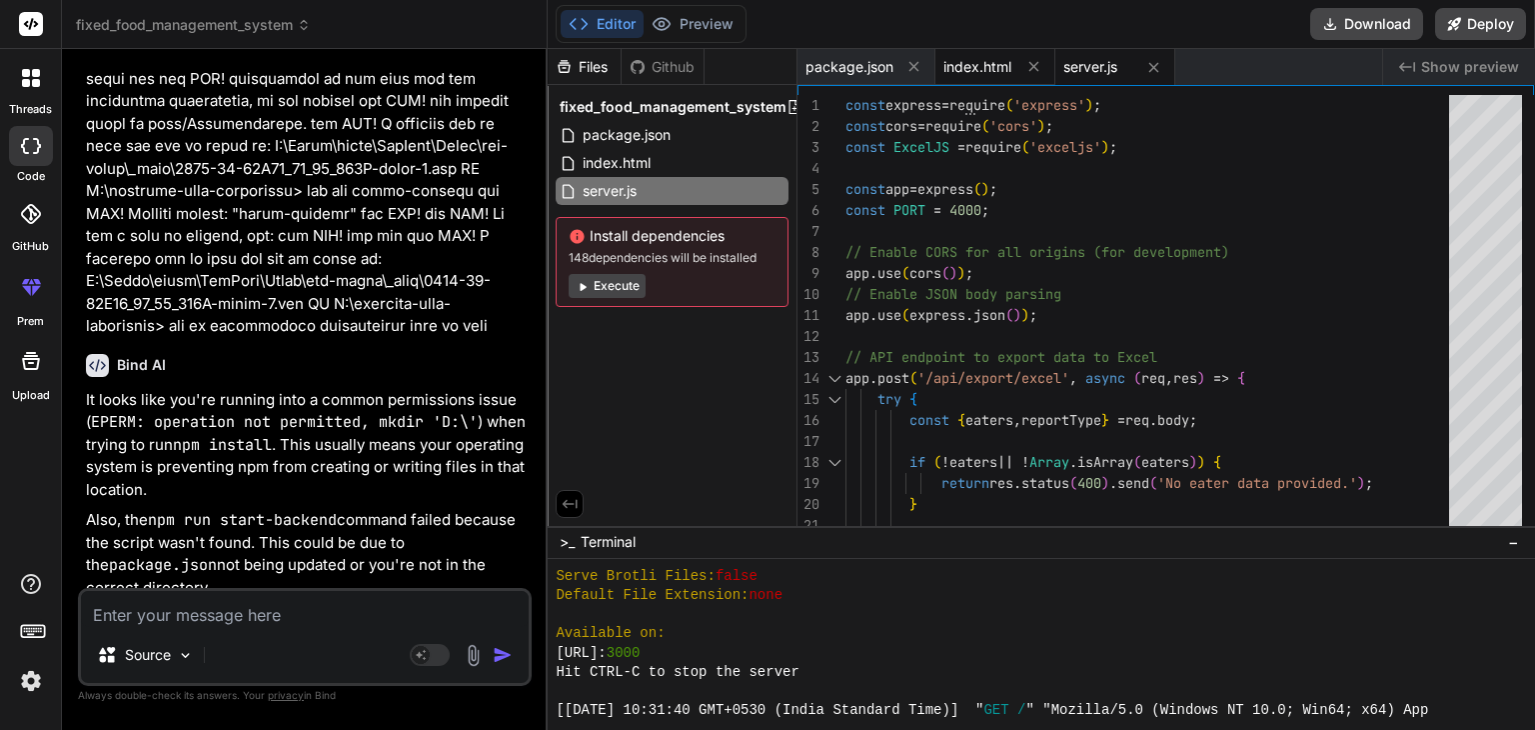
click at [988, 65] on span "index.html" at bounding box center [978, 67] width 68 height 20
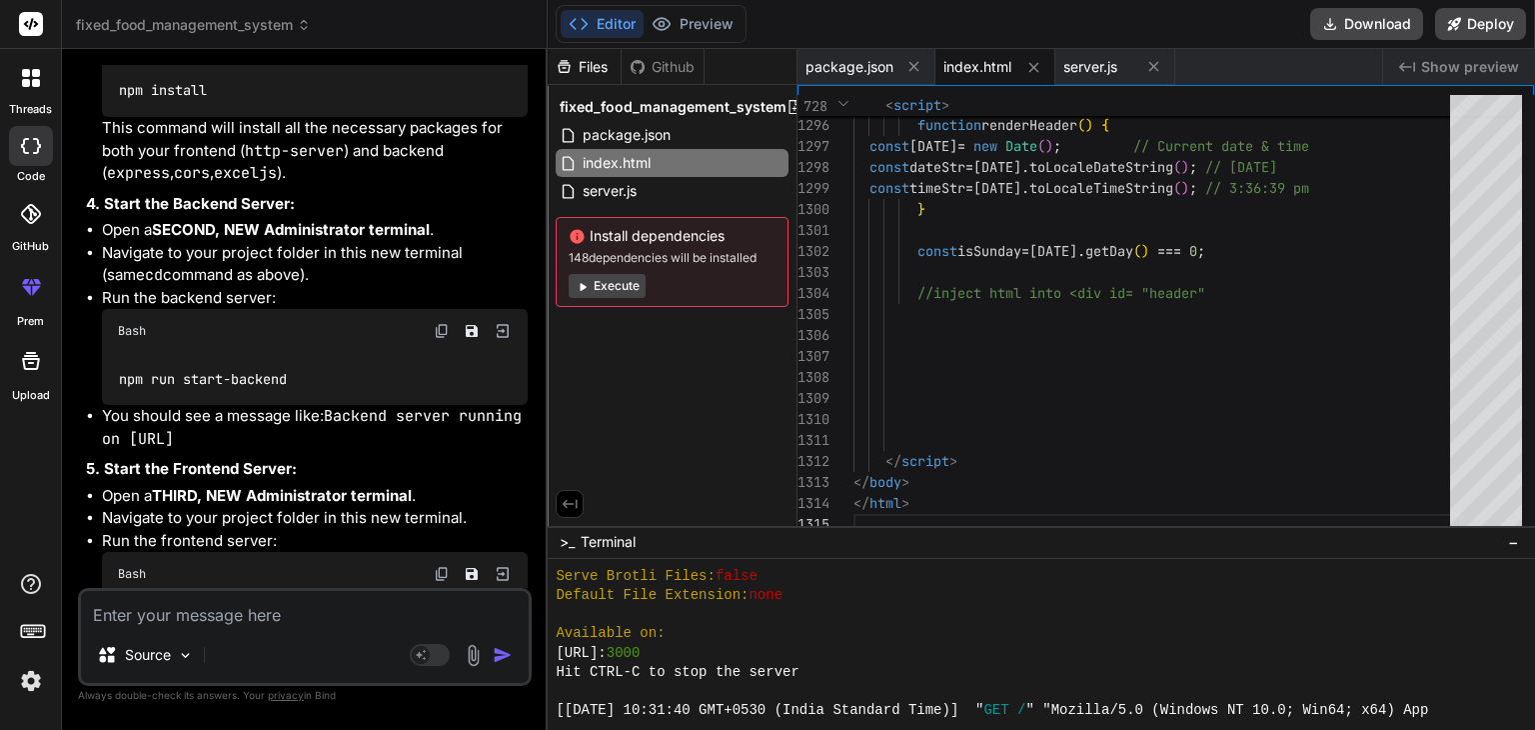
scroll to position [38349, 0]
click at [440, 49] on img at bounding box center [442, 41] width 16 height 16
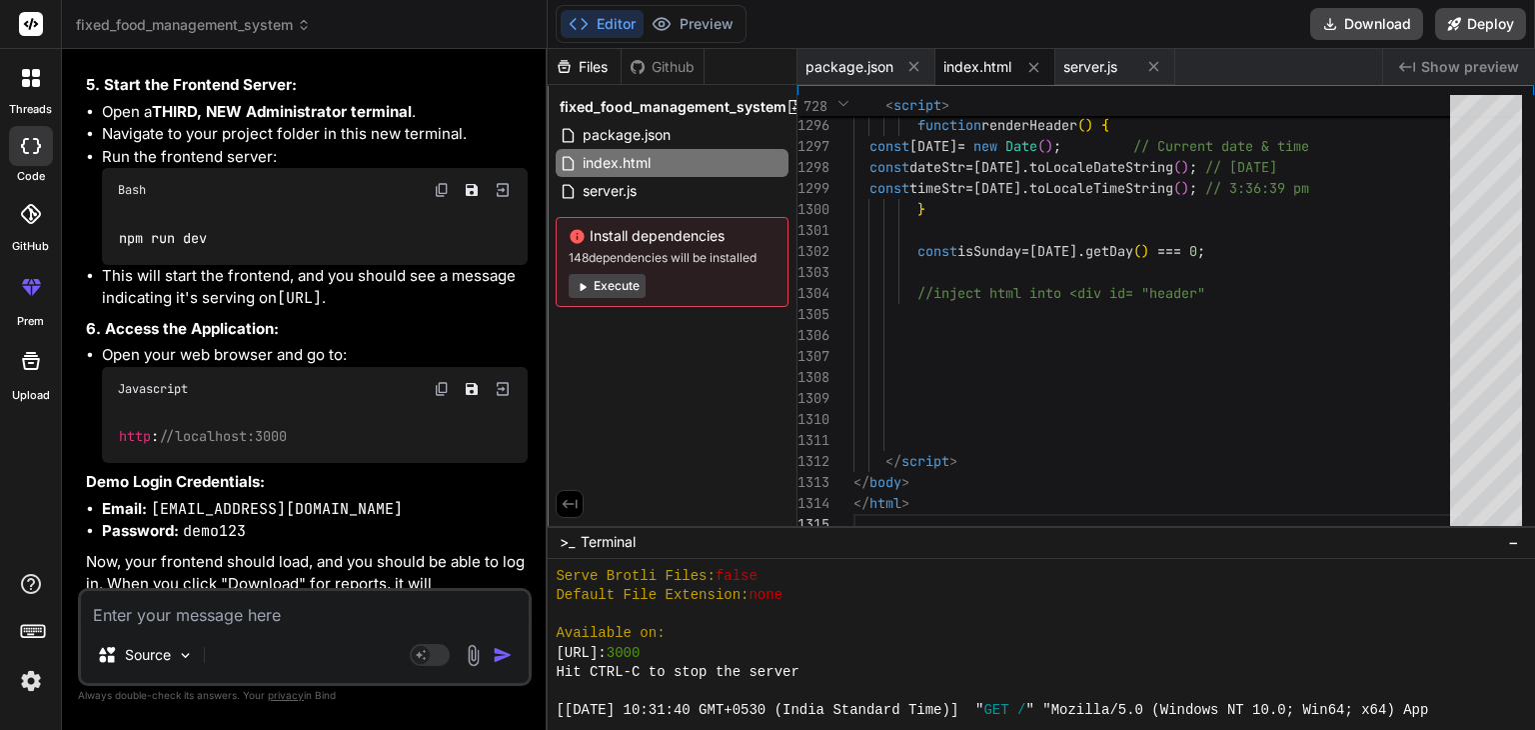
scroll to position [38733, 0]
click at [220, 621] on textarea at bounding box center [305, 609] width 448 height 36
paste textarea "PS D:\finytive-food-management> cd finytive-food-management cd : Cannot find pa…"
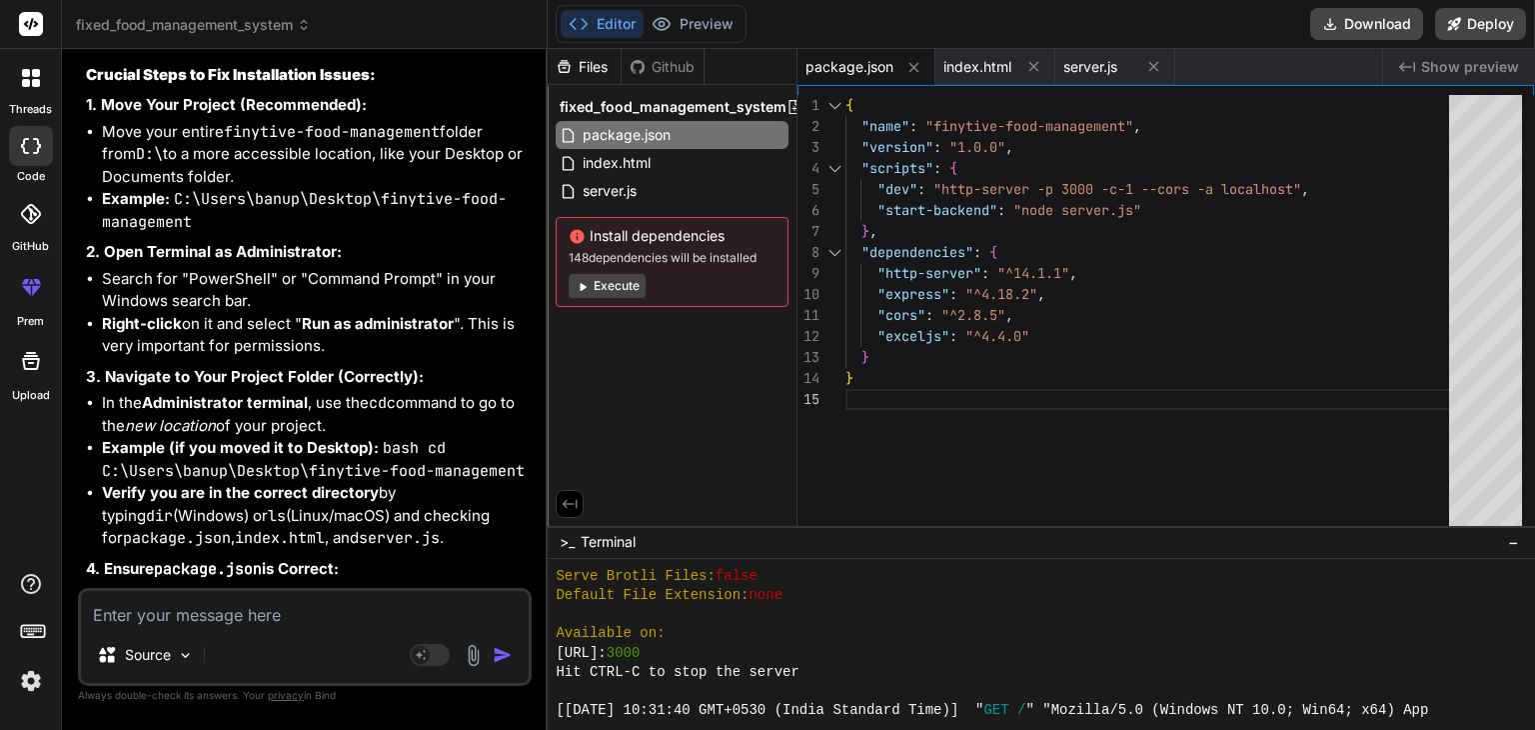
scroll to position [40788, 0]
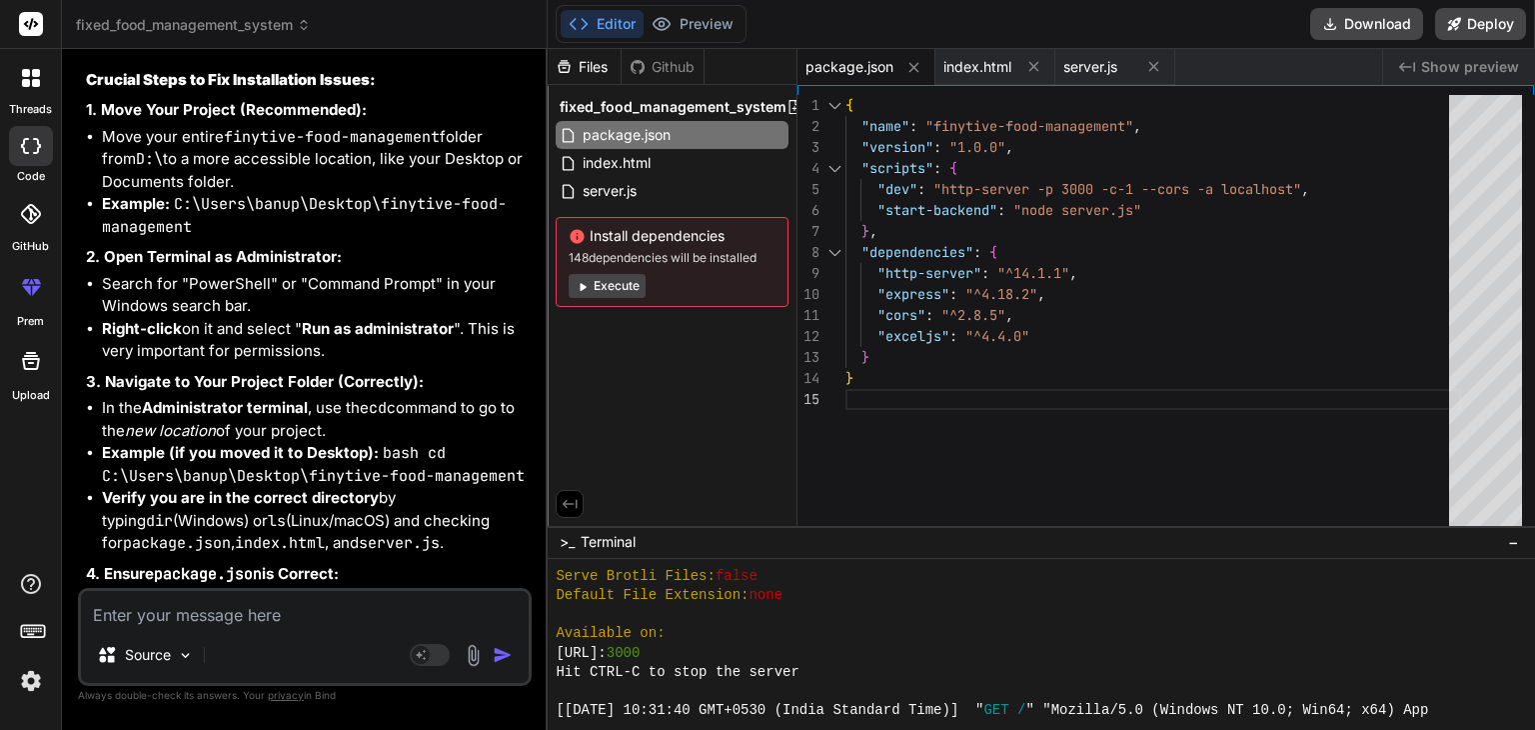
click at [234, 608] on textarea at bounding box center [305, 609] width 448 height 36
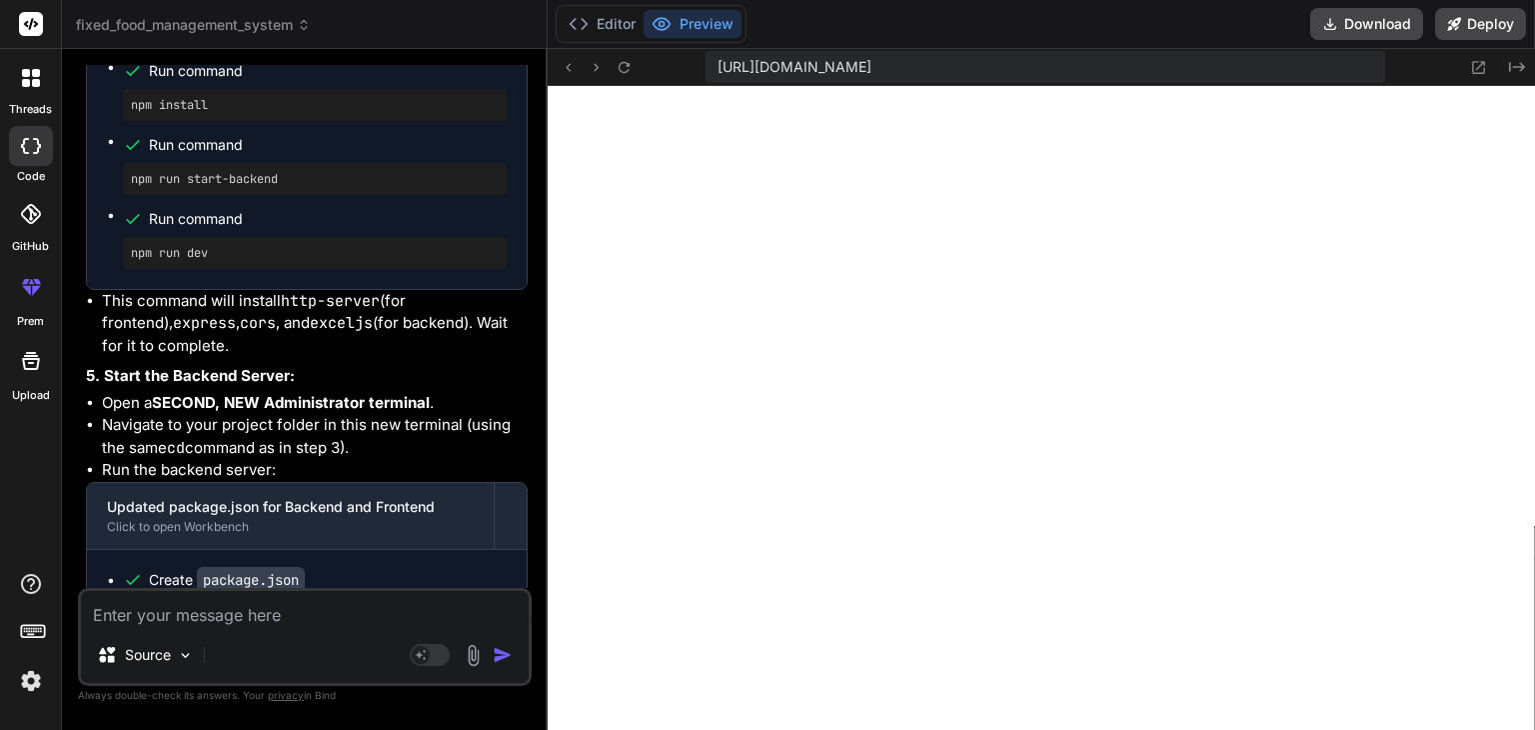
scroll to position [43605, 0]
click at [192, 617] on textarea at bounding box center [305, 609] width 448 height 36
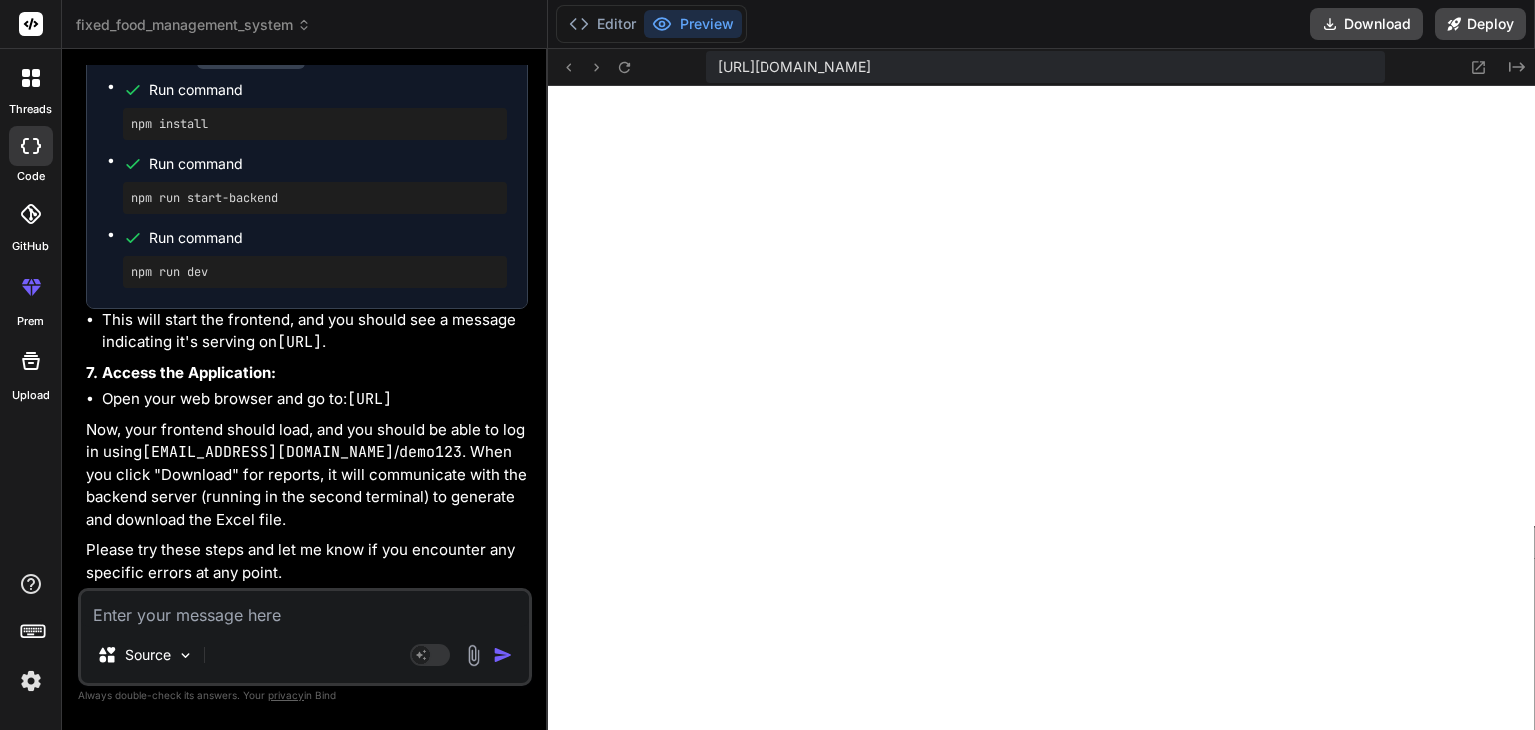
scroll to position [48400, 0]
click at [603, 17] on button "Editor" at bounding box center [602, 24] width 83 height 28
